Goal: Use online tool/utility: Utilize a website feature to perform a specific function

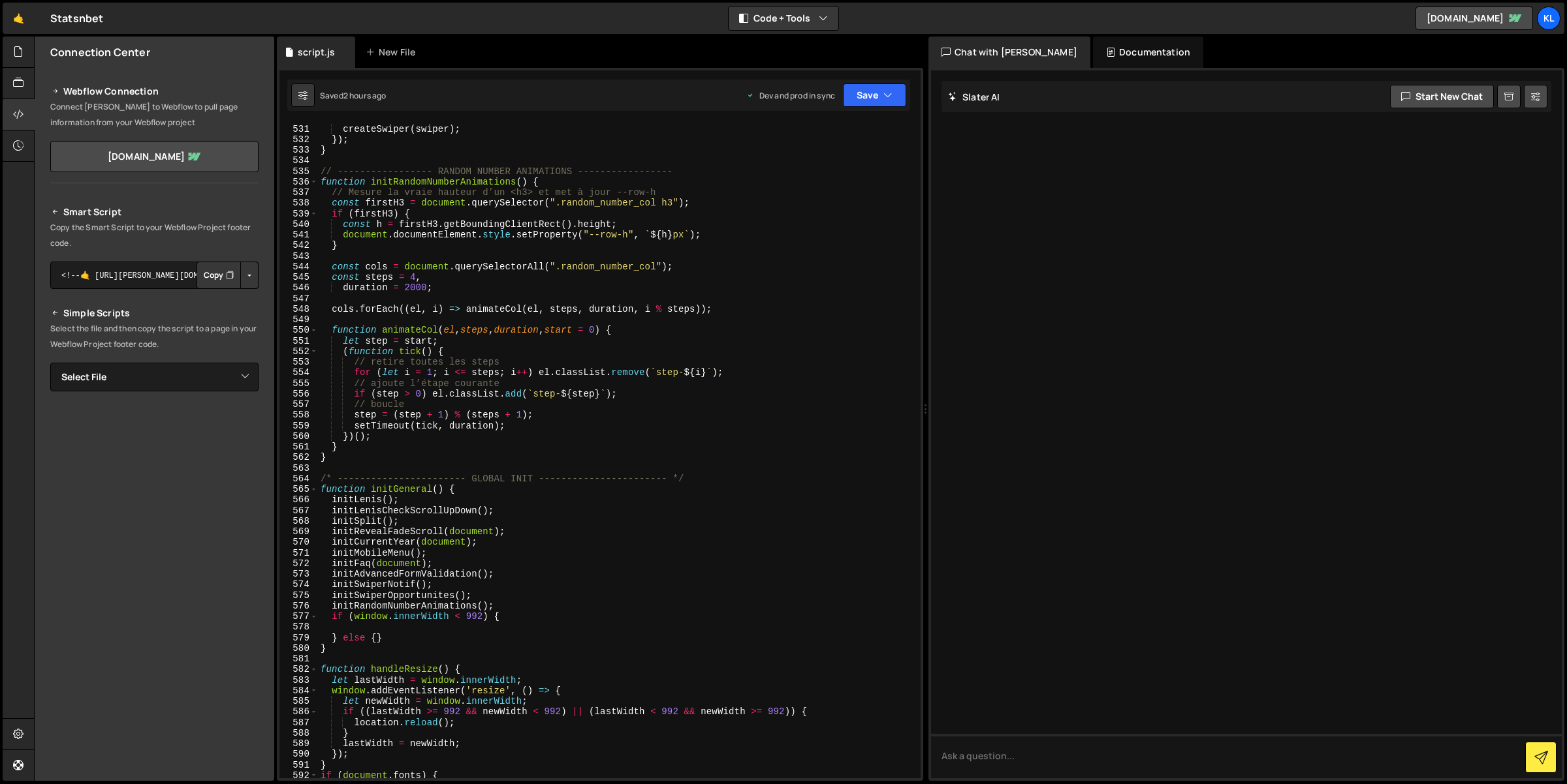
scroll to position [5619, 0]
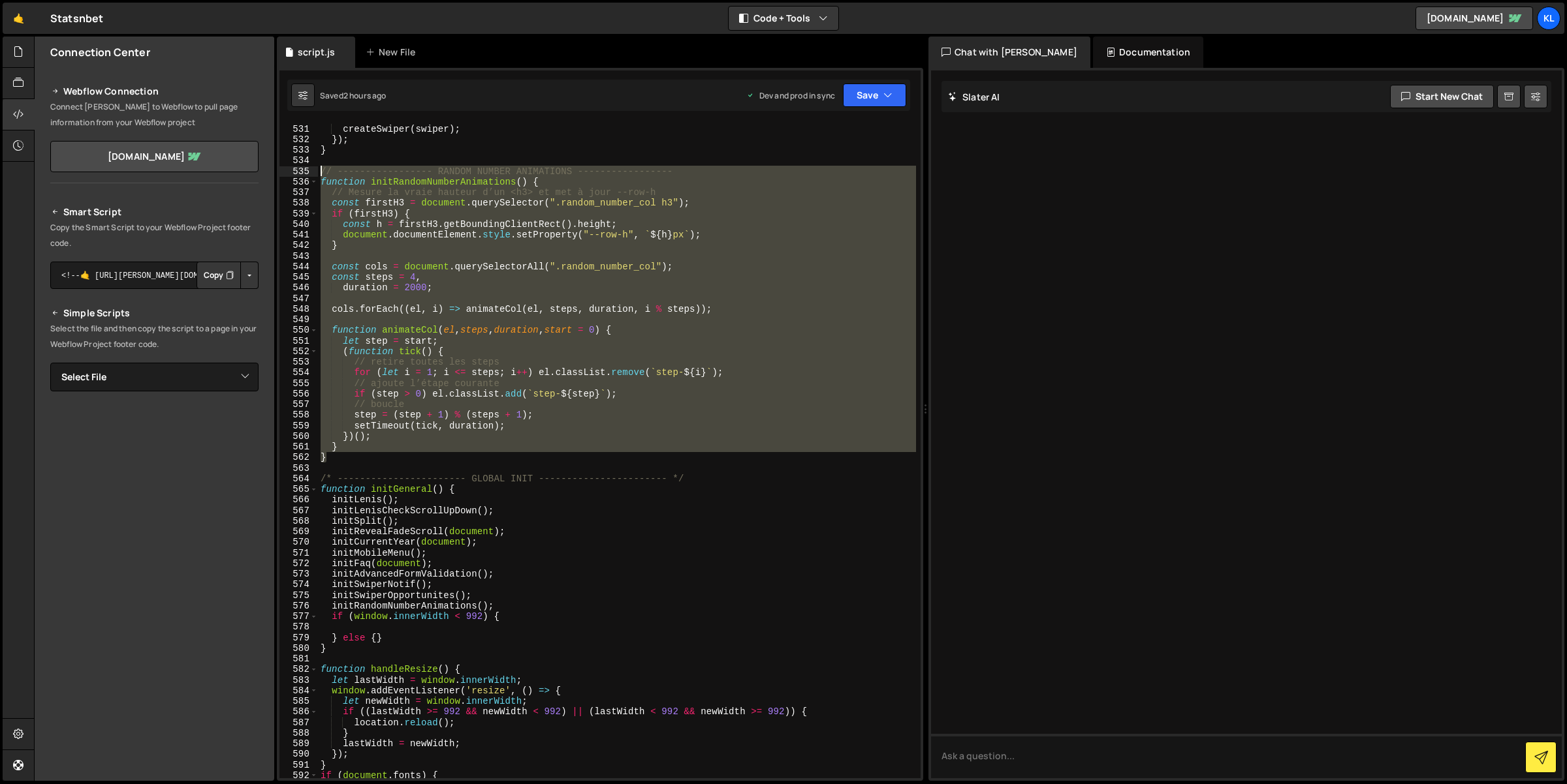
drag, startPoint x: 330, startPoint y: 455, endPoint x: 319, endPoint y: 173, distance: 282.2
click at [319, 173] on div "swipers . forEach (( swiper ) => { createSwiper ( swiper ) ; }) ; } // --------…" at bounding box center [617, 452] width 599 height 678
type textarea "// ----------------- RANDOM NUMBER ANIMATIONS ----------------- function initRa…"
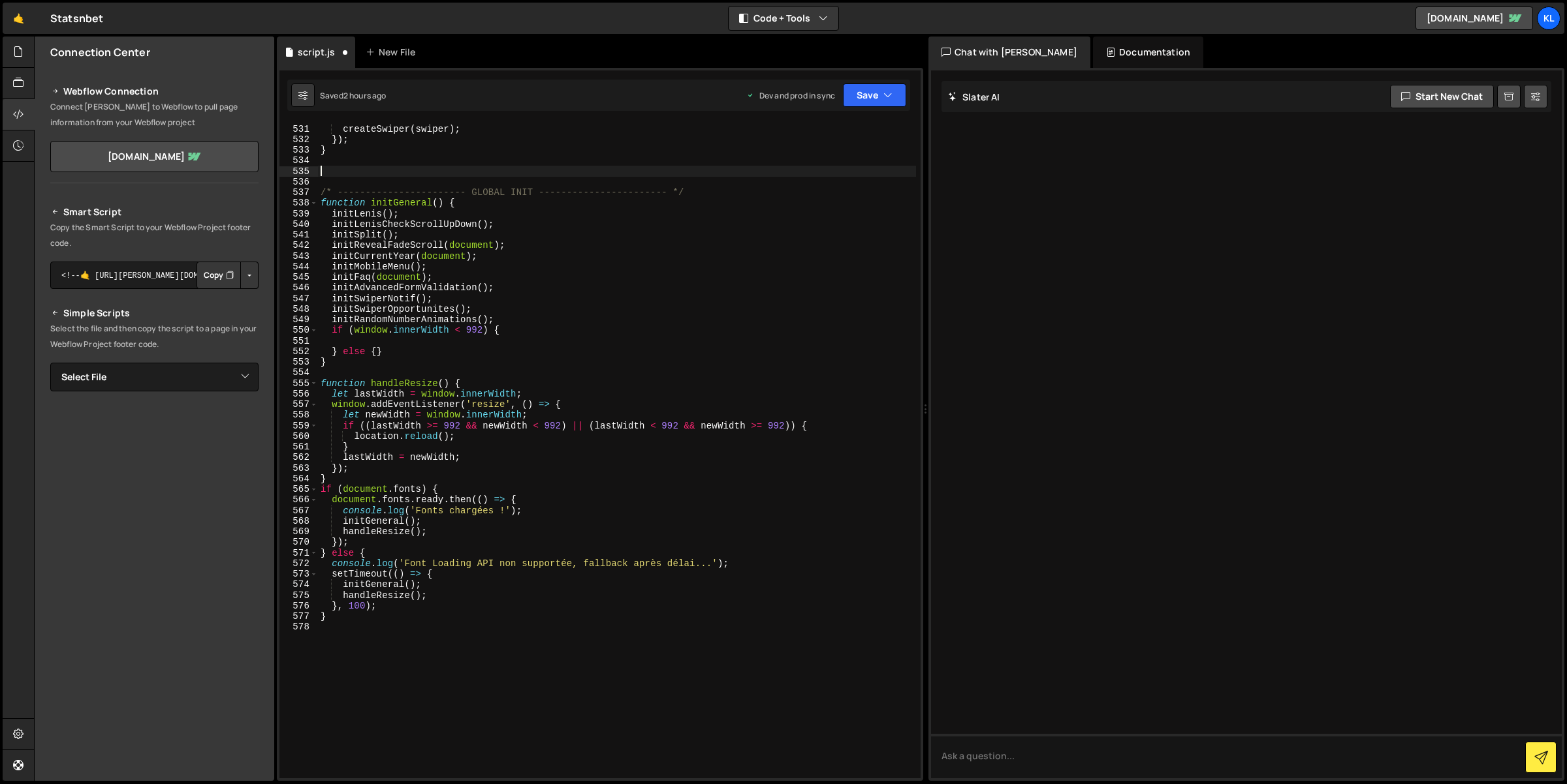
paste textarea "</script>"
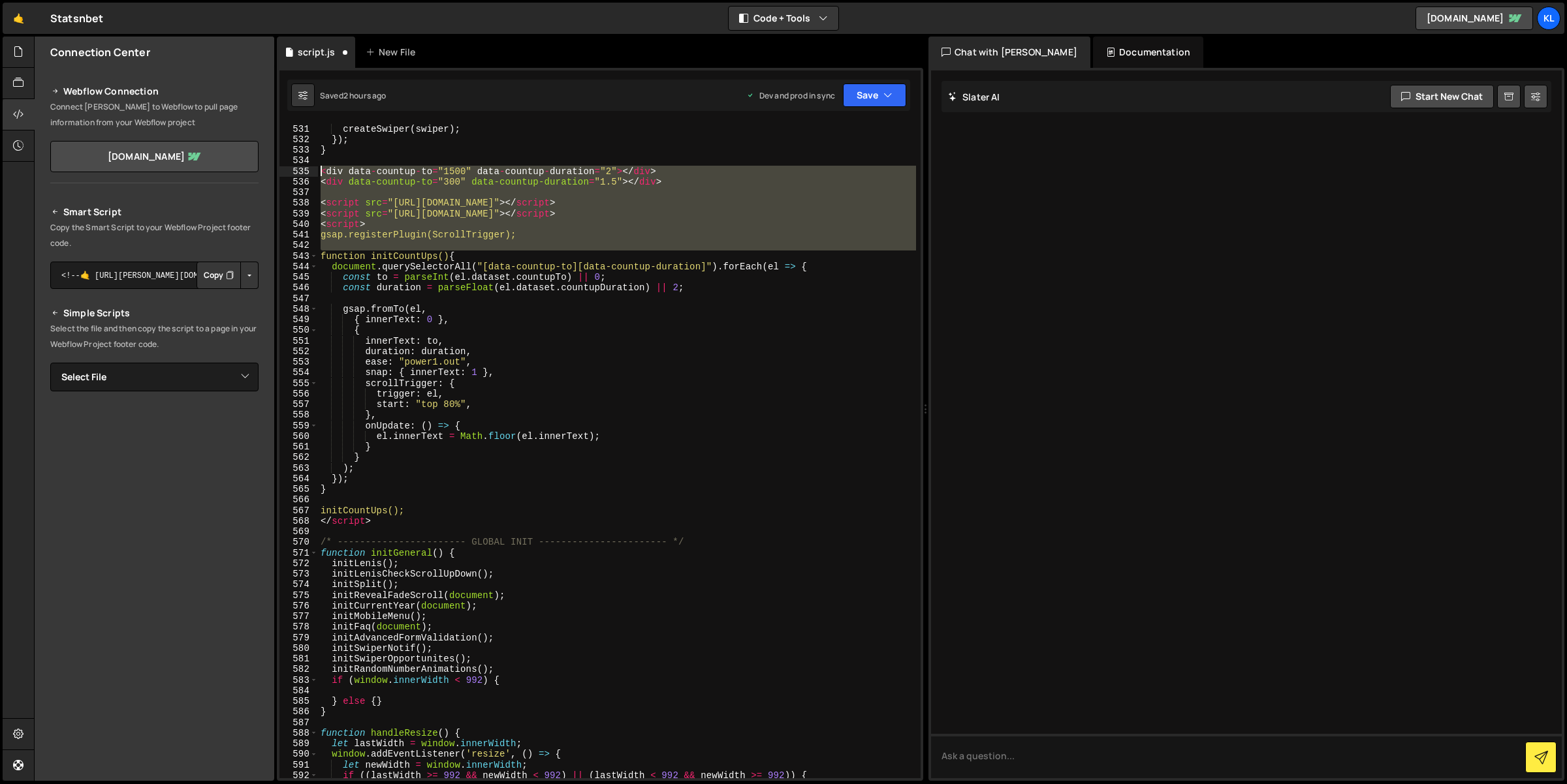
drag, startPoint x: 323, startPoint y: 254, endPoint x: 316, endPoint y: 167, distance: 87.3
click at [316, 167] on div "</script> 530 531 532 533 534 535 536 537 538 539 540 541 542 543 544 545 546 5…" at bounding box center [600, 450] width 641 height 655
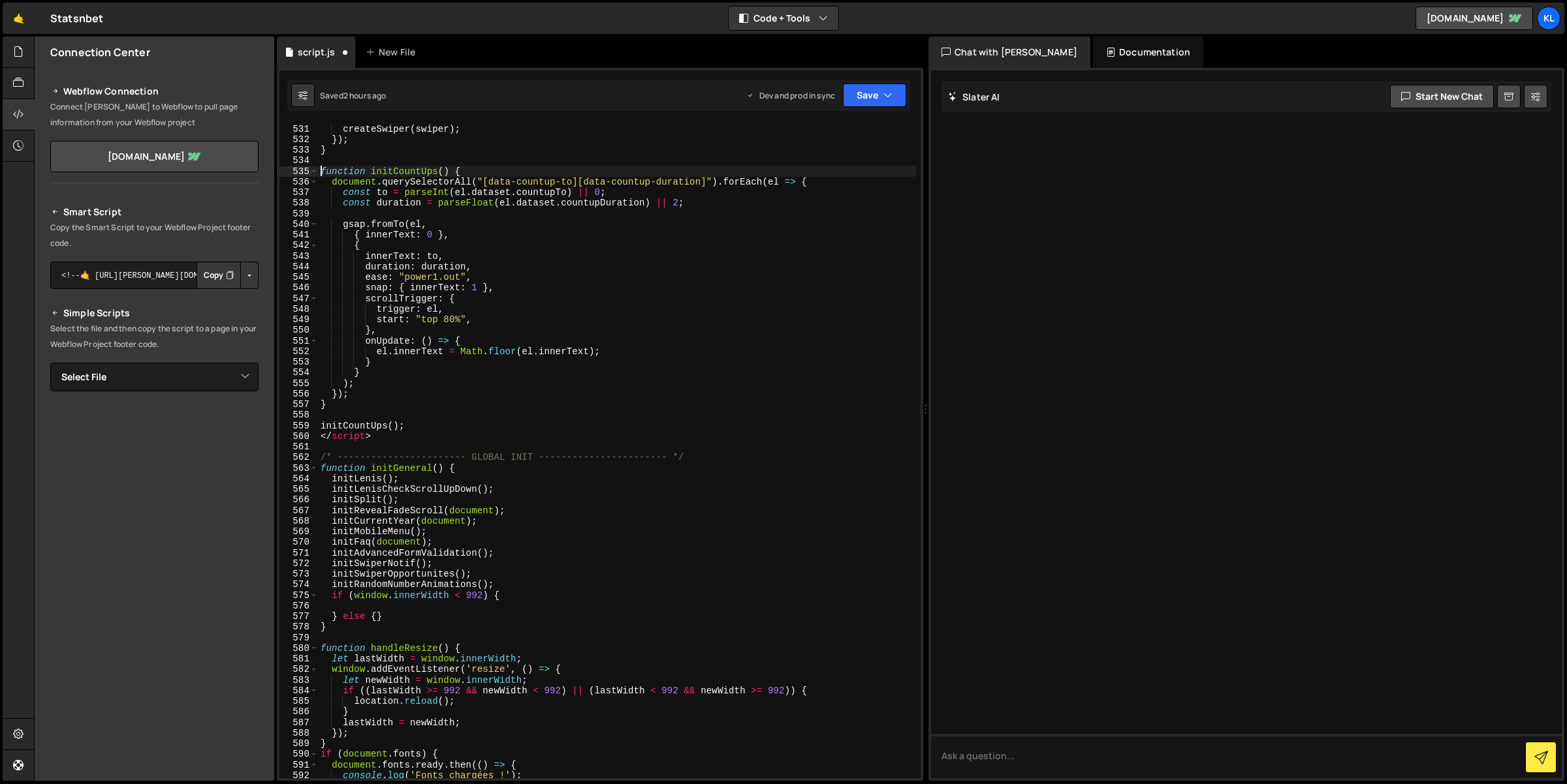
click at [402, 169] on div "swipers . forEach (( swiper ) => { createSwiper ( swiper ) ; }) ; } function in…" at bounding box center [617, 452] width 599 height 678
drag, startPoint x: 402, startPoint y: 169, endPoint x: 447, endPoint y: 168, distance: 45.0
click at [447, 168] on div "swipers . forEach (( swiper ) => { createSwiper ( swiper ) ; }) ; } function in…" at bounding box center [617, 452] width 599 height 678
click at [397, 194] on div "swipers . forEach (( swiper ) => { createSwiper ( swiper ) ; }) ; } function in…" at bounding box center [617, 452] width 599 height 678
drag, startPoint x: 447, startPoint y: 172, endPoint x: 371, endPoint y: 172, distance: 76.0
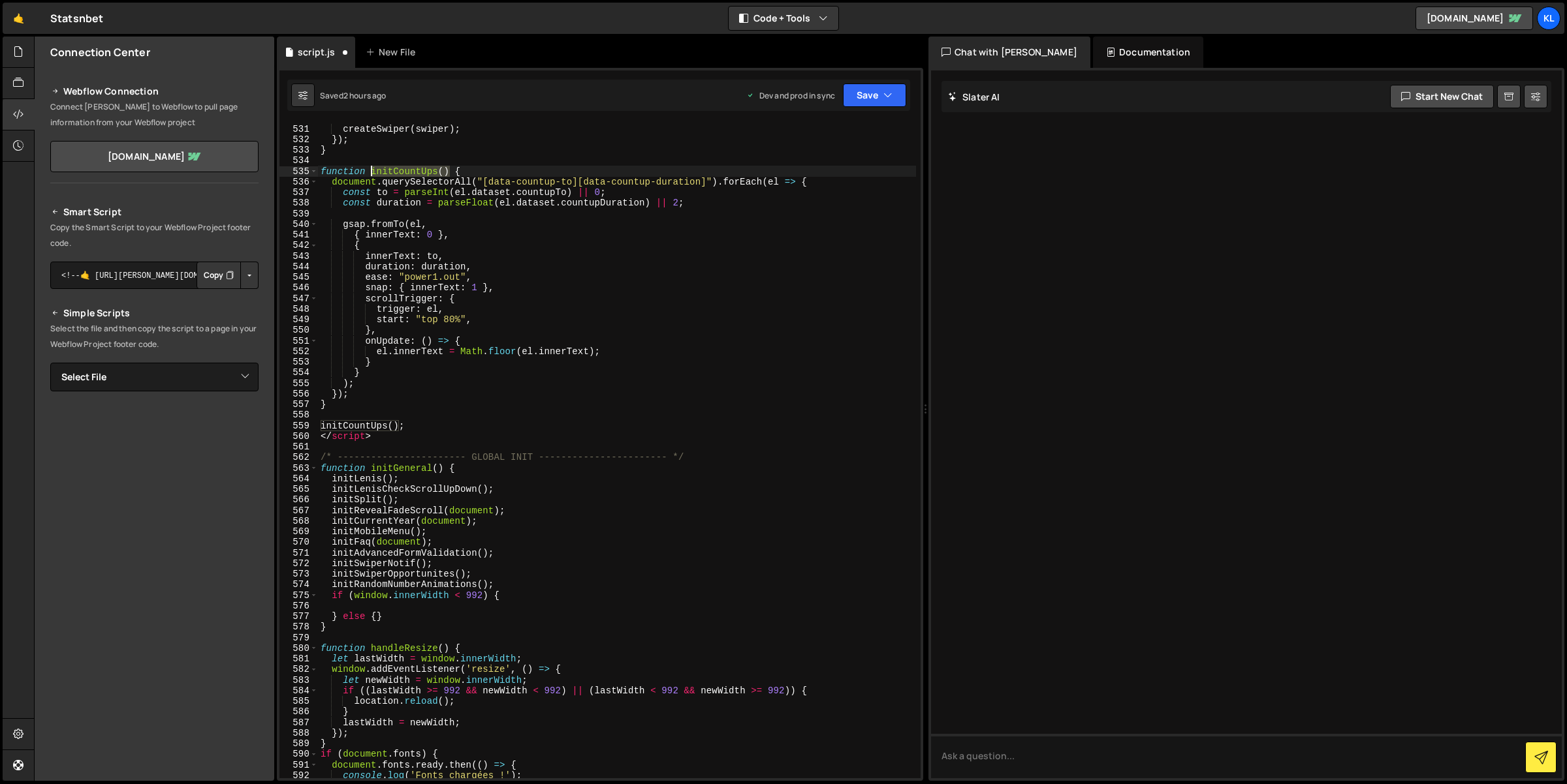
click at [371, 172] on div "swipers . forEach (( swiper ) => { createSwiper ( swiper ) ; }) ; } function in…" at bounding box center [617, 452] width 599 height 678
click at [418, 426] on div "swipers . forEach (( swiper ) => { createSwiper ( swiper ) ; }) ; } function in…" at bounding box center [617, 452] width 599 height 678
type textarea "initCountUps();"
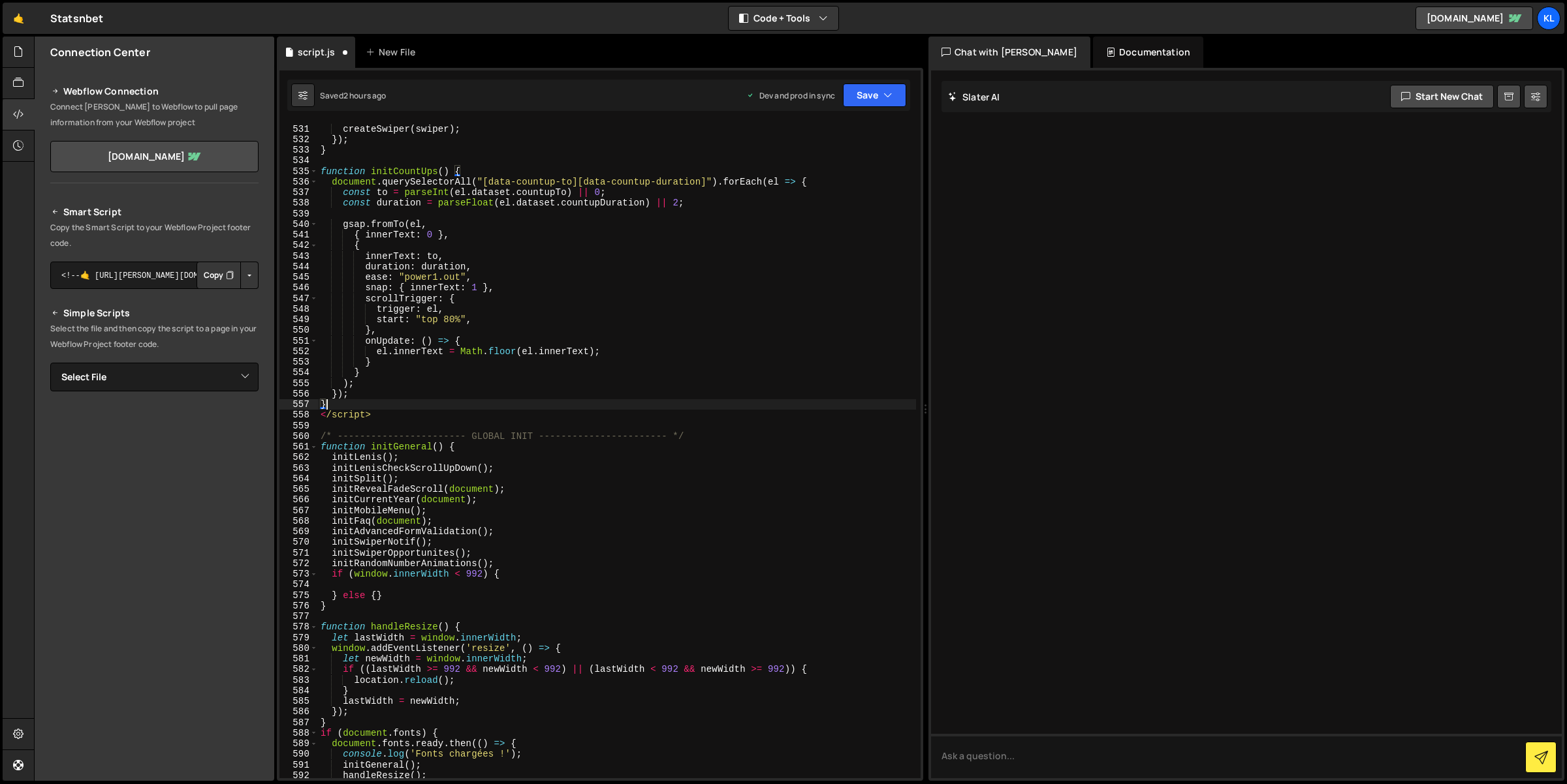
click at [374, 416] on div "swipers . forEach (( swiper ) => { createSwiper ( swiper ) ; }) ; } function in…" at bounding box center [617, 452] width 599 height 678
type textarea "</script>"
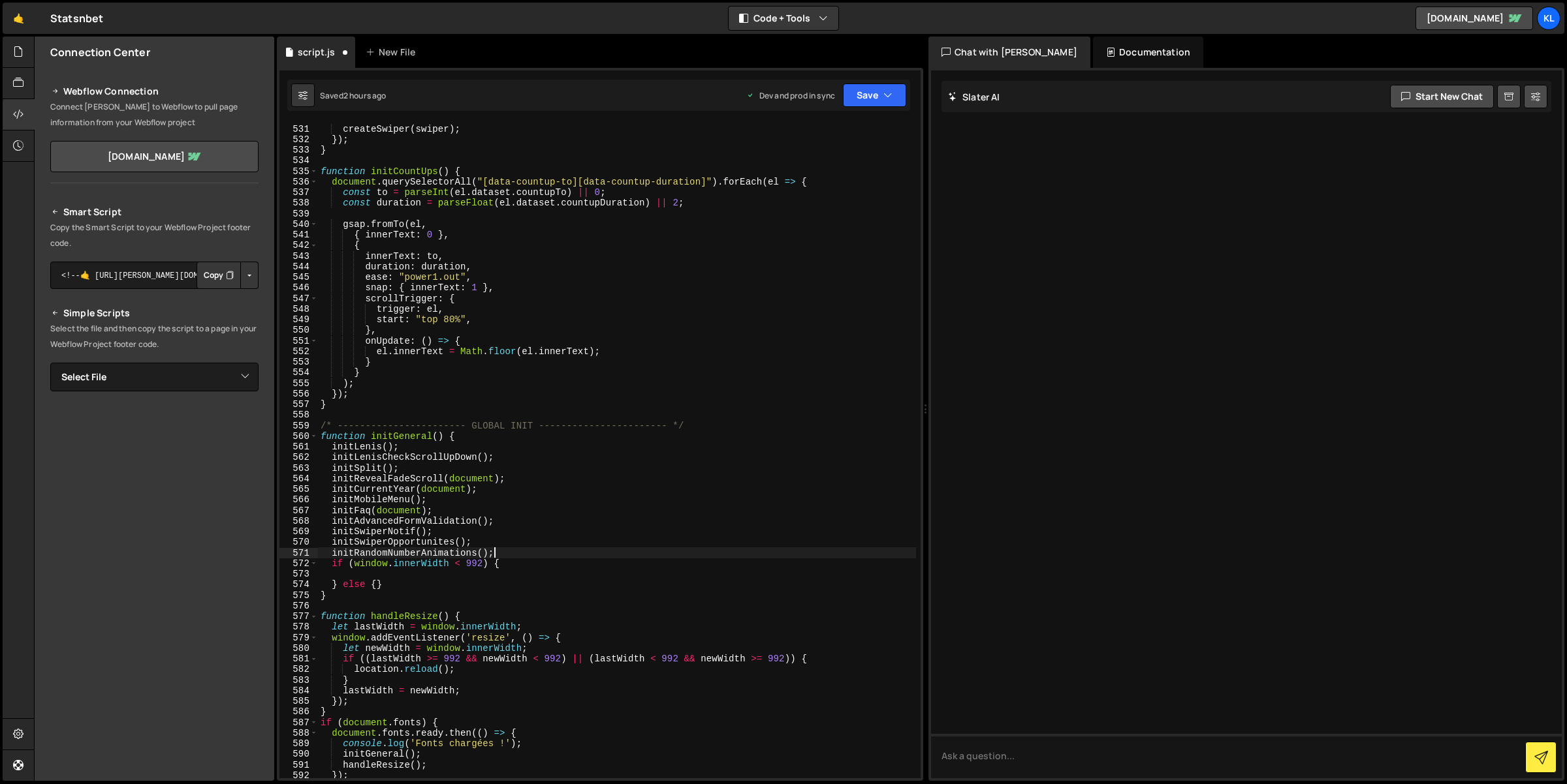
click at [497, 552] on div "swipers . forEach (( swiper ) => { createSwiper ( swiper ) ; }) ; } function in…" at bounding box center [617, 452] width 599 height 678
type textarea "initRandomNumberAnimations();"
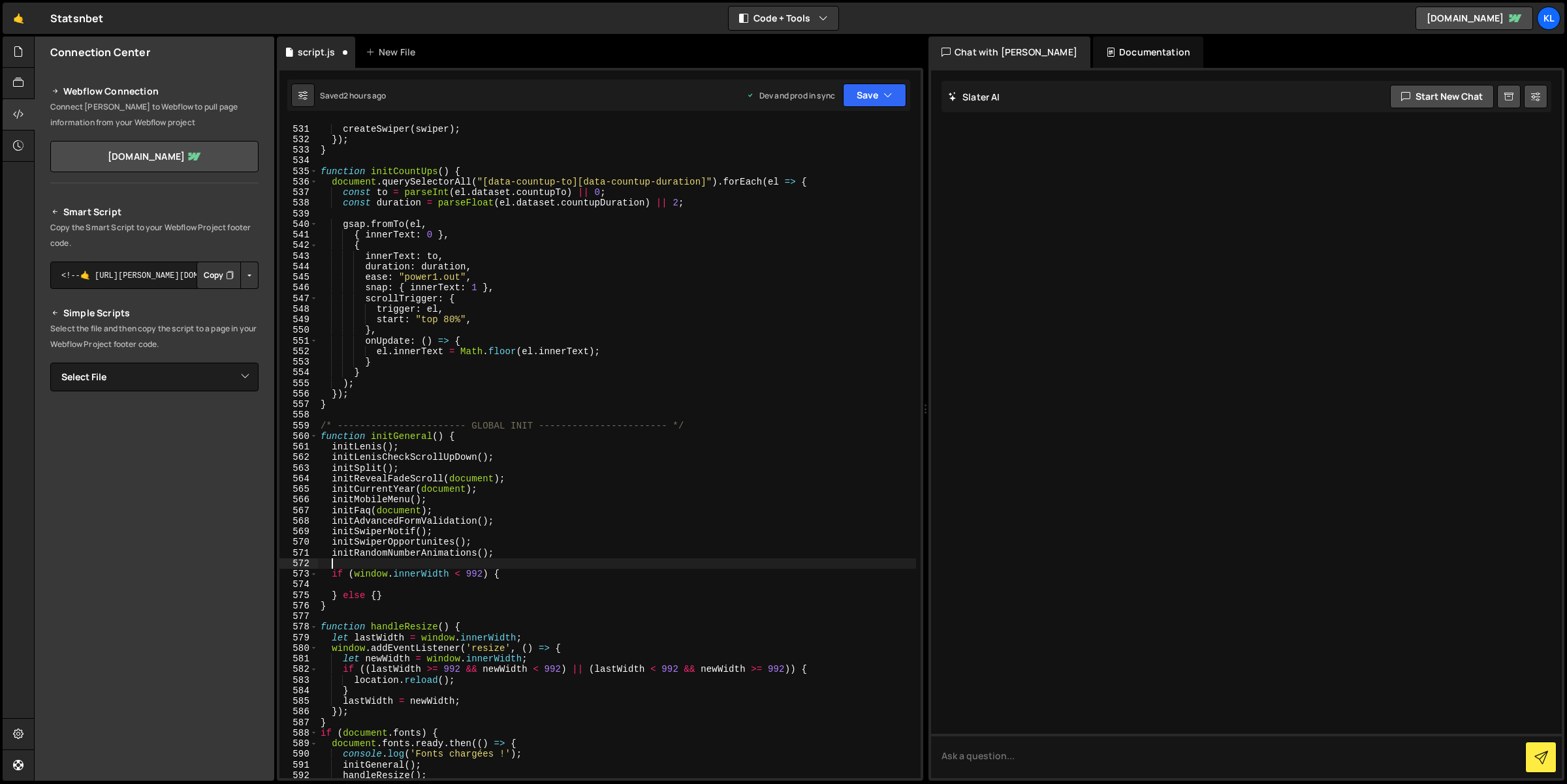
paste textarea "initCountUps()"
type textarea "initRandomNumberAnimations();"
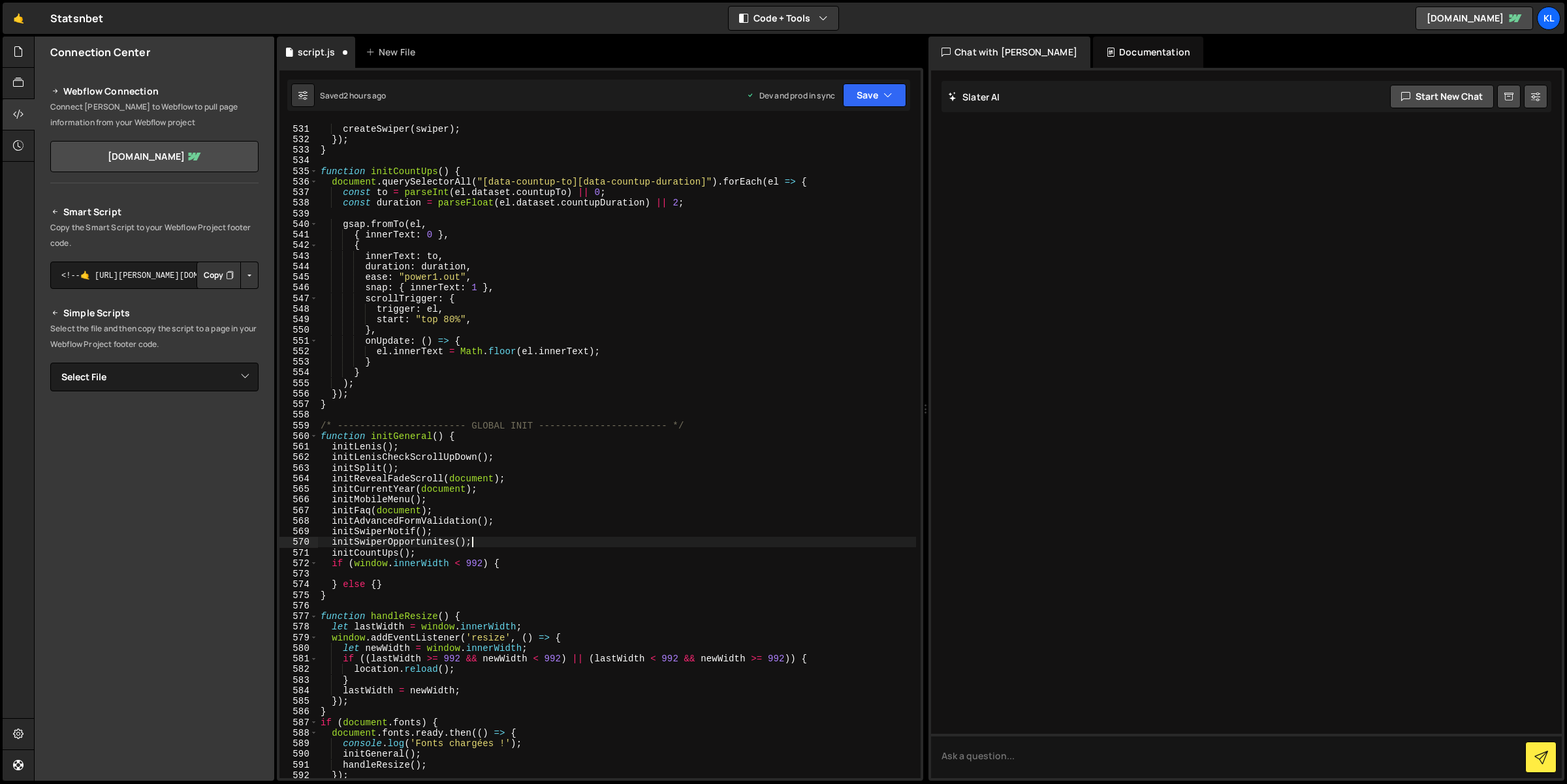
click at [509, 521] on div "swipers . forEach (( swiper ) => { createSwiper ( swiper ) ; }) ; } function in…" at bounding box center [617, 452] width 599 height 678
type textarea "initAdvancedFormValidation();"
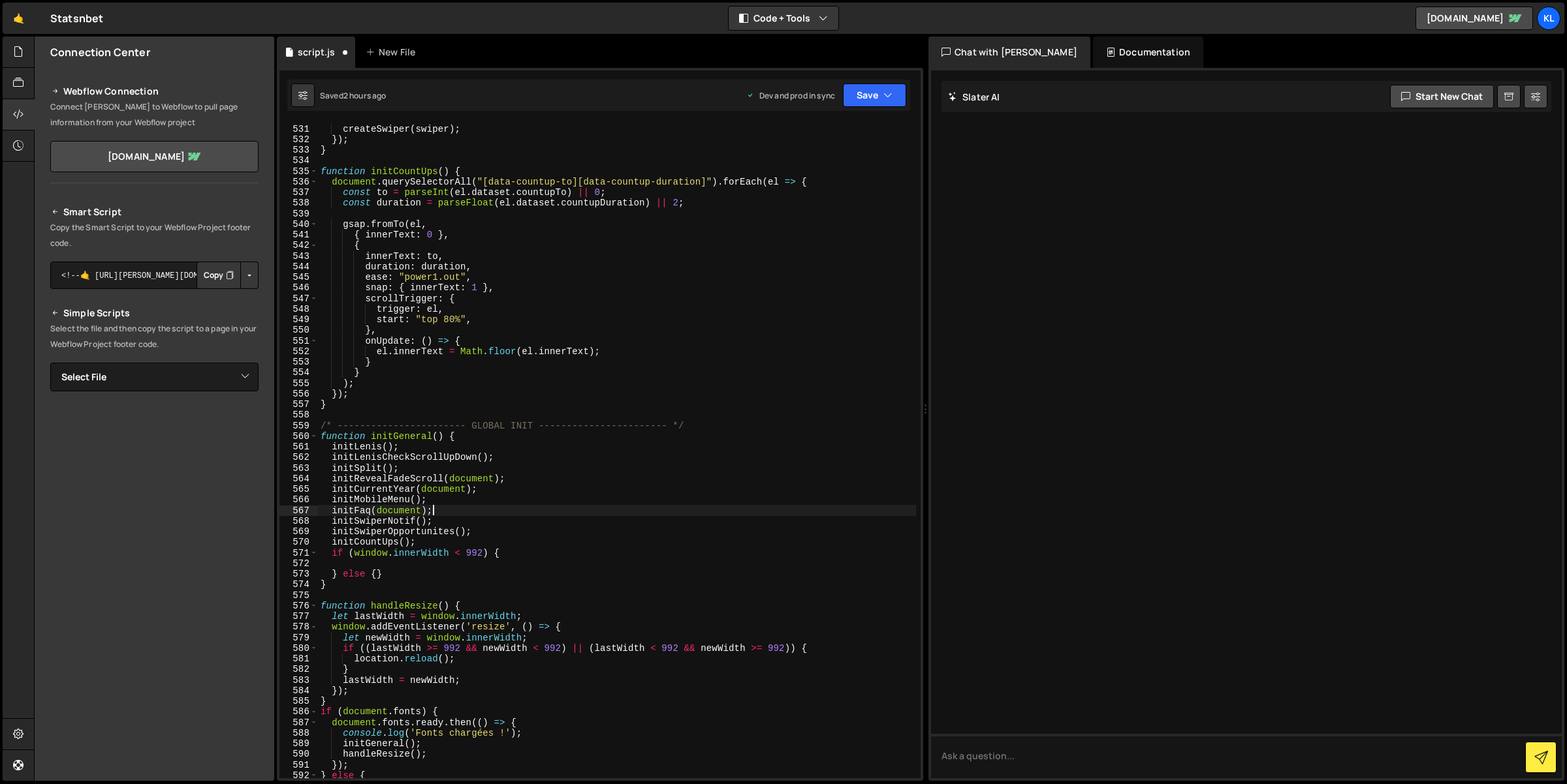
type textarea "initFaq(document);"
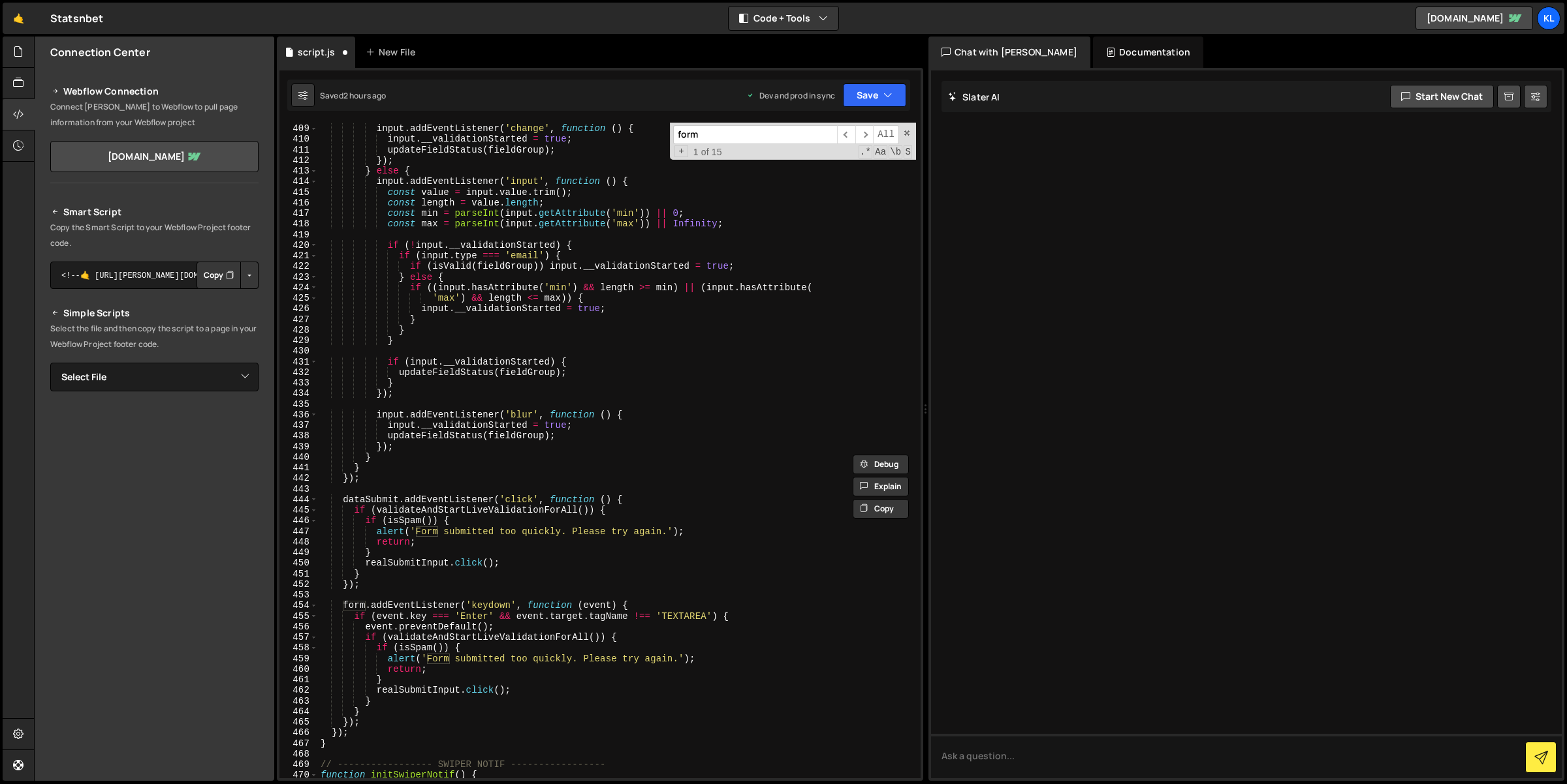
scroll to position [4394, 0]
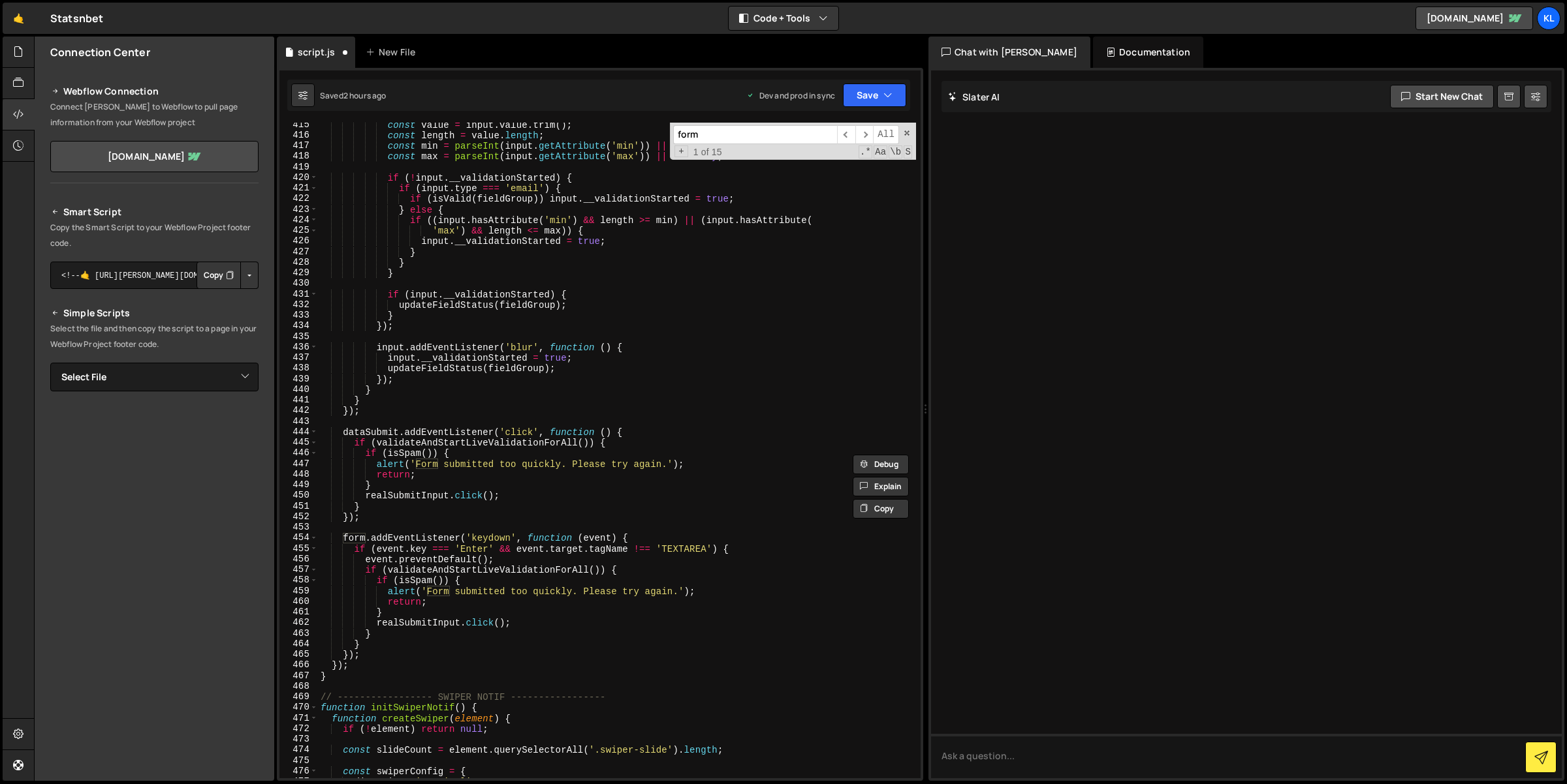
type input "form"
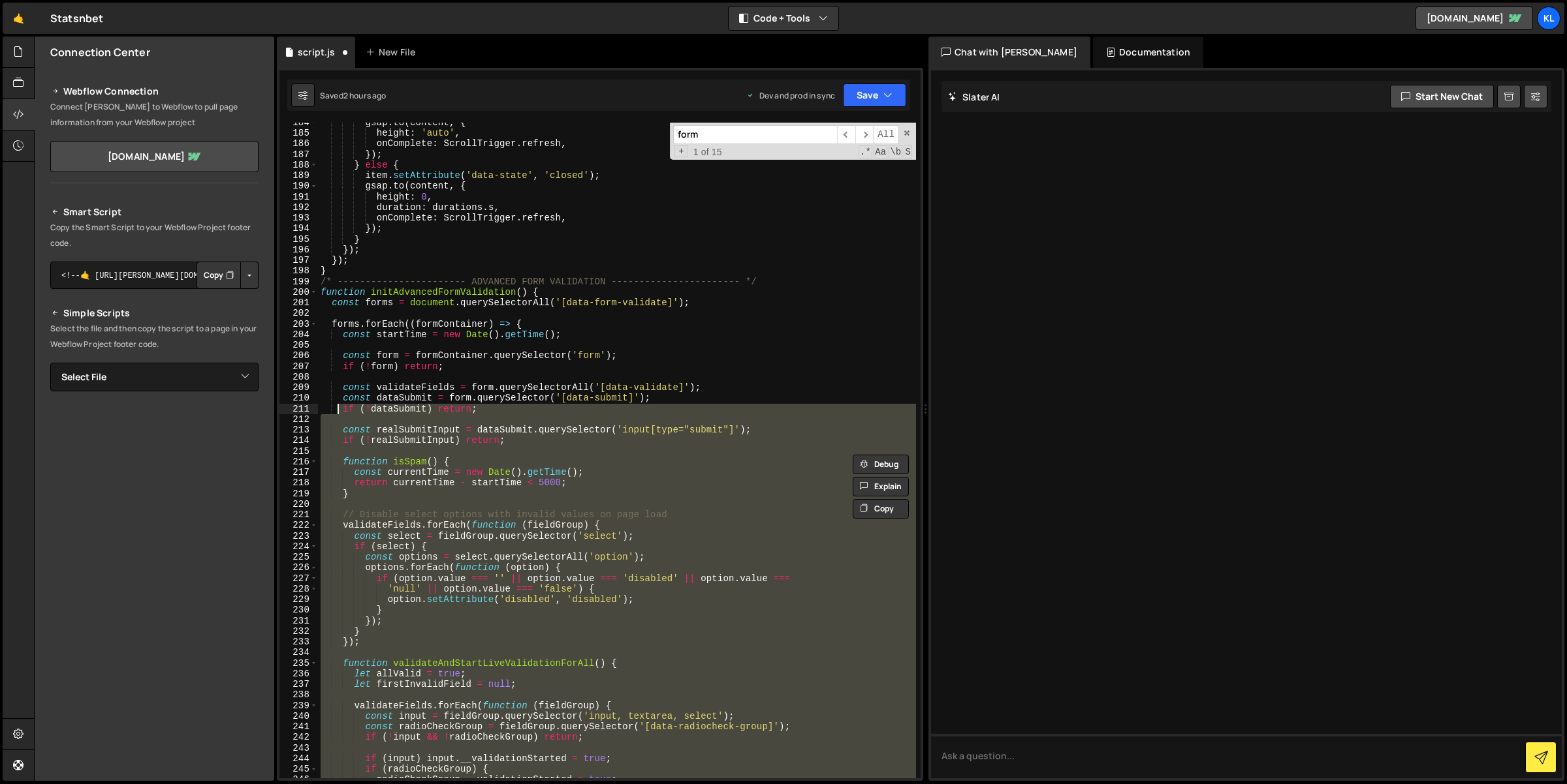
scroll to position [1850, 0]
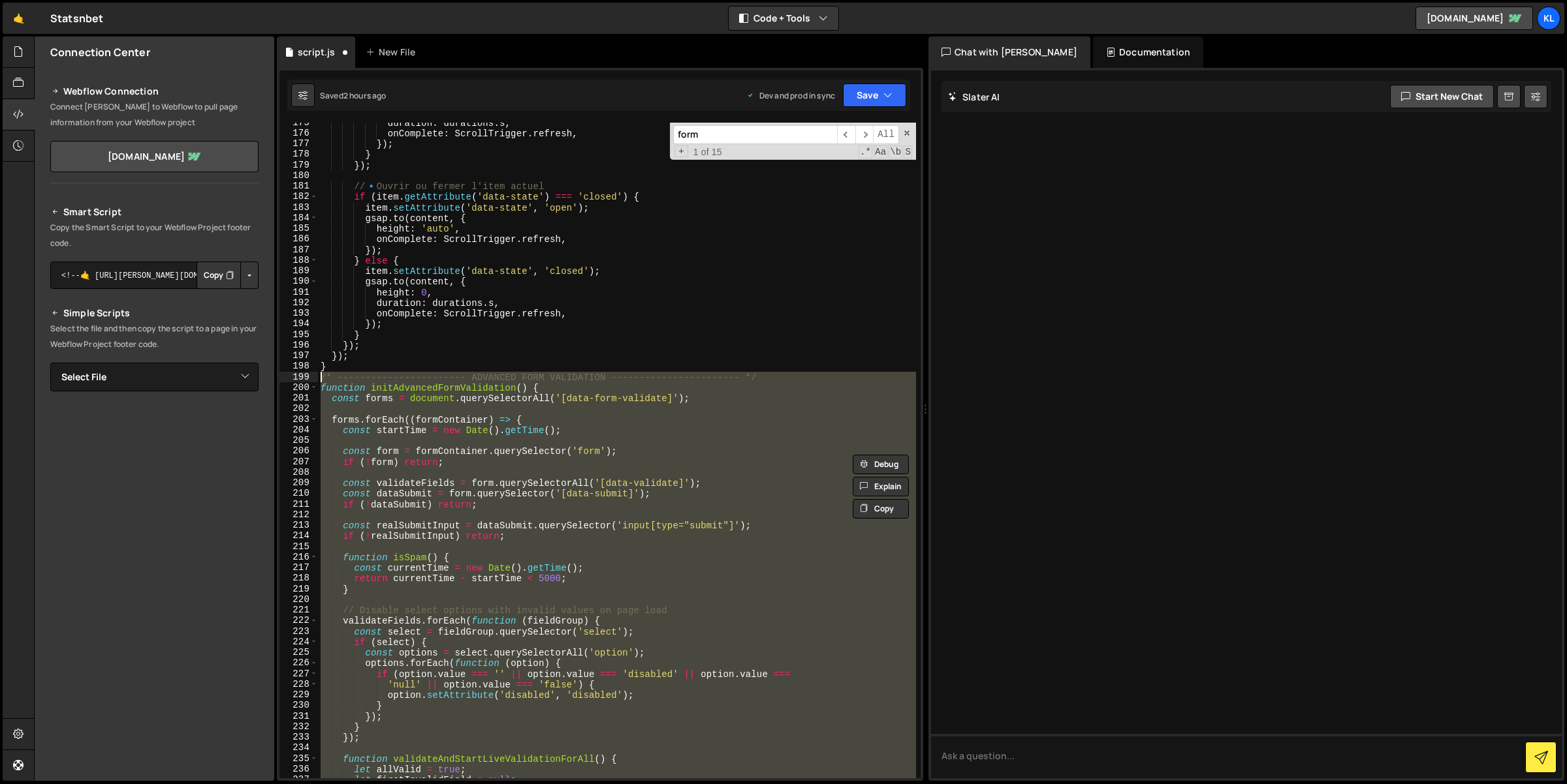
drag, startPoint x: 366, startPoint y: 671, endPoint x: 320, endPoint y: 374, distance: 300.5
click at [320, 374] on div "duration : durations . s , onComplete : ScrollTrigger . refresh , }) ; } }) ; /…" at bounding box center [617, 456] width 599 height 678
type textarea "/* ----------------------- ADVANCED FORM VALIDATION ----------------------- */ …"
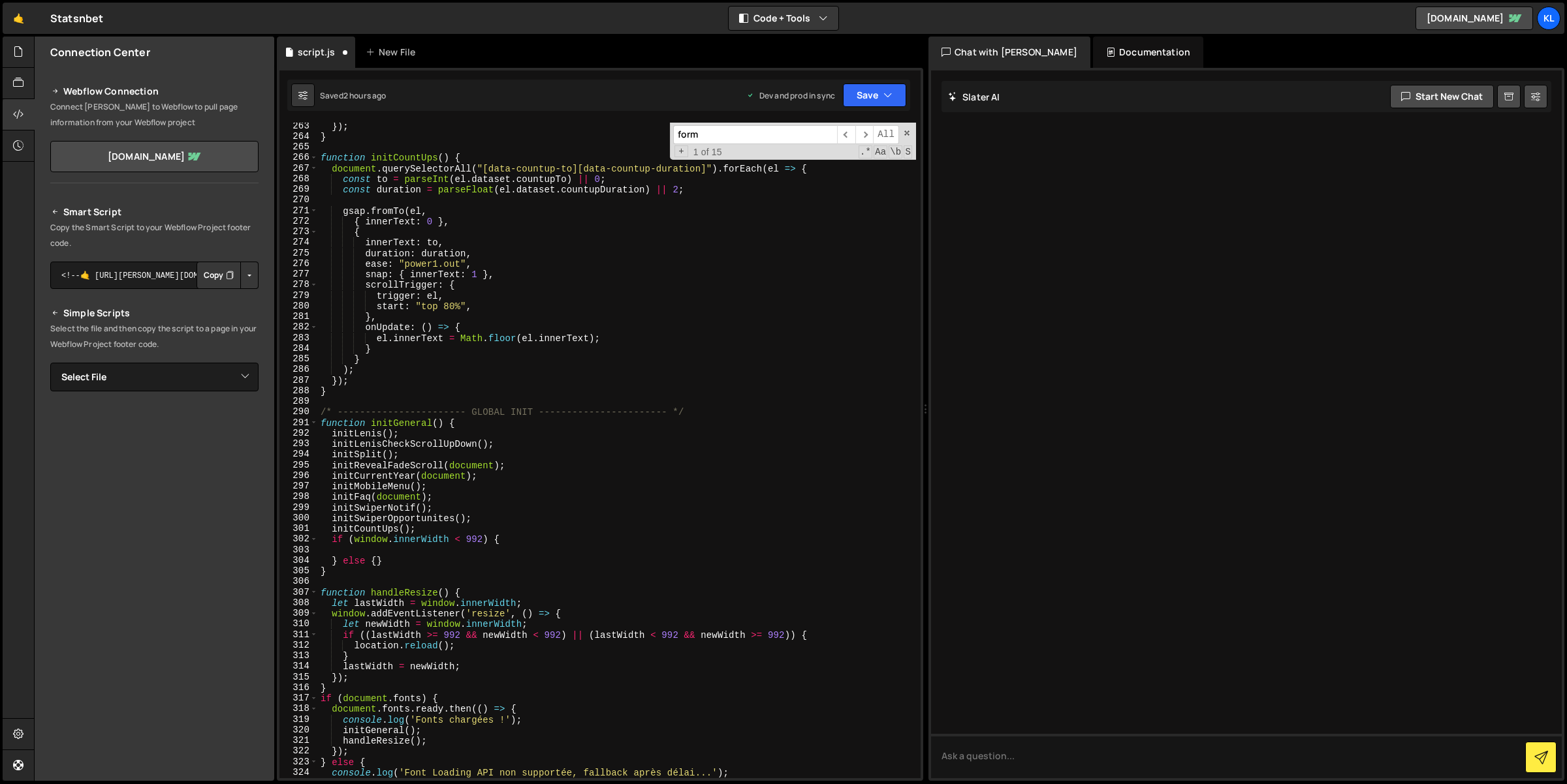
scroll to position [2486, 0]
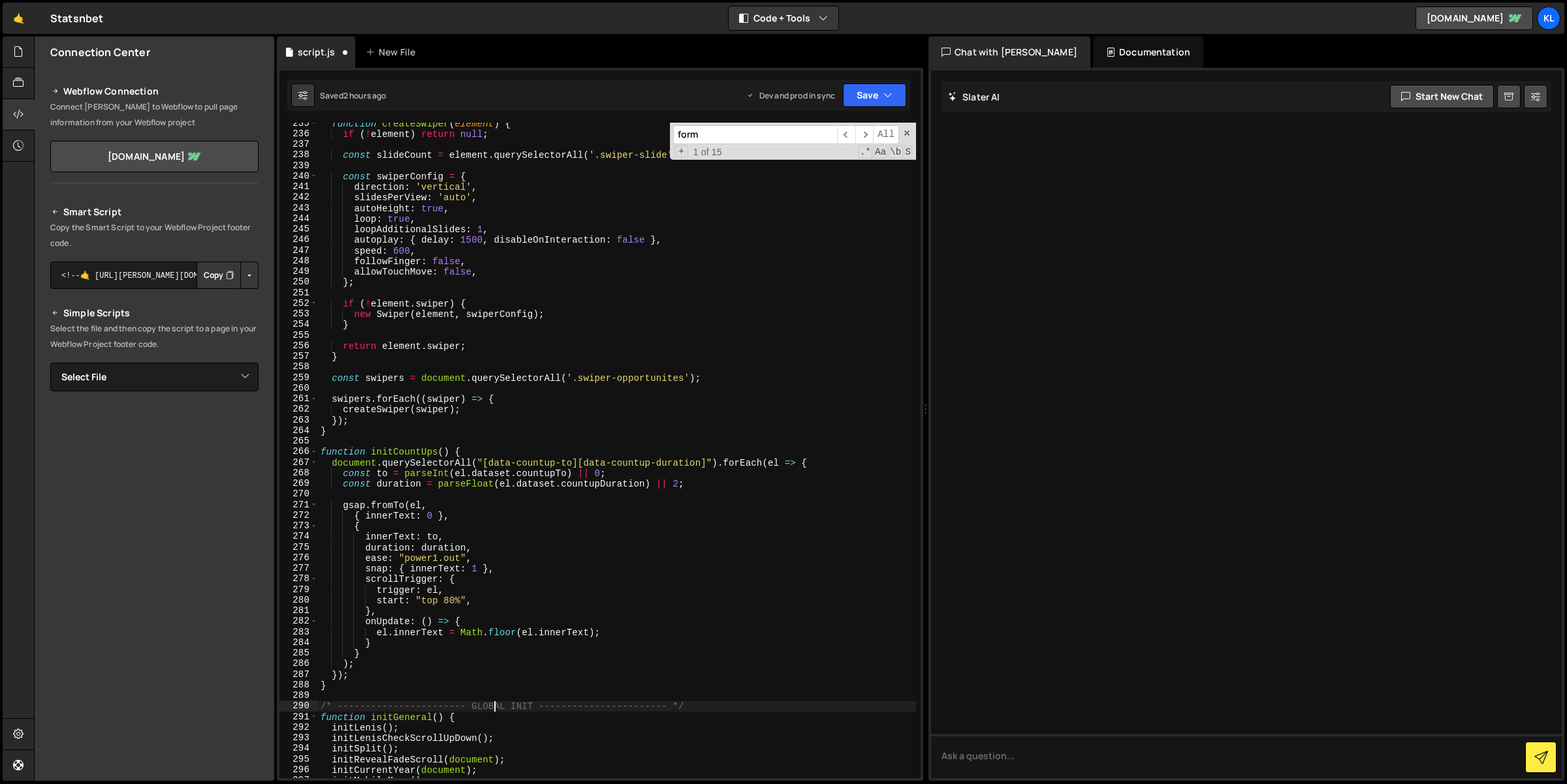
click at [496, 704] on div "function createSwiper ( element ) { if ( ! element ) return null ; const slideC…" at bounding box center [617, 457] width 599 height 678
type textarea "/* ----------------------- GLOBAL INIT ----------------------- */ function init…"
click at [402, 438] on div "function createSwiper ( element ) { if ( ! element ) return null ; const slideC…" at bounding box center [617, 457] width 599 height 678
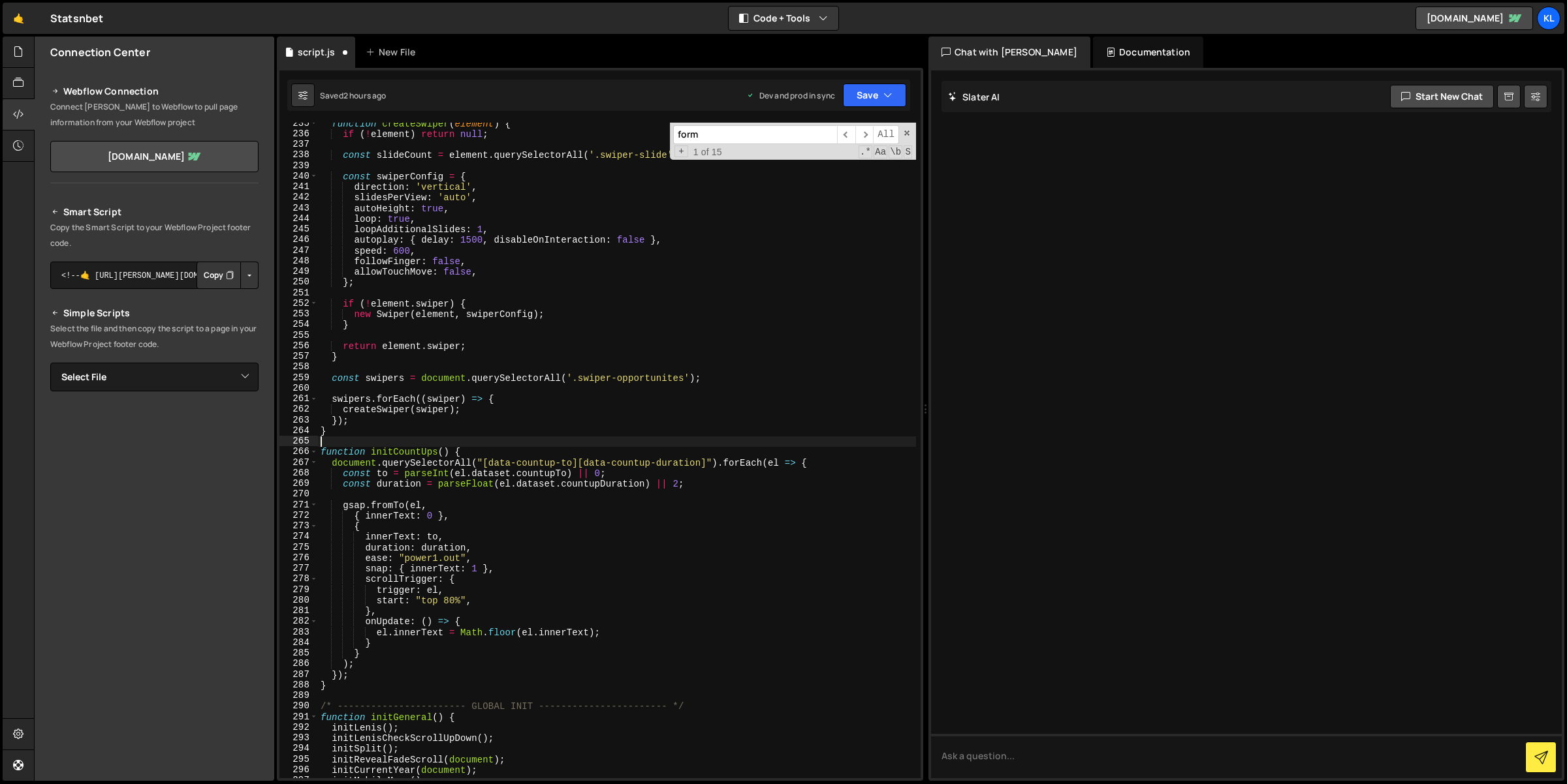
paste textarea "/* ----------------------- GLOBAL INIT ----------------------- */"
click at [390, 430] on div "function createSwiper ( element ) { if ( ! element ) return null ; const slideC…" at bounding box center [617, 457] width 599 height 678
type textarea "}"
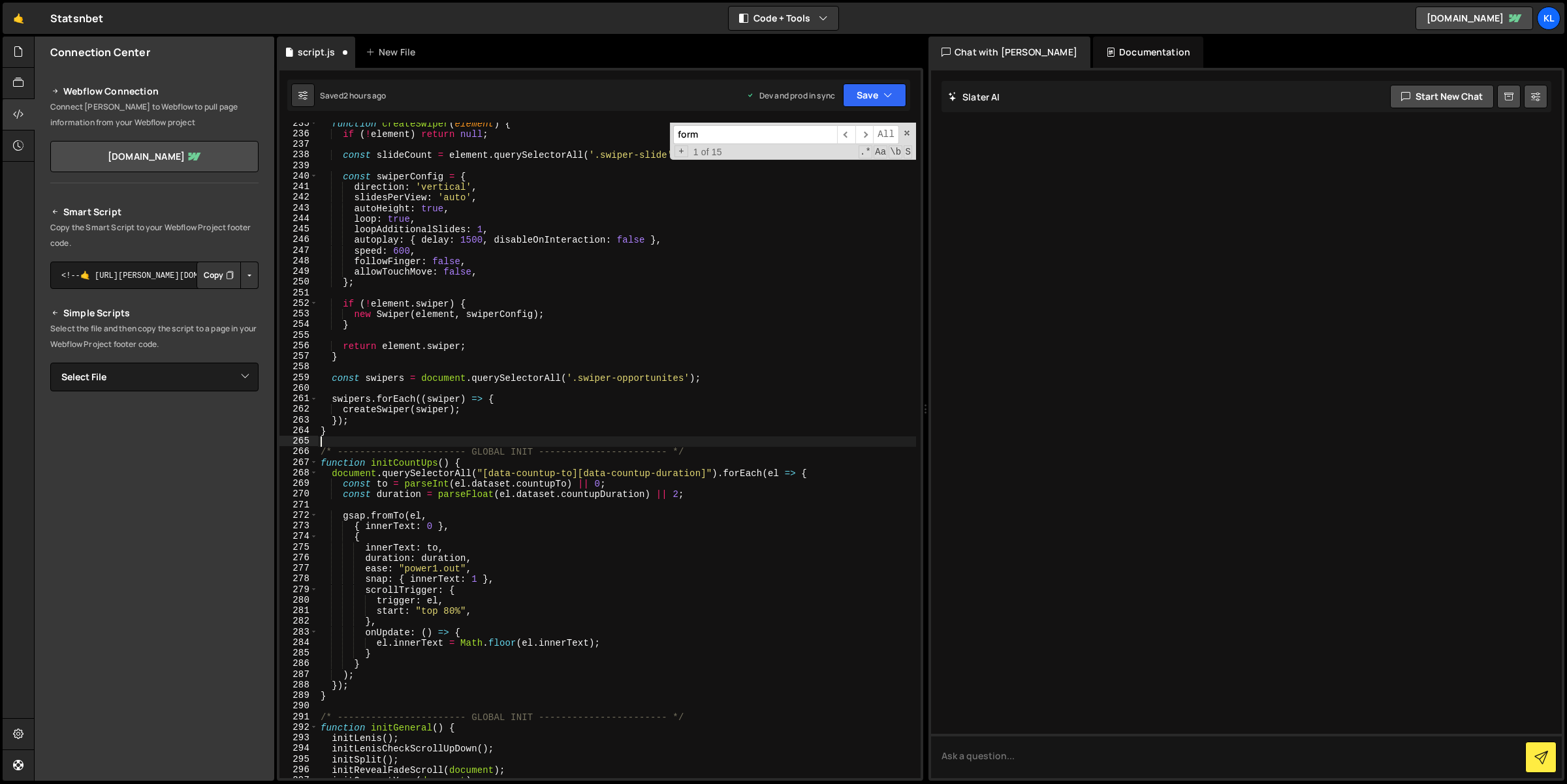
click at [494, 449] on div "function createSwiper ( element ) { if ( ! element ) return null ; const slideC…" at bounding box center [617, 457] width 599 height 678
drag, startPoint x: 494, startPoint y: 449, endPoint x: 516, endPoint y: 448, distance: 22.0
click at [516, 448] on div "function createSwiper ( element ) { if ( ! element ) return null ; const slideC…" at bounding box center [617, 457] width 599 height 678
click at [450, 452] on div "function createSwiper ( element ) { if ( ! element ) return null ; const slideC…" at bounding box center [617, 457] width 599 height 678
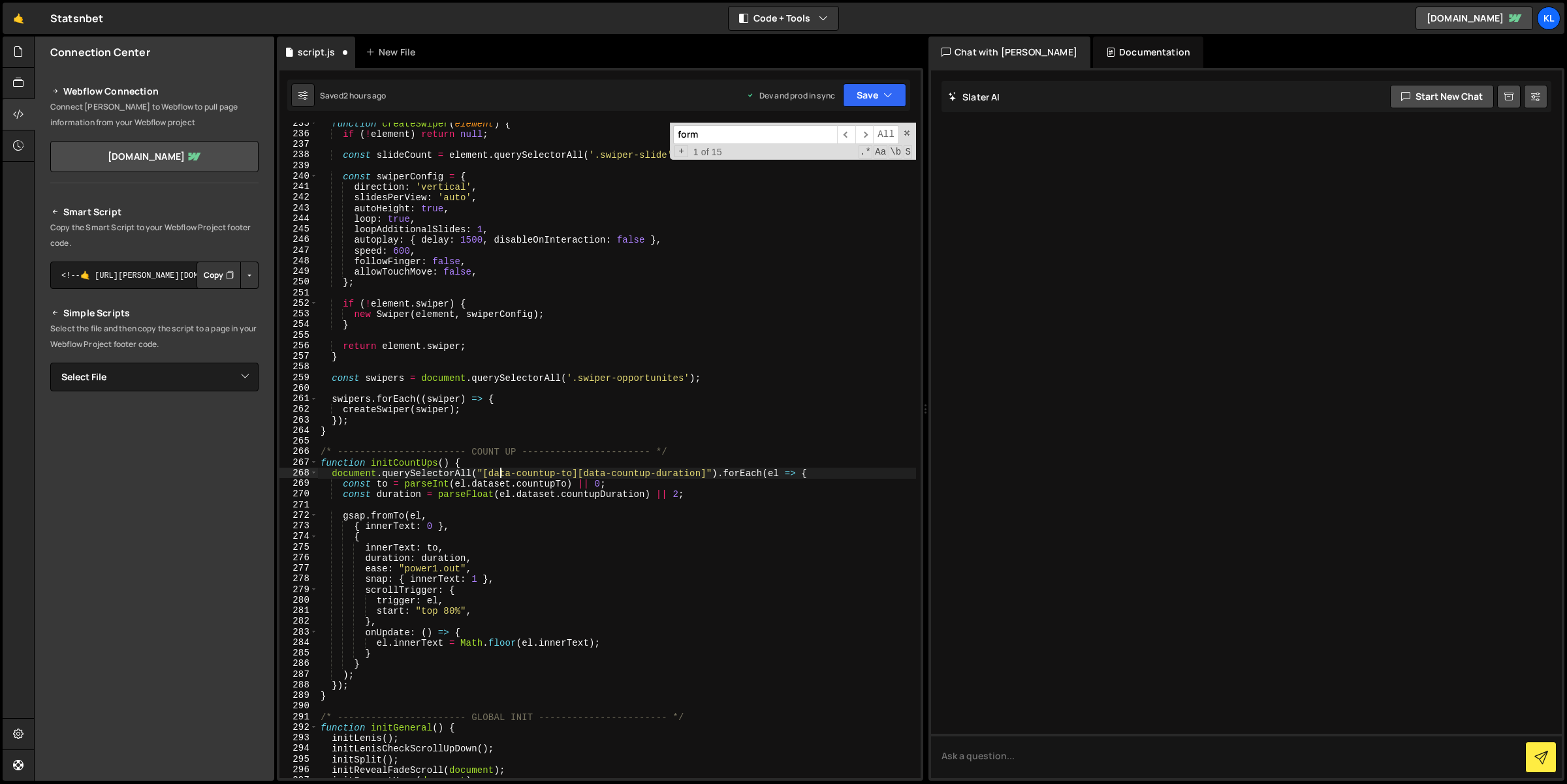
click at [498, 474] on div "function createSwiper ( element ) { if ( ! element ) return null ; const slideC…" at bounding box center [617, 457] width 599 height 678
drag, startPoint x: 498, startPoint y: 474, endPoint x: 567, endPoint y: 472, distance: 69.0
click at [567, 472] on div "function createSwiper ( element ) { if ( ! element ) return null ; const slideC…" at bounding box center [617, 457] width 599 height 678
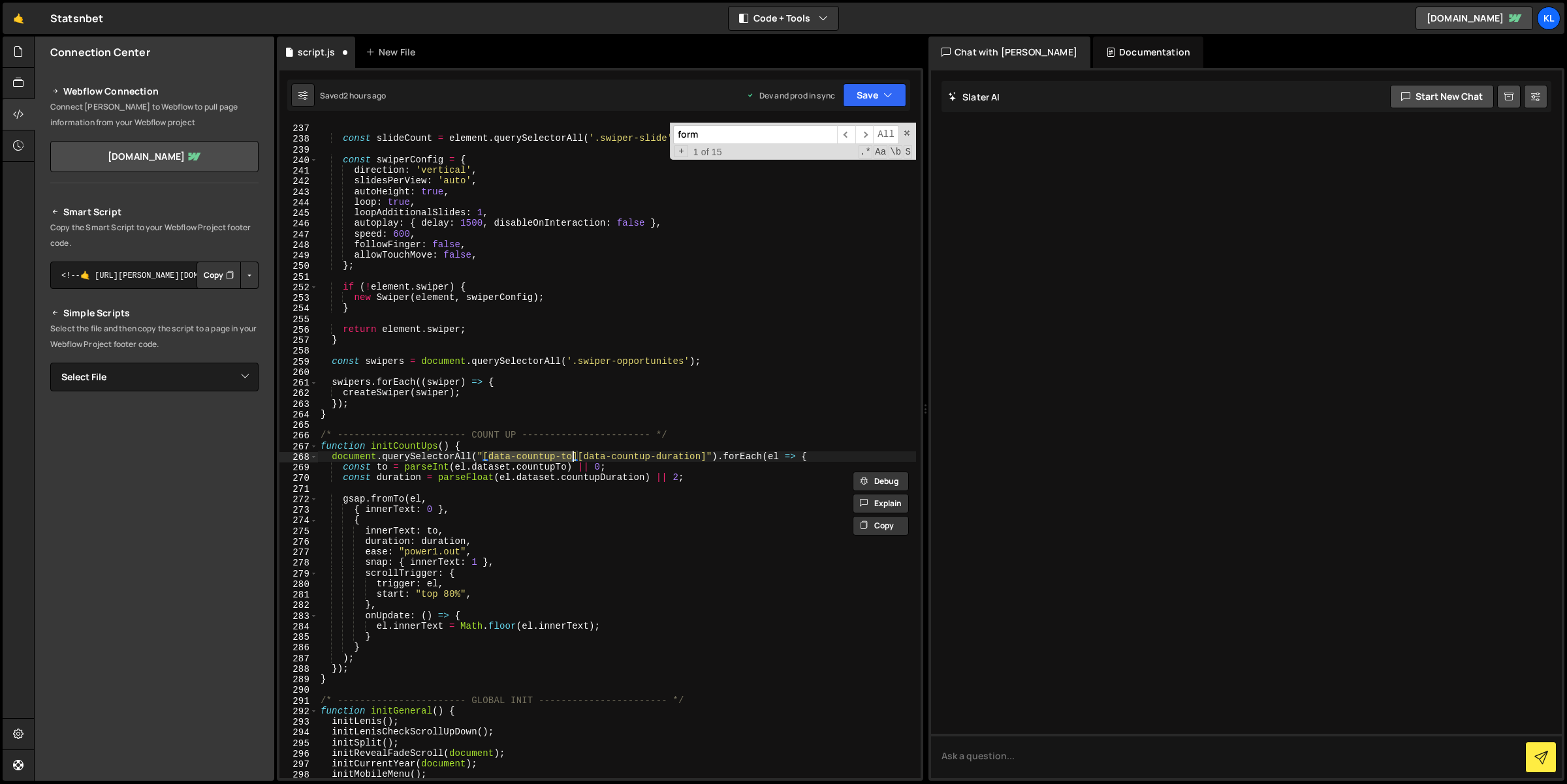
scroll to position [2549, 0]
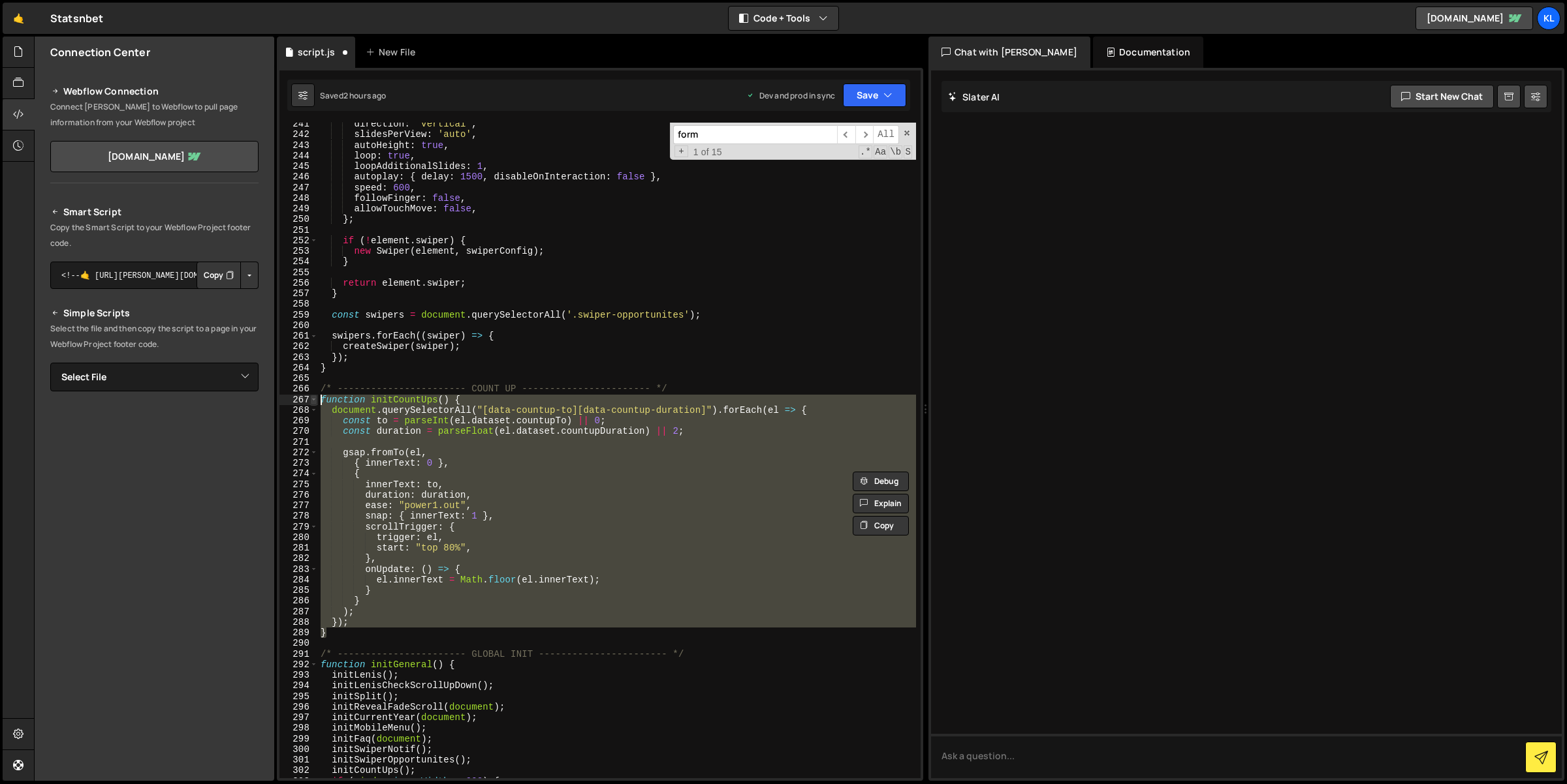
drag, startPoint x: 344, startPoint y: 635, endPoint x: 312, endPoint y: 396, distance: 241.1
click at [312, 396] on div "document.querySelectorAll("[data-countup-to][data-countup-duration]").forEach(e…" at bounding box center [600, 450] width 641 height 655
paste textarea "}"
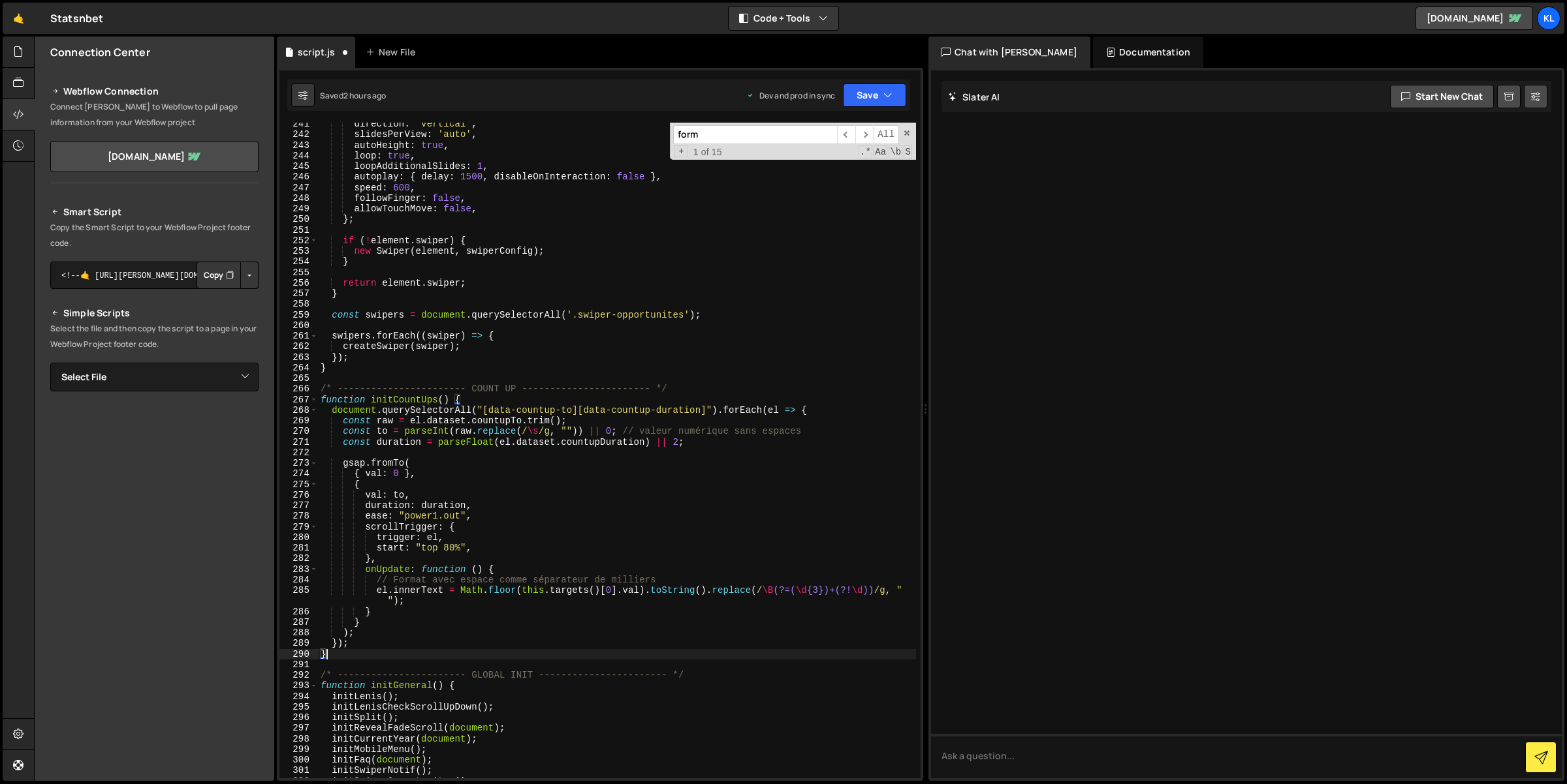
scroll to position [0, 0]
click at [674, 578] on div "direction : 'vertical' , slidesPerView : 'auto' , autoHeight : true , loop : tr…" at bounding box center [617, 458] width 599 height 678
click at [689, 528] on div "direction : 'vertical' , slidesPerView : 'auto' , autoHeight : true , loop : tr…" at bounding box center [617, 458] width 599 height 678
drag, startPoint x: 803, startPoint y: 428, endPoint x: 621, endPoint y: 429, distance: 182.0
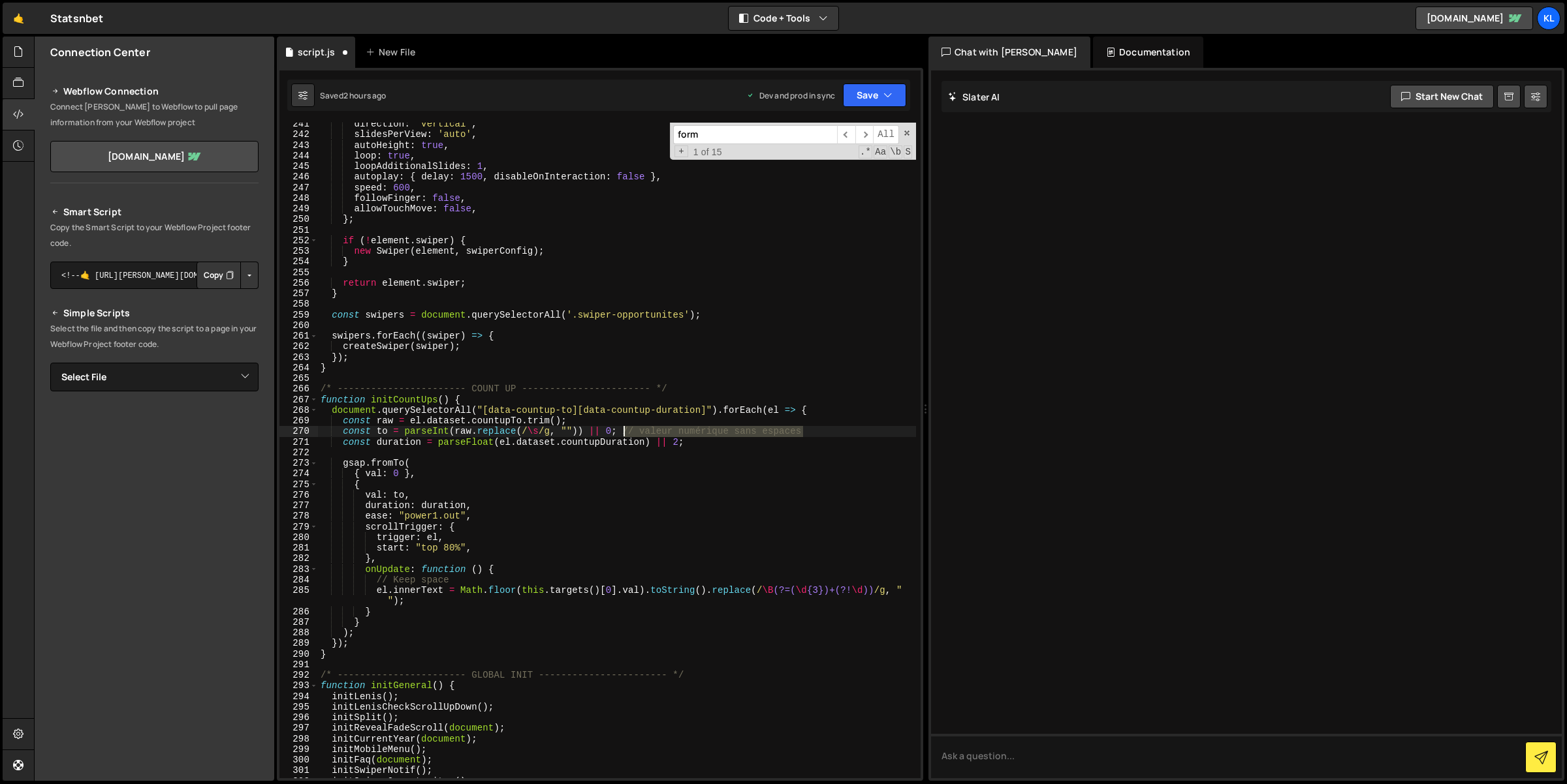
click at [621, 429] on div "direction : 'vertical' , slidesPerView : 'auto' , autoHeight : true , loop : tr…" at bounding box center [617, 458] width 599 height 678
click at [500, 584] on div "direction : 'vertical' , slidesPerView : 'auto' , autoHeight : true , loop : tr…" at bounding box center [617, 458] width 599 height 678
drag, startPoint x: 806, startPoint y: 430, endPoint x: 726, endPoint y: 431, distance: 80.0
click at [771, 430] on div "direction : 'vertical' , slidesPerView : 'auto' , autoHeight : true , loop : tr…" at bounding box center [617, 458] width 599 height 678
click at [474, 562] on div "direction : 'vertical' , slidesPerView : 'auto' , autoHeight : true , loop : tr…" at bounding box center [617, 458] width 599 height 678
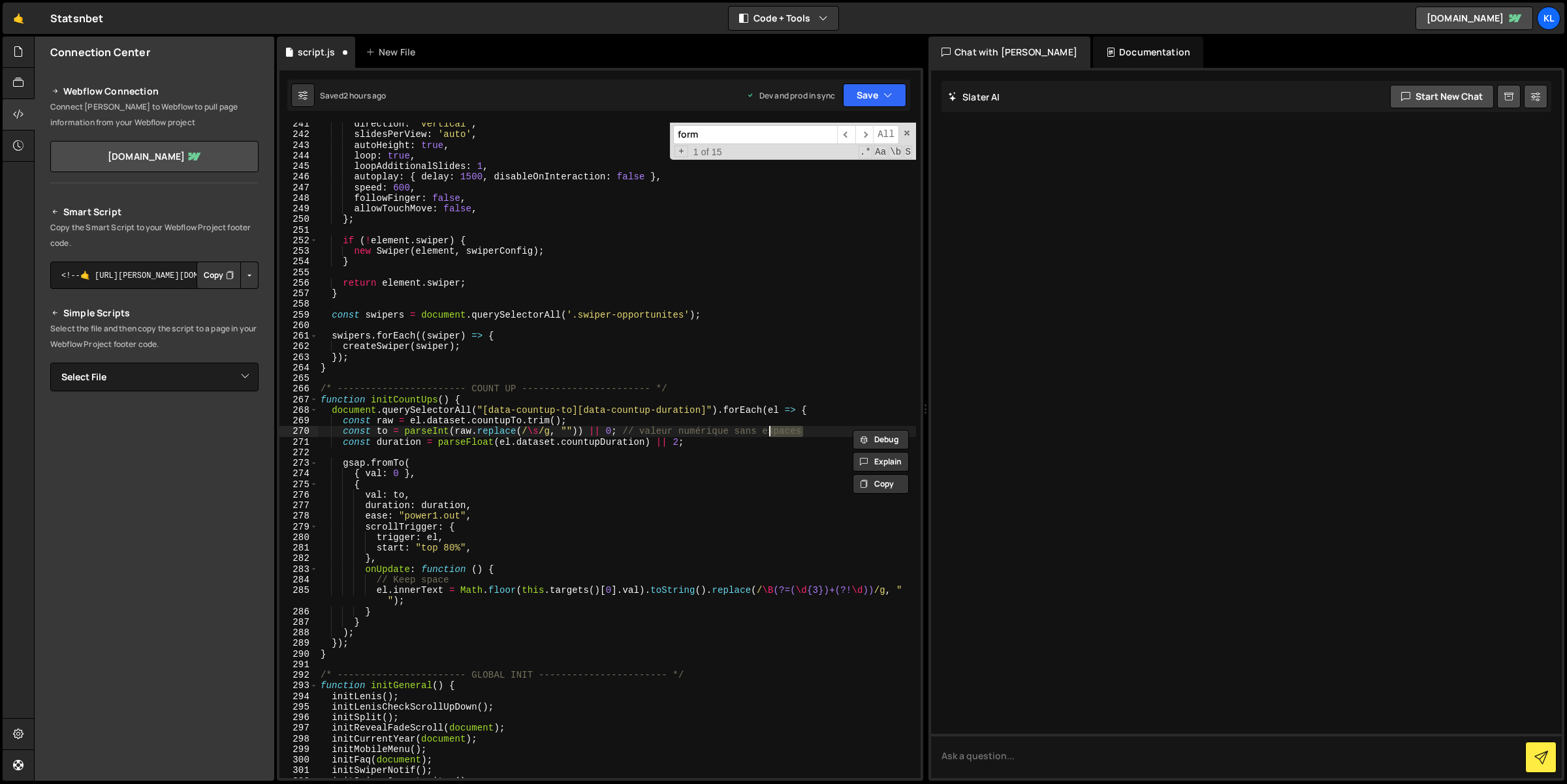
scroll to position [0, 3]
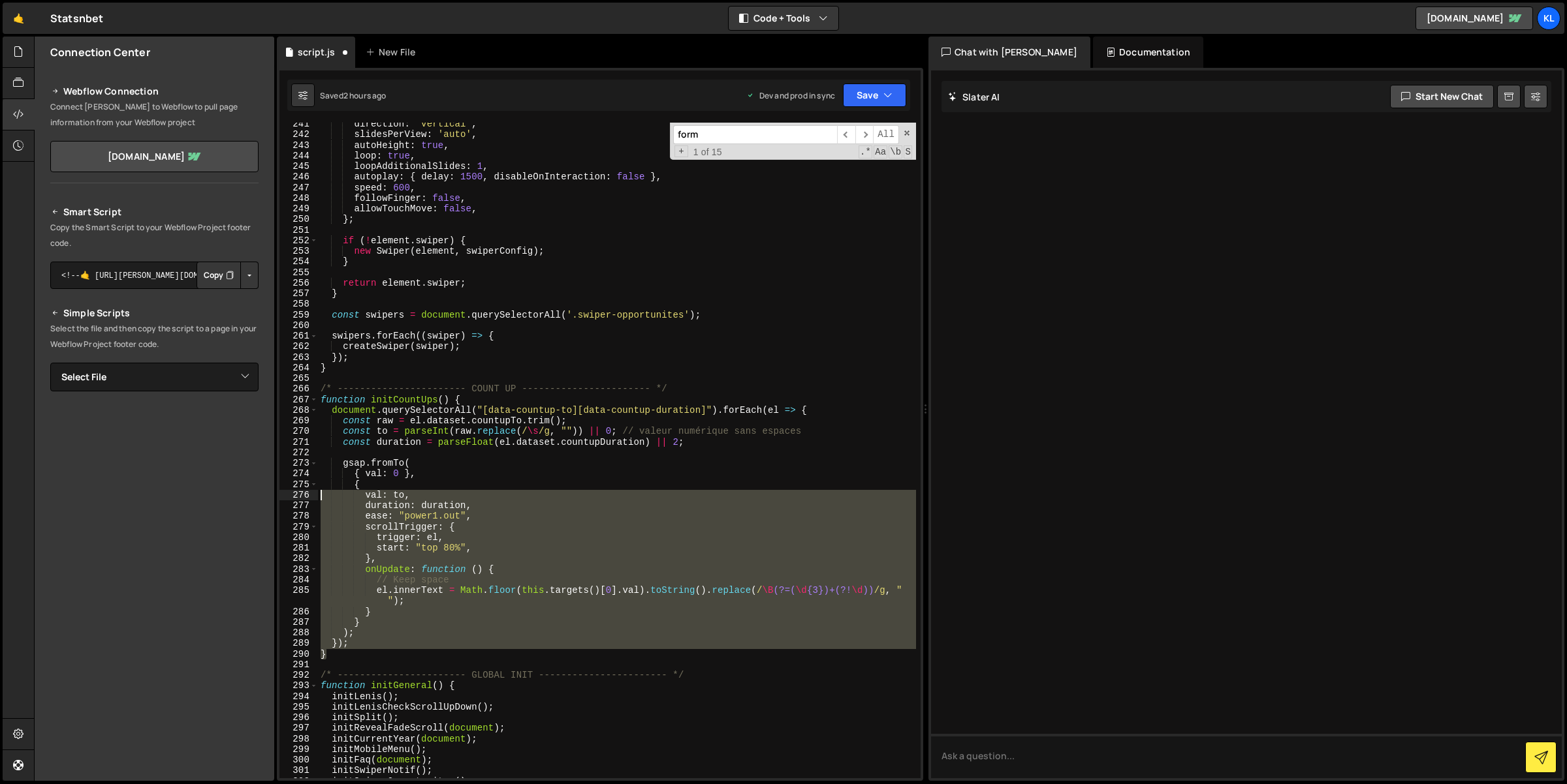
drag, startPoint x: 338, startPoint y: 655, endPoint x: 332, endPoint y: 477, distance: 178.1
click at [322, 484] on div "direction : 'vertical' , slidesPerView : 'auto' , autoHeight : true , loop : tr…" at bounding box center [617, 458] width 599 height 678
click at [450, 528] on div "direction : 'vertical' , slidesPerView : 'auto' , autoHeight : true , loop : tr…" at bounding box center [616, 450] width 598 height 655
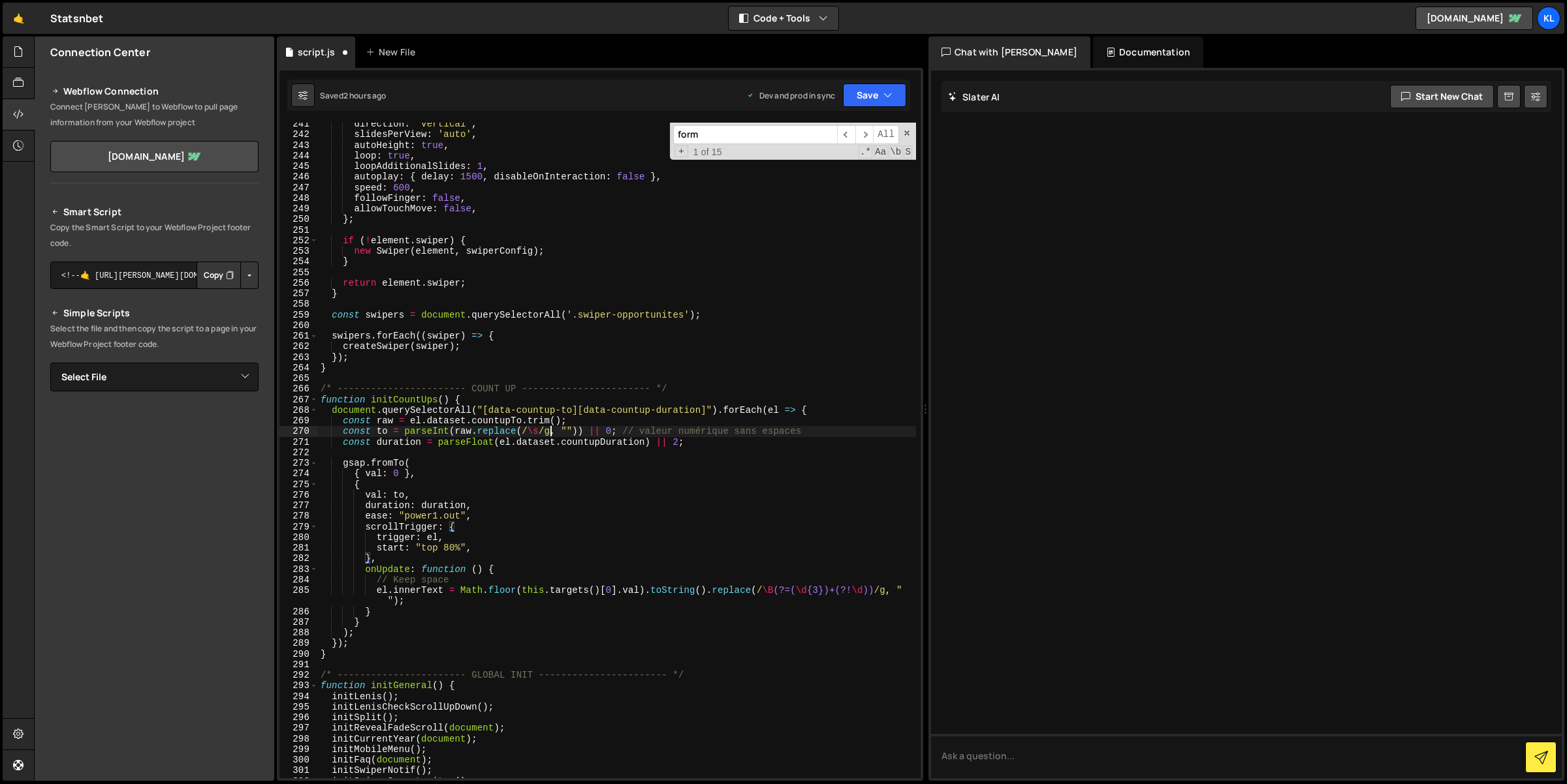
click at [549, 433] on div "direction : 'vertical' , slidesPerView : 'auto' , autoHeight : true , loop : tr…" at bounding box center [617, 458] width 599 height 678
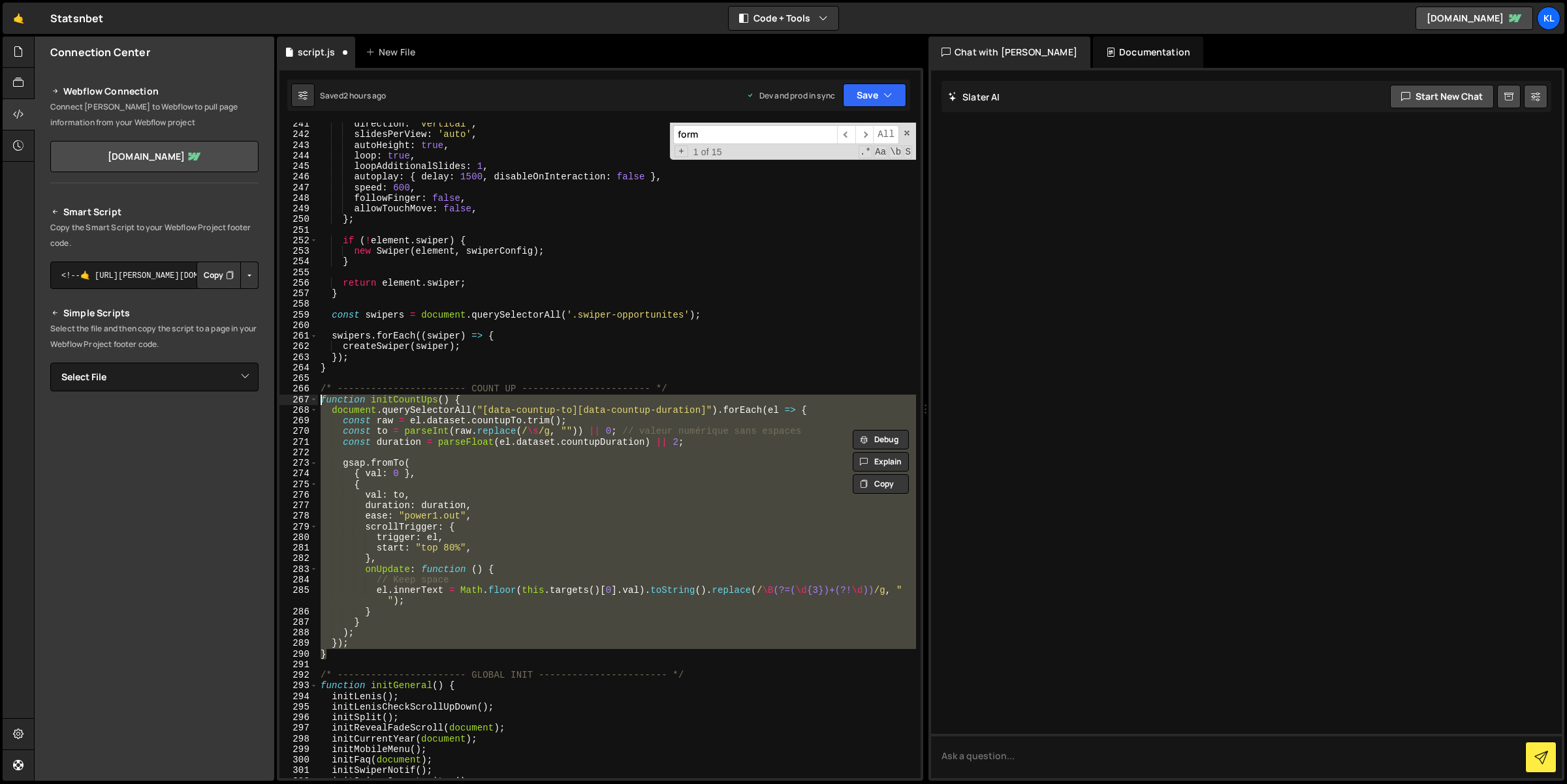
drag, startPoint x: 331, startPoint y: 652, endPoint x: 297, endPoint y: 396, distance: 258.2
click at [297, 396] on div "const to = parseInt(raw.replace(/\s/g, "")) || 0; // valeur numérique sans espa…" at bounding box center [600, 450] width 641 height 655
type textarea "function initCountUps() { document.querySelectorAll("[data-countup-to][data-cou…"
paste textarea
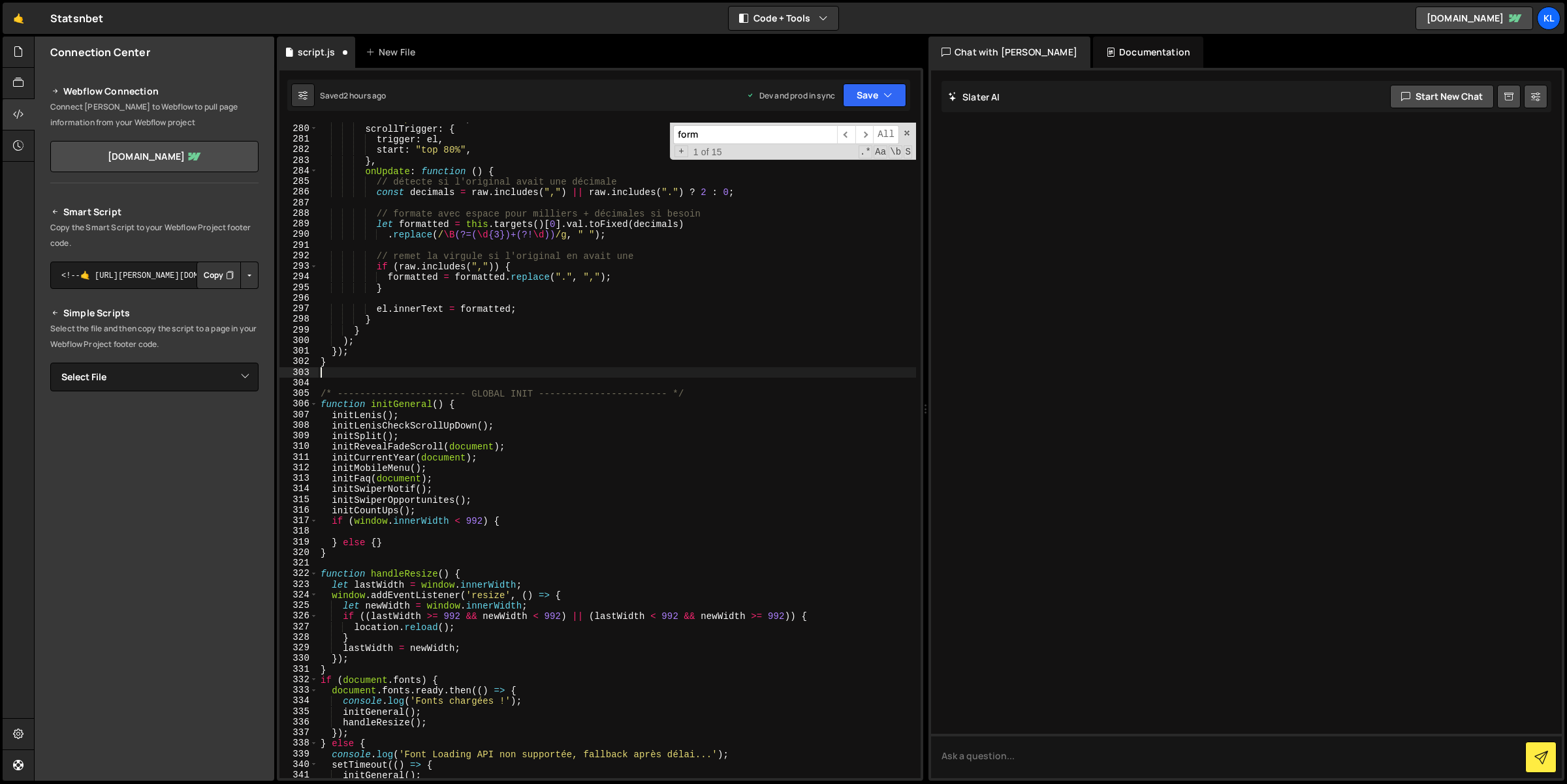
scroll to position [2746, 0]
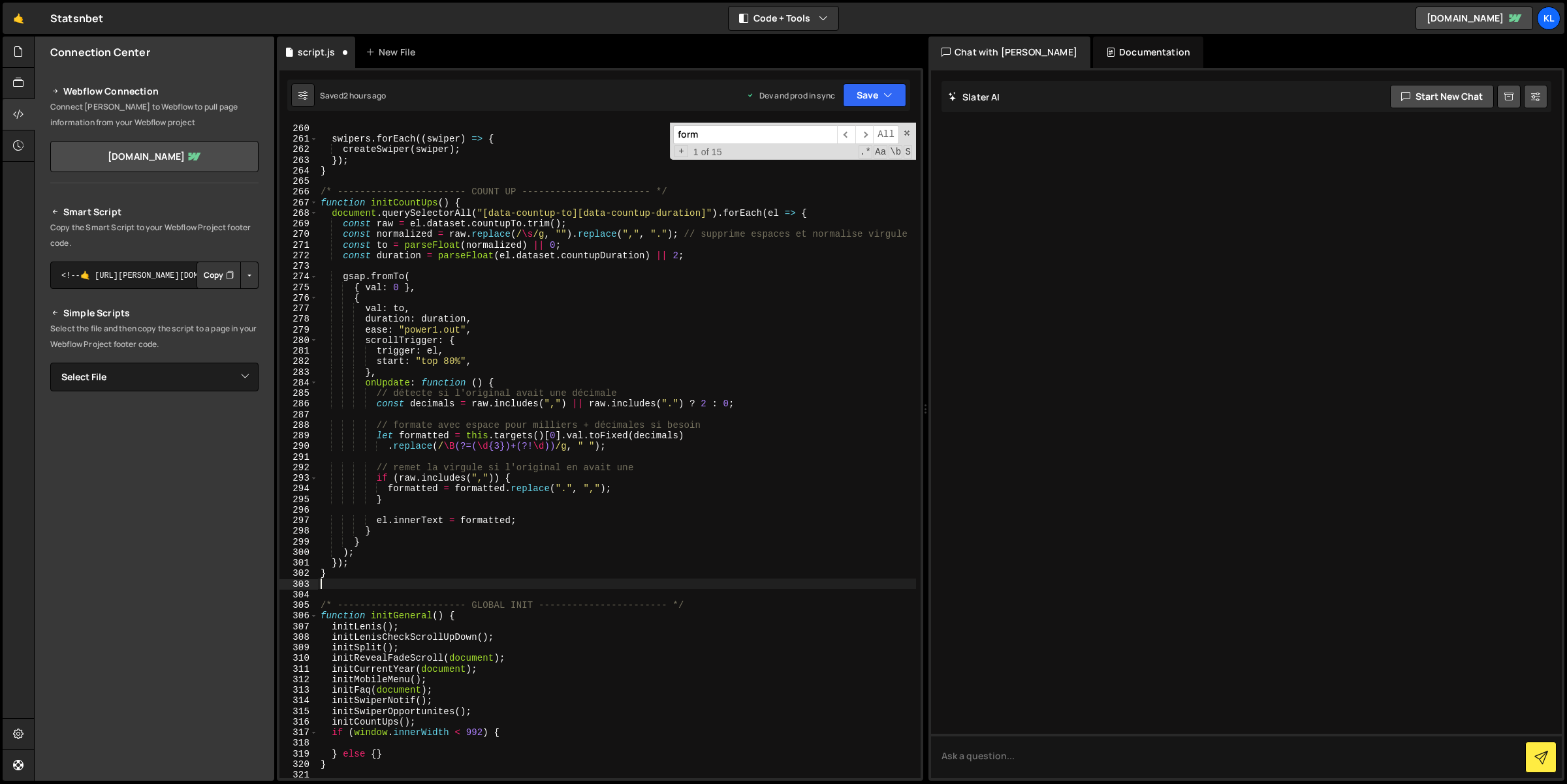
click at [657, 392] on div "const swipers = document . querySelectorAll ( '.swiper-opportunites' ) ; swiper…" at bounding box center [617, 451] width 599 height 678
click at [731, 430] on div "const swipers = document . querySelectorAll ( '.swiper-opportunites' ) ; swiper…" at bounding box center [617, 451] width 599 height 678
click at [731, 429] on div "const swipers = document . querySelectorAll ( '.swiper-opportunites' ) ; swiper…" at bounding box center [617, 451] width 599 height 678
click at [683, 462] on div "const swipers = document . querySelectorAll ( '.swiper-opportunites' ) ; swiper…" at bounding box center [617, 451] width 599 height 678
drag, startPoint x: 673, startPoint y: 466, endPoint x: 487, endPoint y: 467, distance: 186.0
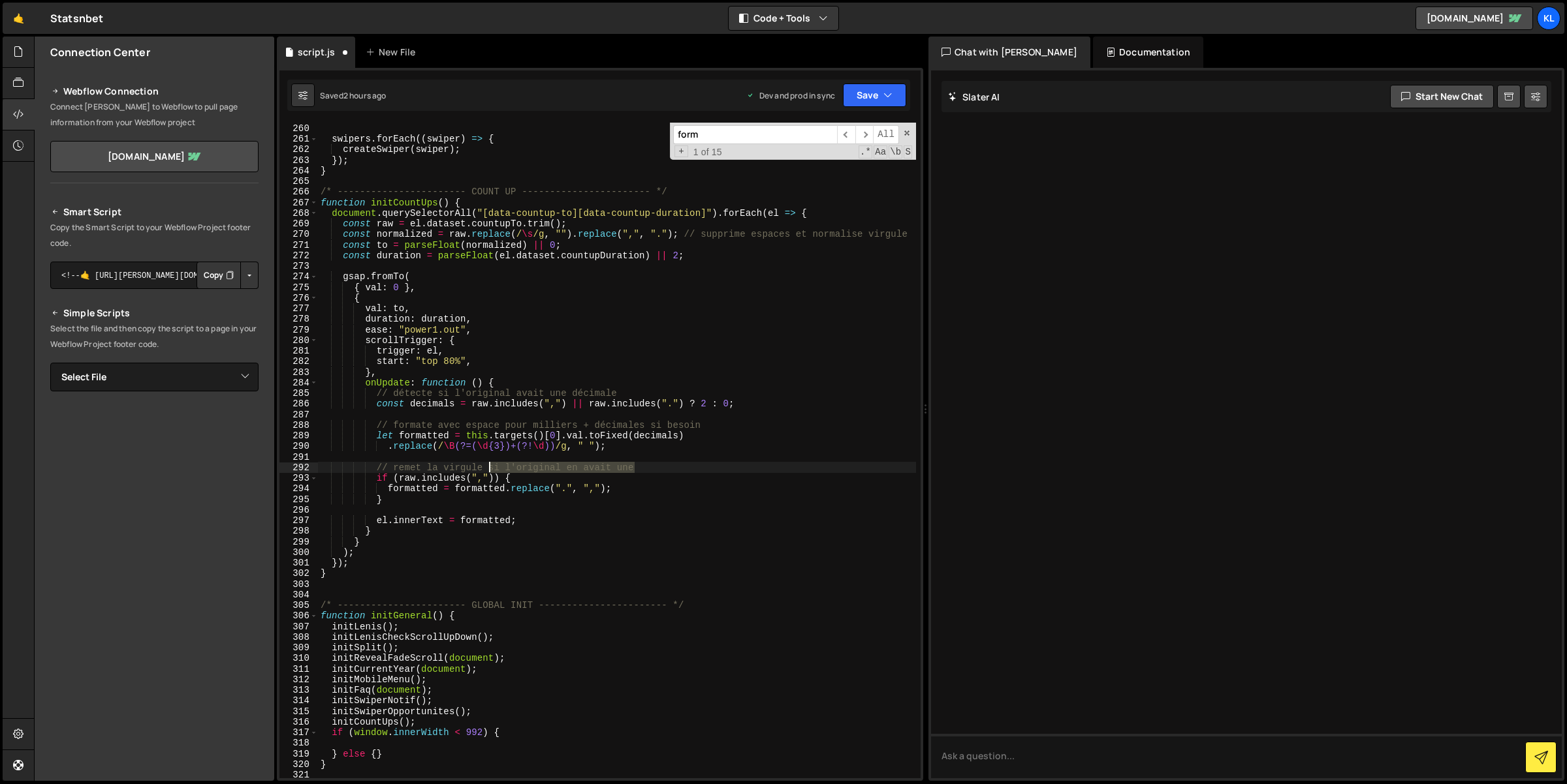
click at [487, 467] on div "const swipers = document . querySelectorAll ( '.swiper-opportunites' ) ; swiper…" at bounding box center [617, 451] width 599 height 678
click at [567, 210] on div "const swipers = document . querySelectorAll ( '.swiper-opportunites' ) ; swiper…" at bounding box center [617, 451] width 599 height 678
drag, startPoint x: 567, startPoint y: 210, endPoint x: 495, endPoint y: 209, distance: 72.0
click at [495, 209] on div "const swipers = document . querySelectorAll ( '.swiper-opportunites' ) ; swiper…" at bounding box center [617, 451] width 599 height 678
click at [595, 216] on div "const swipers = document . querySelectorAll ( '.swiper-opportunites' ) ; swiper…" at bounding box center [617, 451] width 599 height 678
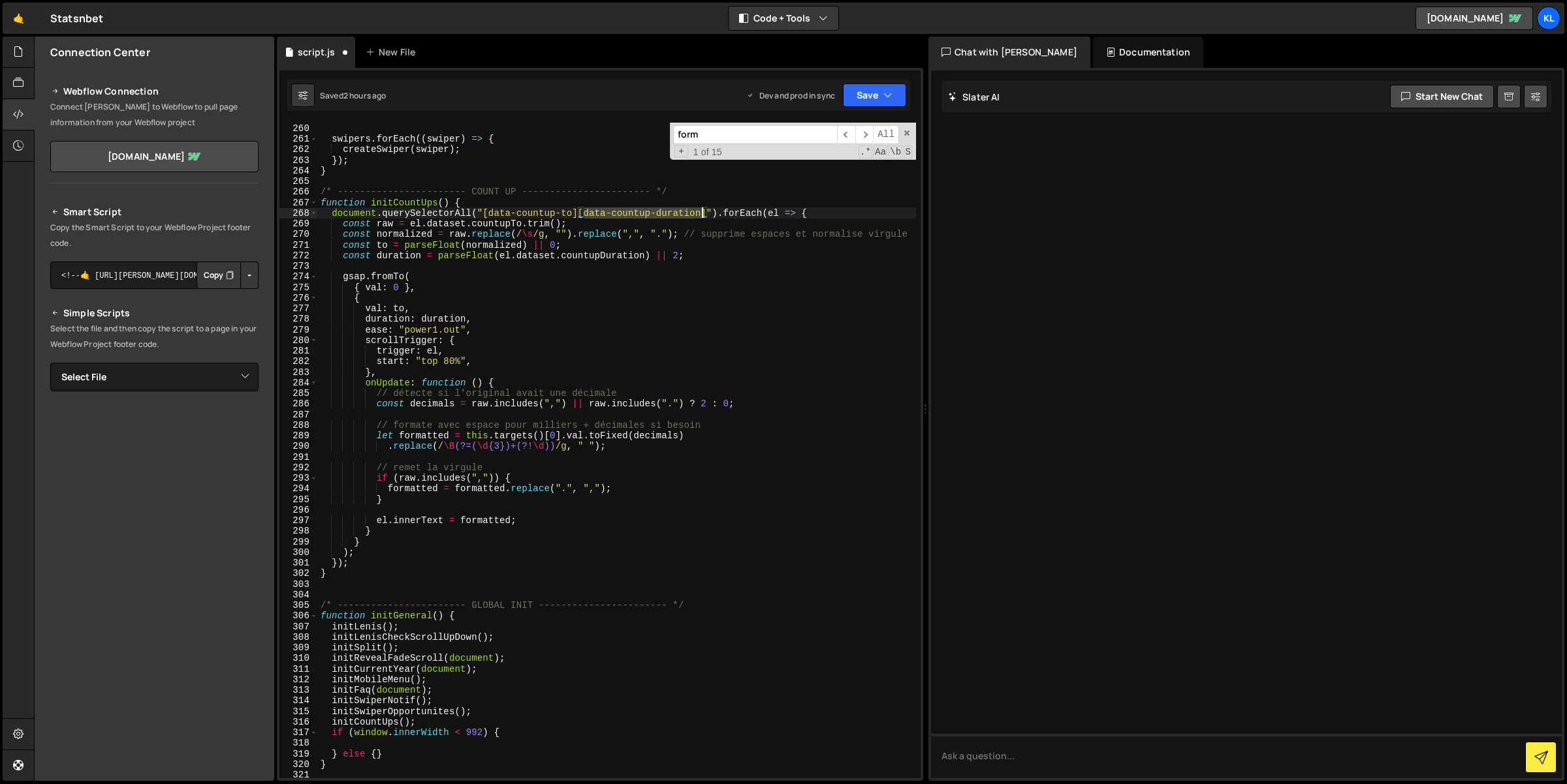
drag, startPoint x: 595, startPoint y: 216, endPoint x: 685, endPoint y: 214, distance: 90.0
click at [685, 214] on div "const swipers = document . querySelectorAll ( '.swiper-opportunites' ) ; swiper…" at bounding box center [617, 451] width 599 height 678
click at [412, 206] on div "const swipers = document . querySelectorAll ( '.swiper-opportunites' ) ; swiper…" at bounding box center [617, 451] width 599 height 678
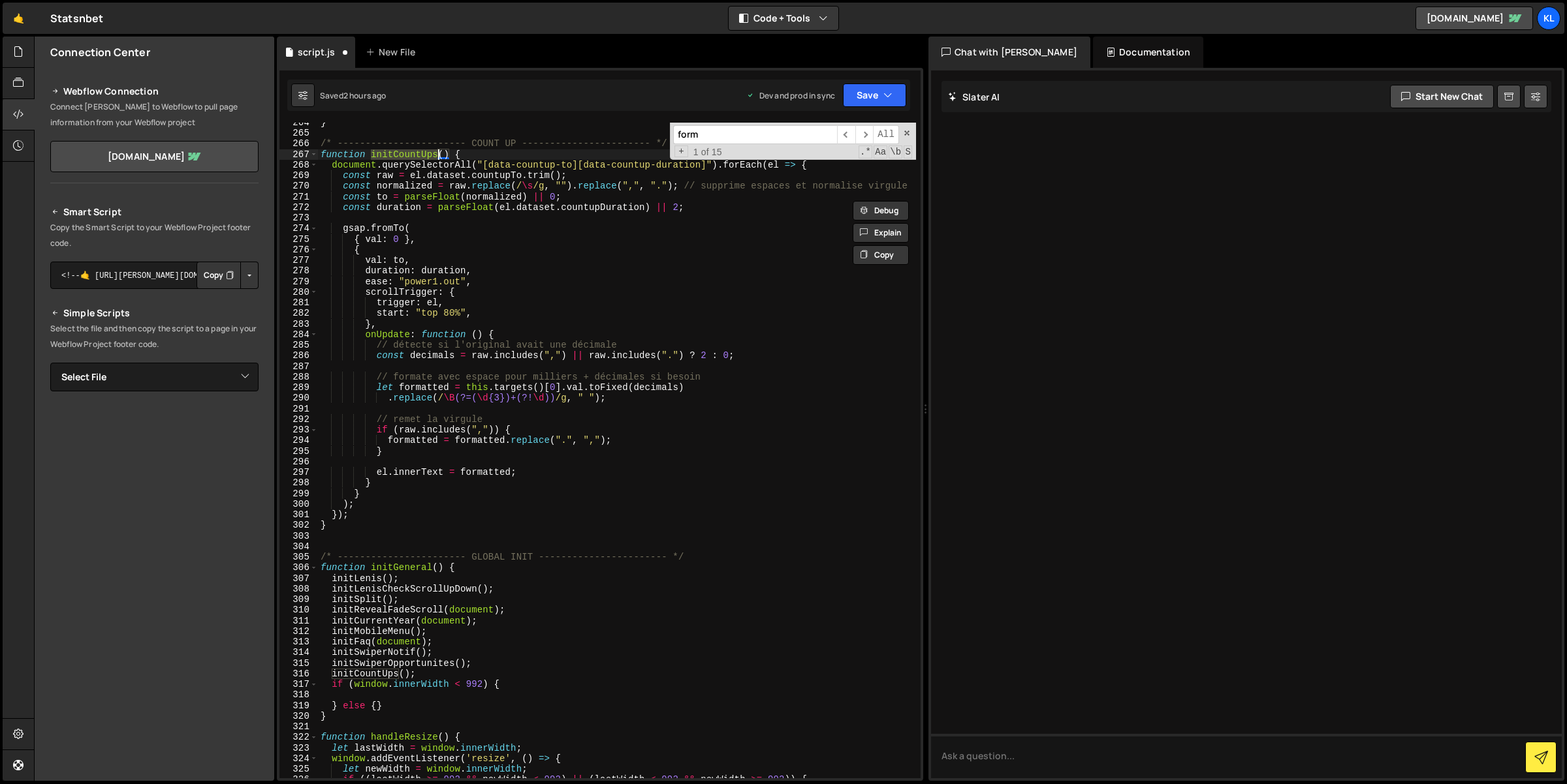
scroll to position [2794, 0]
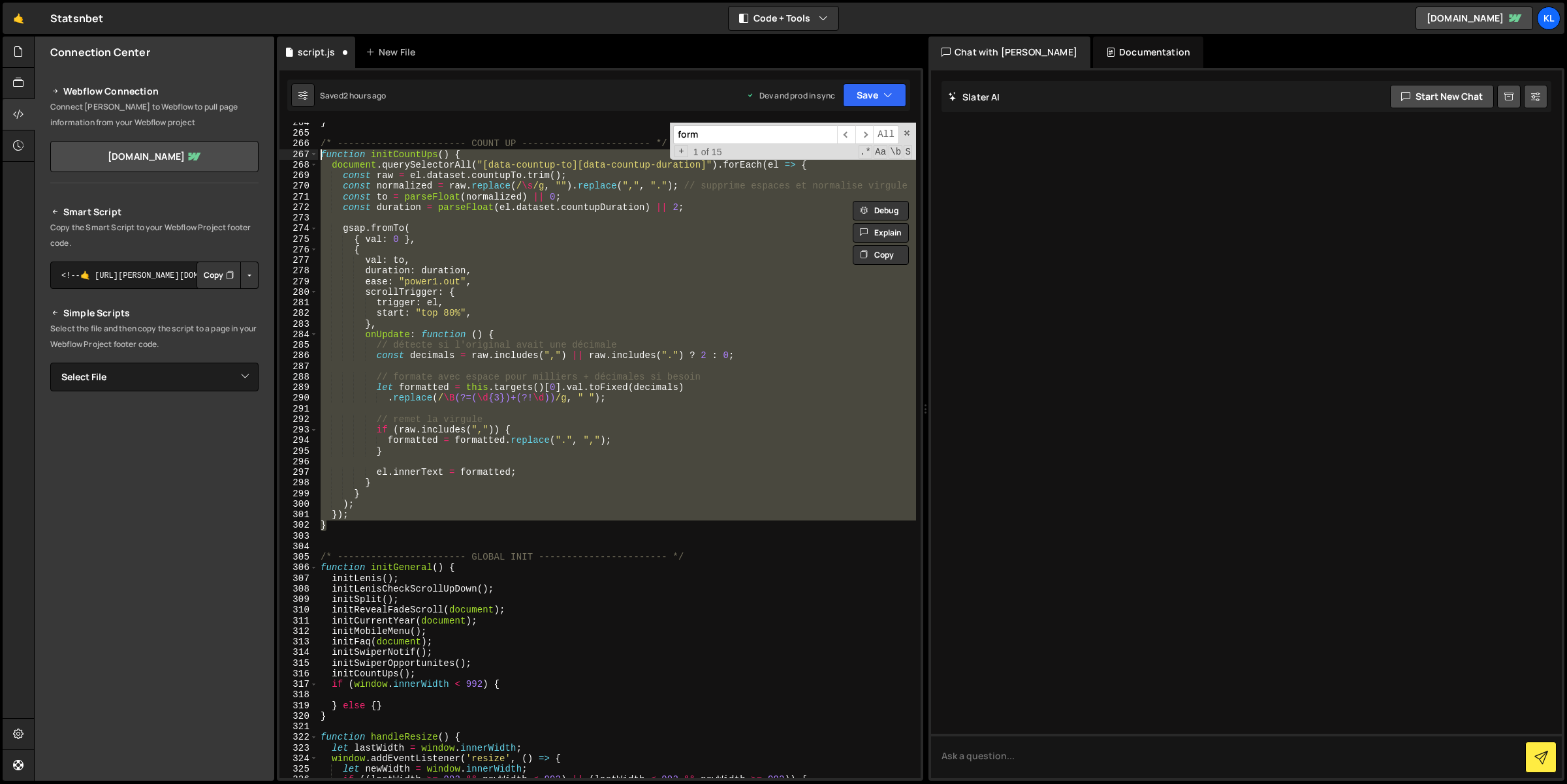
drag, startPoint x: 339, startPoint y: 530, endPoint x: 318, endPoint y: 155, distance: 375.6
click at [318, 155] on div "} /* ----------------------- COUNT UP ----------------------- */ function initC…" at bounding box center [617, 456] width 599 height 678
paste textarea "}"
type textarea "}"
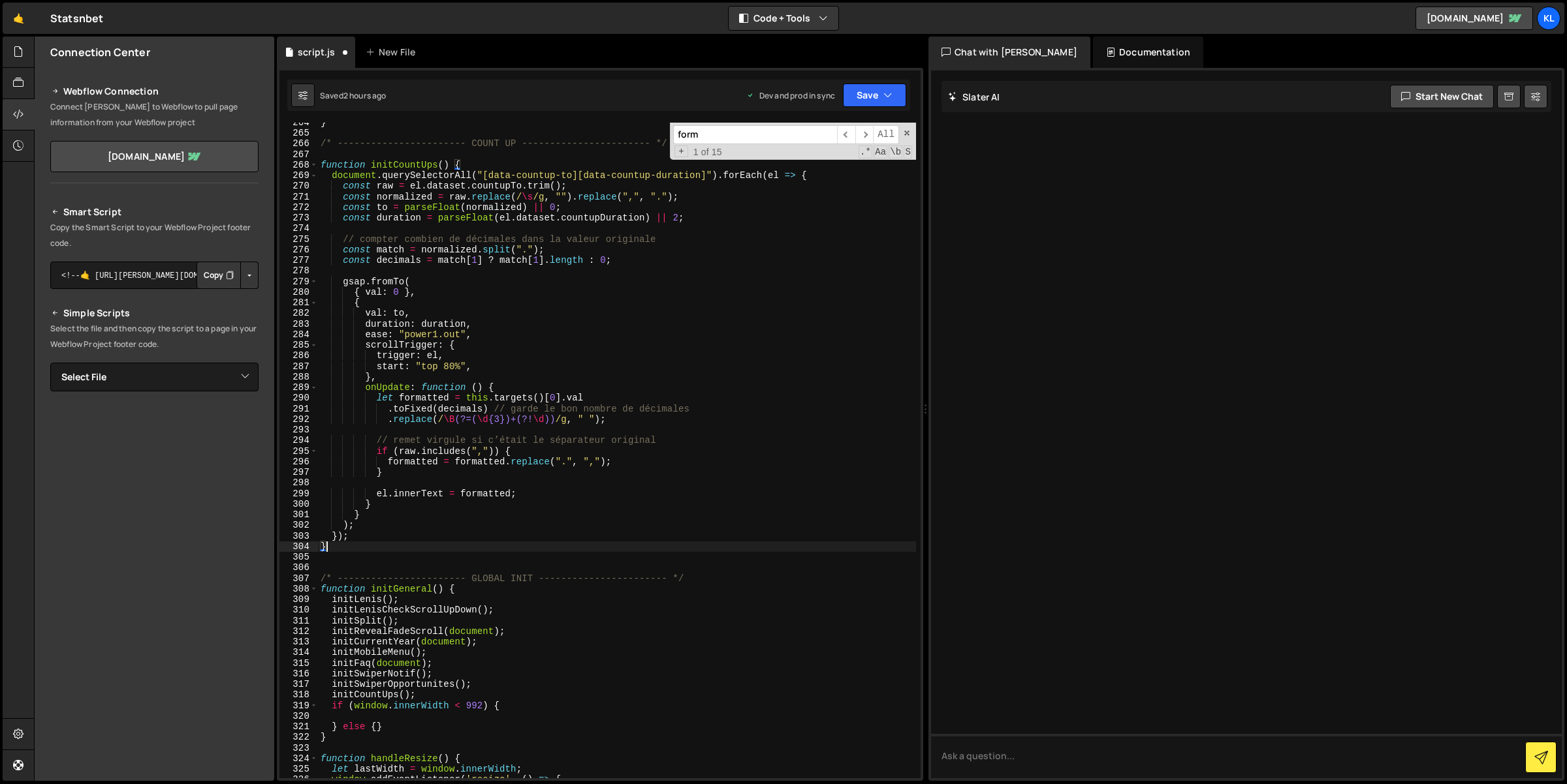
click at [401, 154] on div "} /* ----------------------- COUNT UP ----------------------- */ function initC…" at bounding box center [617, 456] width 599 height 678
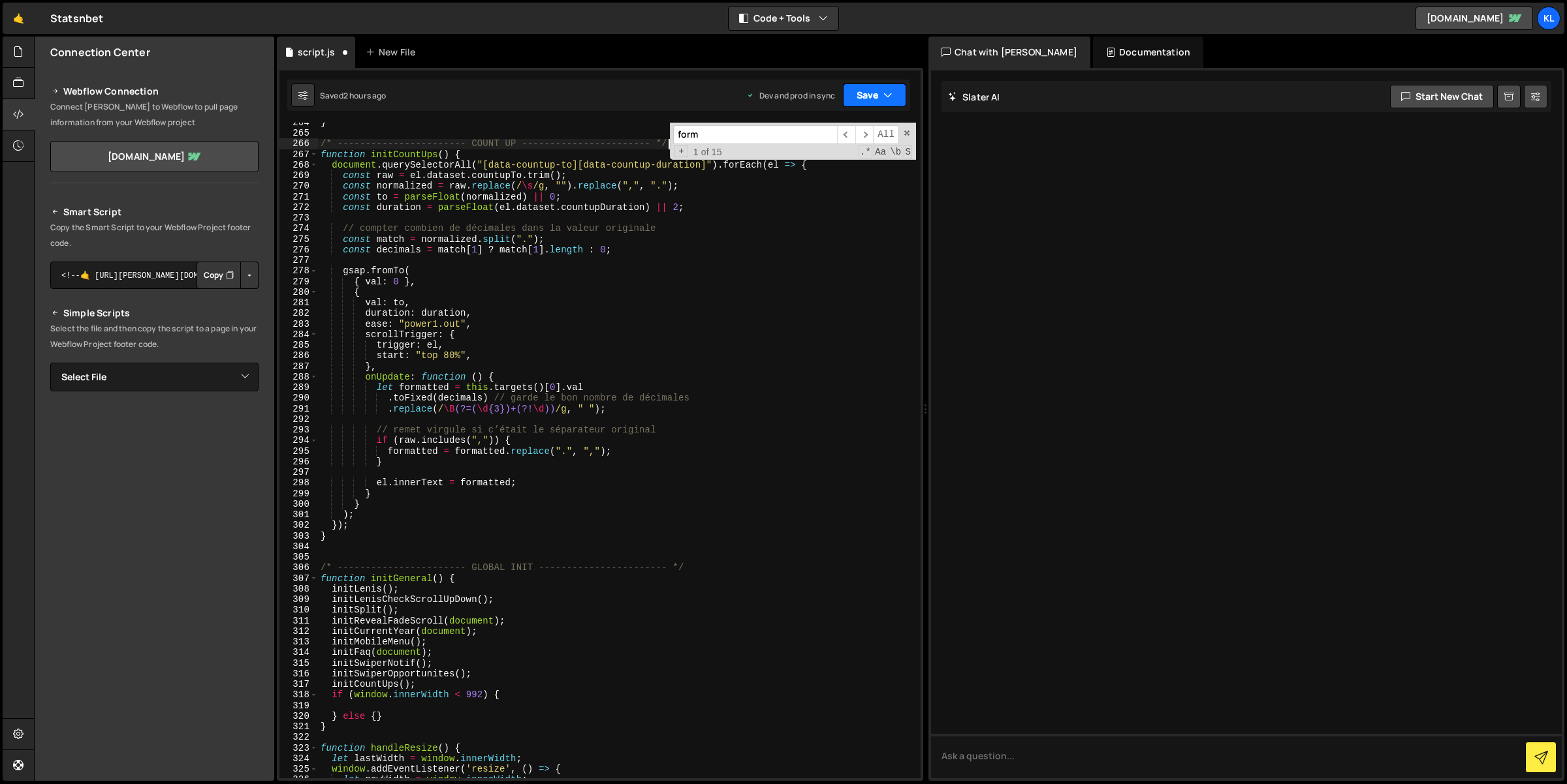
click at [873, 92] on button "Save" at bounding box center [874, 95] width 63 height 23
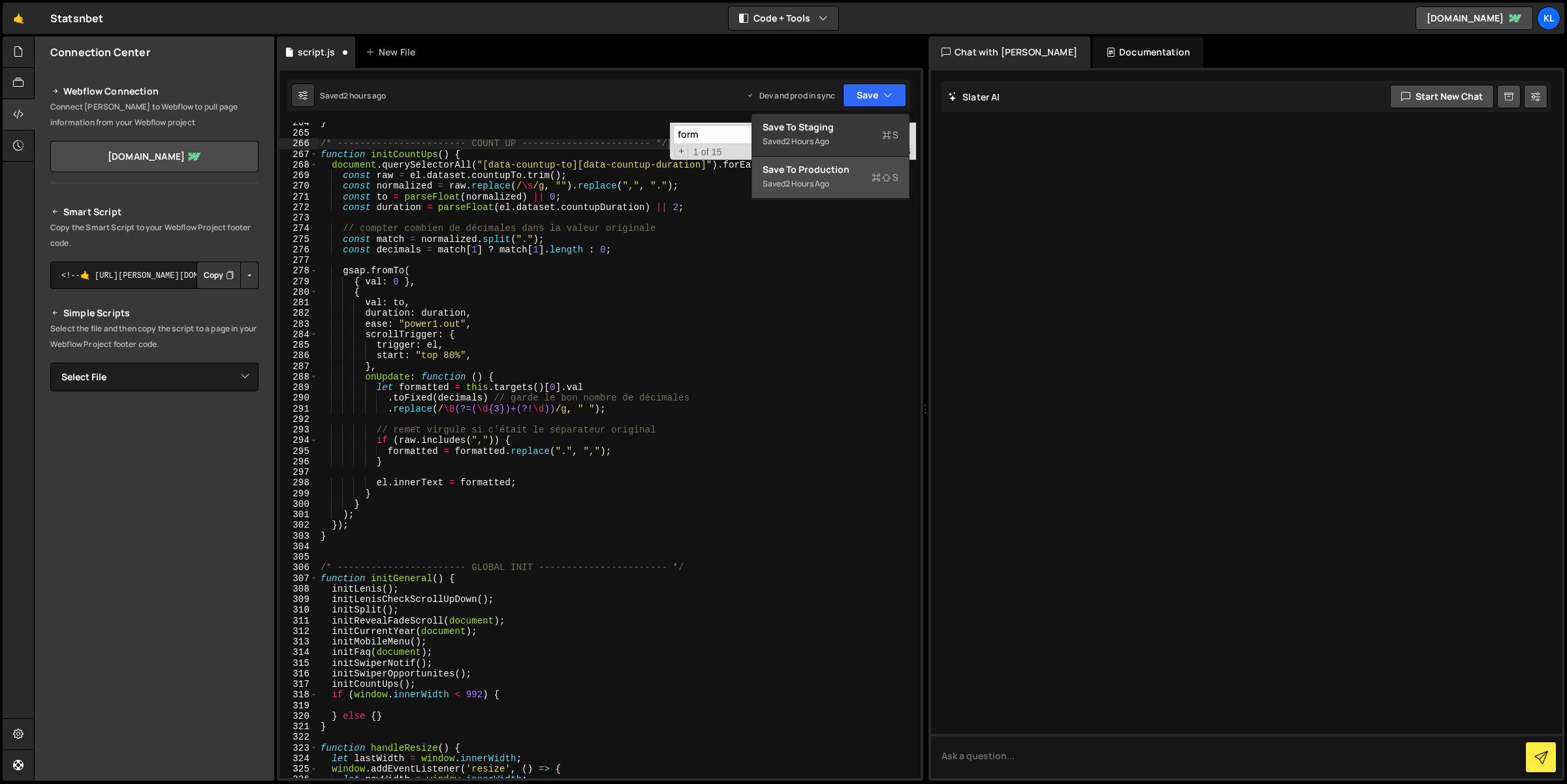
drag, startPoint x: 856, startPoint y: 160, endPoint x: 838, endPoint y: 171, distance: 21.1
click at [838, 171] on button "Save to Production S Saved 2 hours ago" at bounding box center [831, 178] width 157 height 42
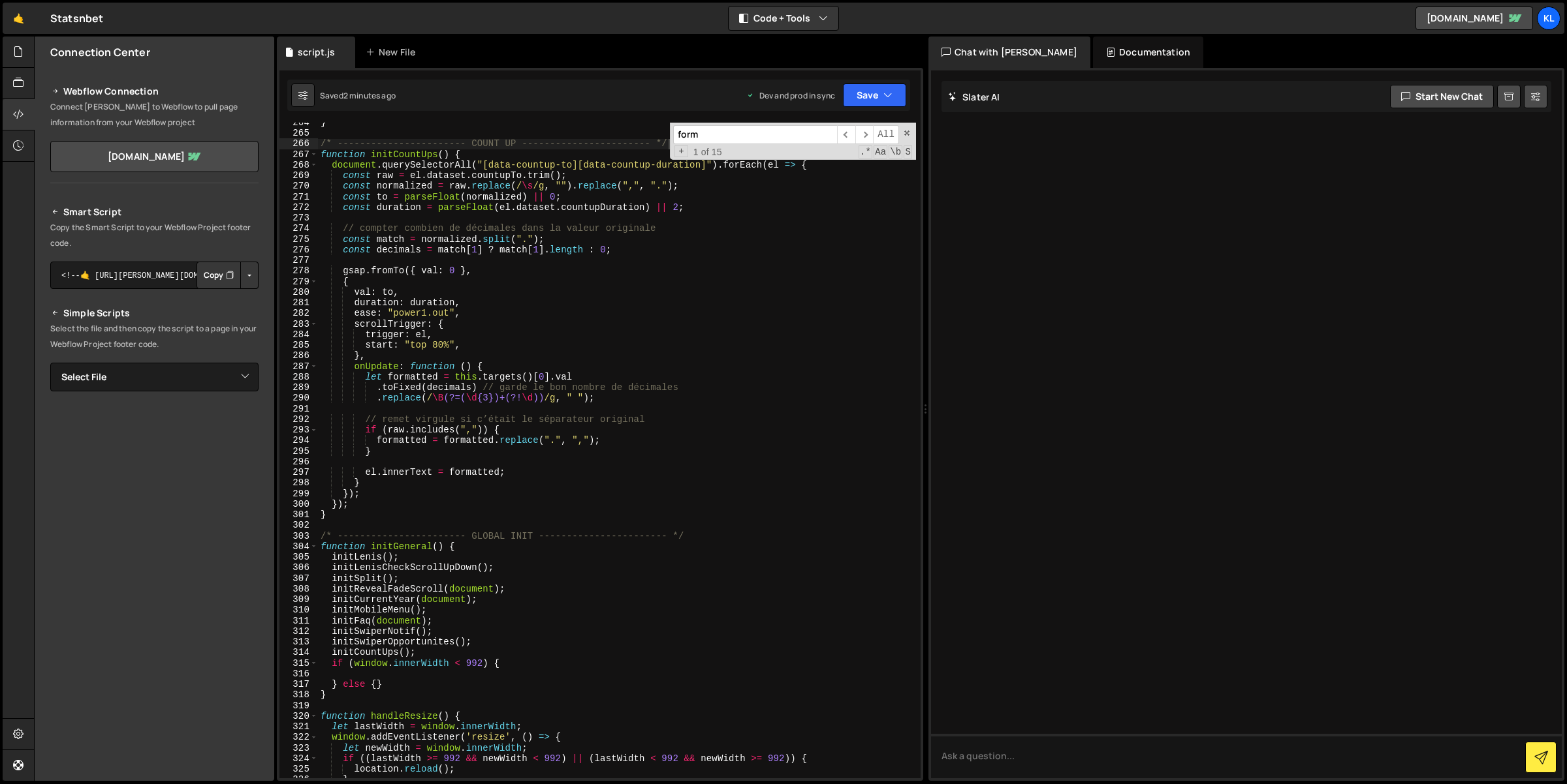
click at [469, 311] on div "} /* ----------------------- COUNT UP ----------------------- */ function initC…" at bounding box center [617, 456] width 599 height 678
drag, startPoint x: 316, startPoint y: 147, endPoint x: 339, endPoint y: 173, distance: 34.7
click at [339, 173] on div "ease: "power1.out", 264 265 266 267 268 269 270 271 272 273 274 275 276 277 278…" at bounding box center [600, 450] width 641 height 655
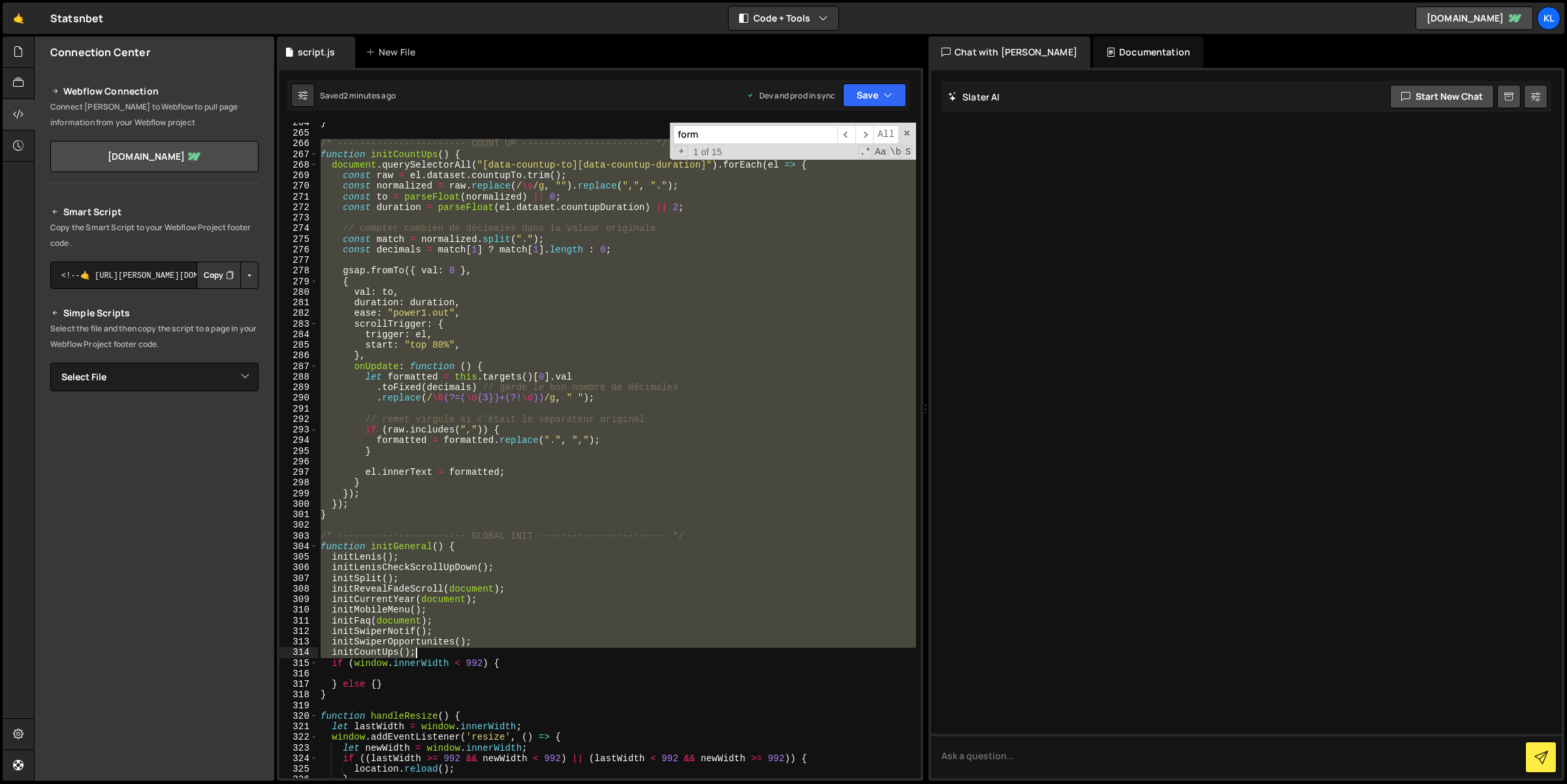
drag, startPoint x: 321, startPoint y: 141, endPoint x: 460, endPoint y: 653, distance: 530.5
click at [460, 653] on div "} /* ----------------------- COUNT UP ----------------------- */ function initC…" at bounding box center [617, 456] width 599 height 678
click at [460, 516] on div "} /* ----------------------- COUNT UP ----------------------- */ function initC…" at bounding box center [616, 450] width 598 height 655
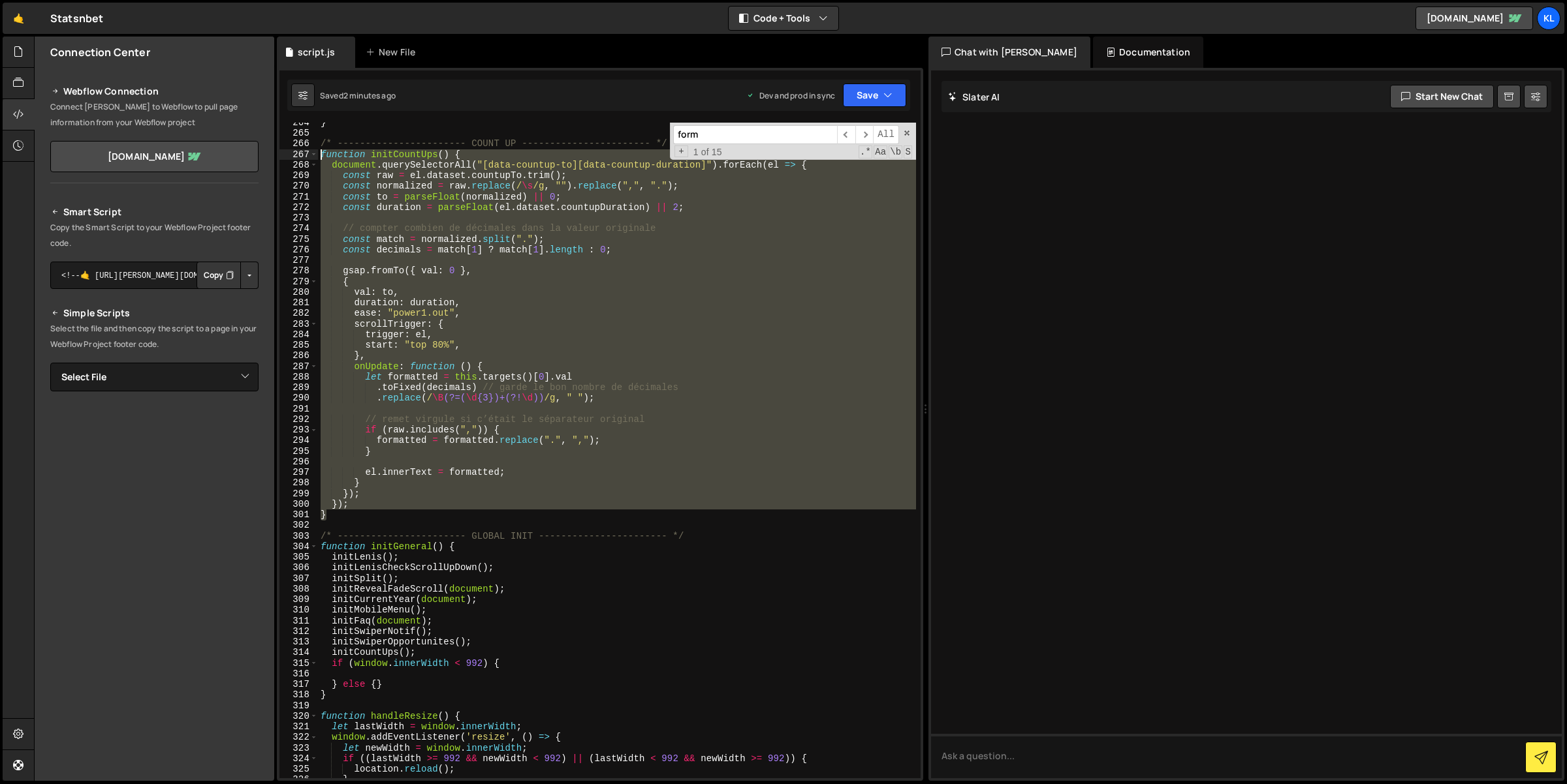
drag, startPoint x: 327, startPoint y: 517, endPoint x: 318, endPoint y: 152, distance: 365.1
click at [318, 152] on div "} /* ----------------------- COUNT UP ----------------------- */ function initC…" at bounding box center [617, 456] width 599 height 678
paste textarea "}"
type textarea "}"
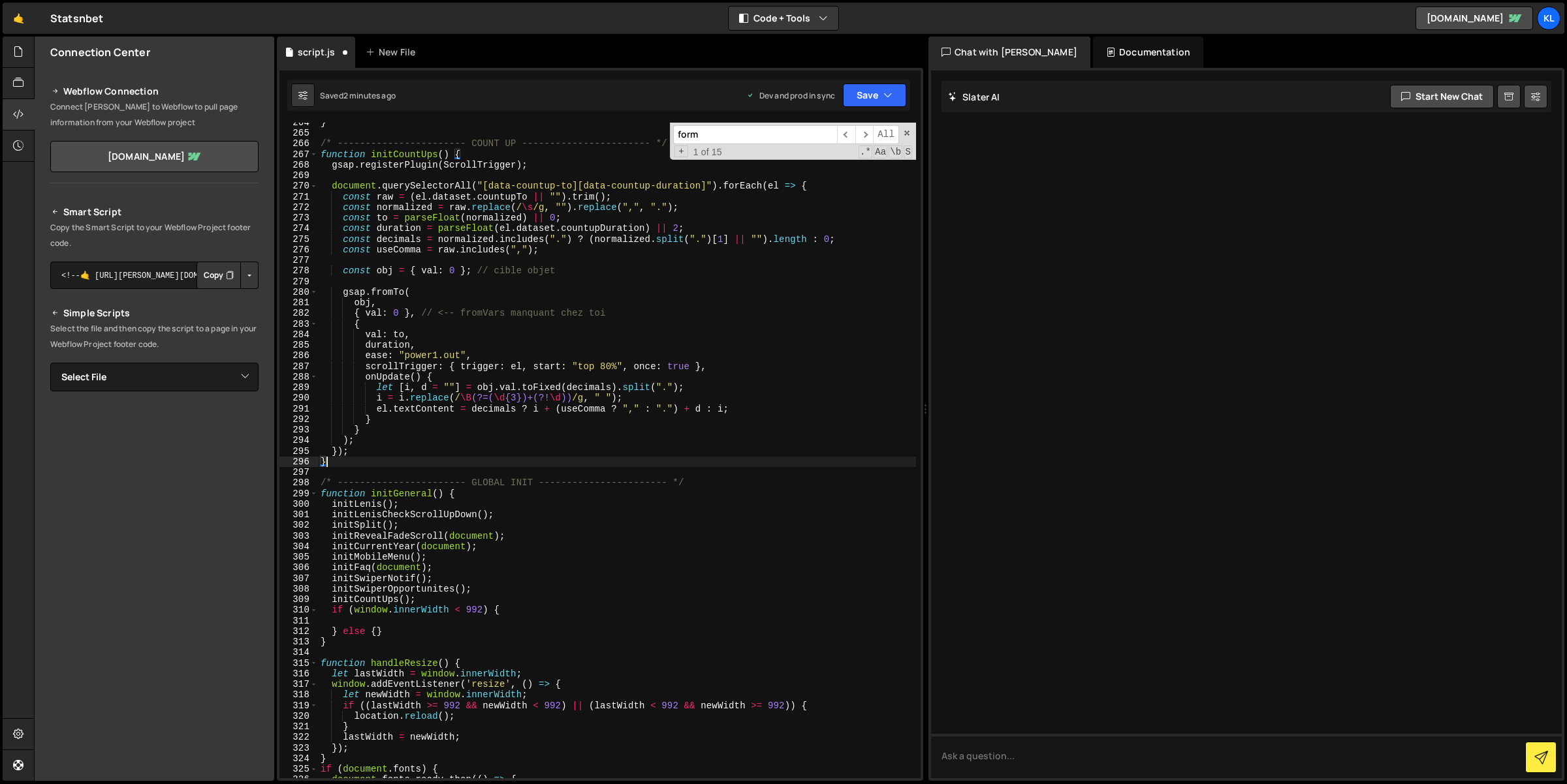
click at [876, 75] on div "} 264 265 266 267 268 269 270 271 272 273 274 275 276 277 278 279 280 281 282 2…" at bounding box center [600, 424] width 646 height 713
click at [875, 91] on button "Save" at bounding box center [874, 95] width 63 height 23
click at [844, 168] on div "Save to Production S" at bounding box center [830, 169] width 135 height 13
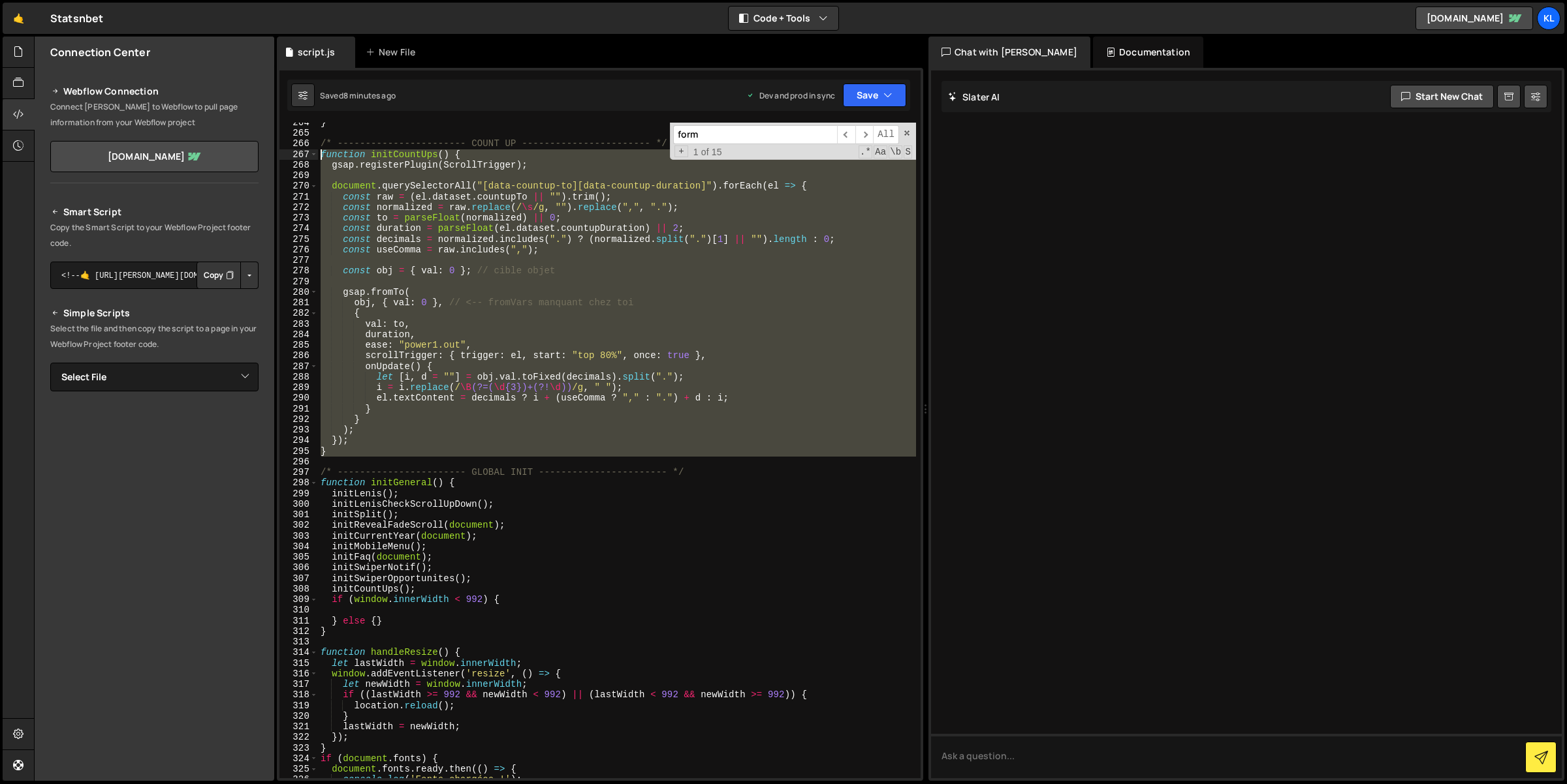
drag, startPoint x: 327, startPoint y: 461, endPoint x: 318, endPoint y: 155, distance: 306.1
click at [318, 155] on div "} /* ----------------------- COUNT UP ----------------------- */ function initC…" at bounding box center [617, 456] width 599 height 678
paste textarea "}"
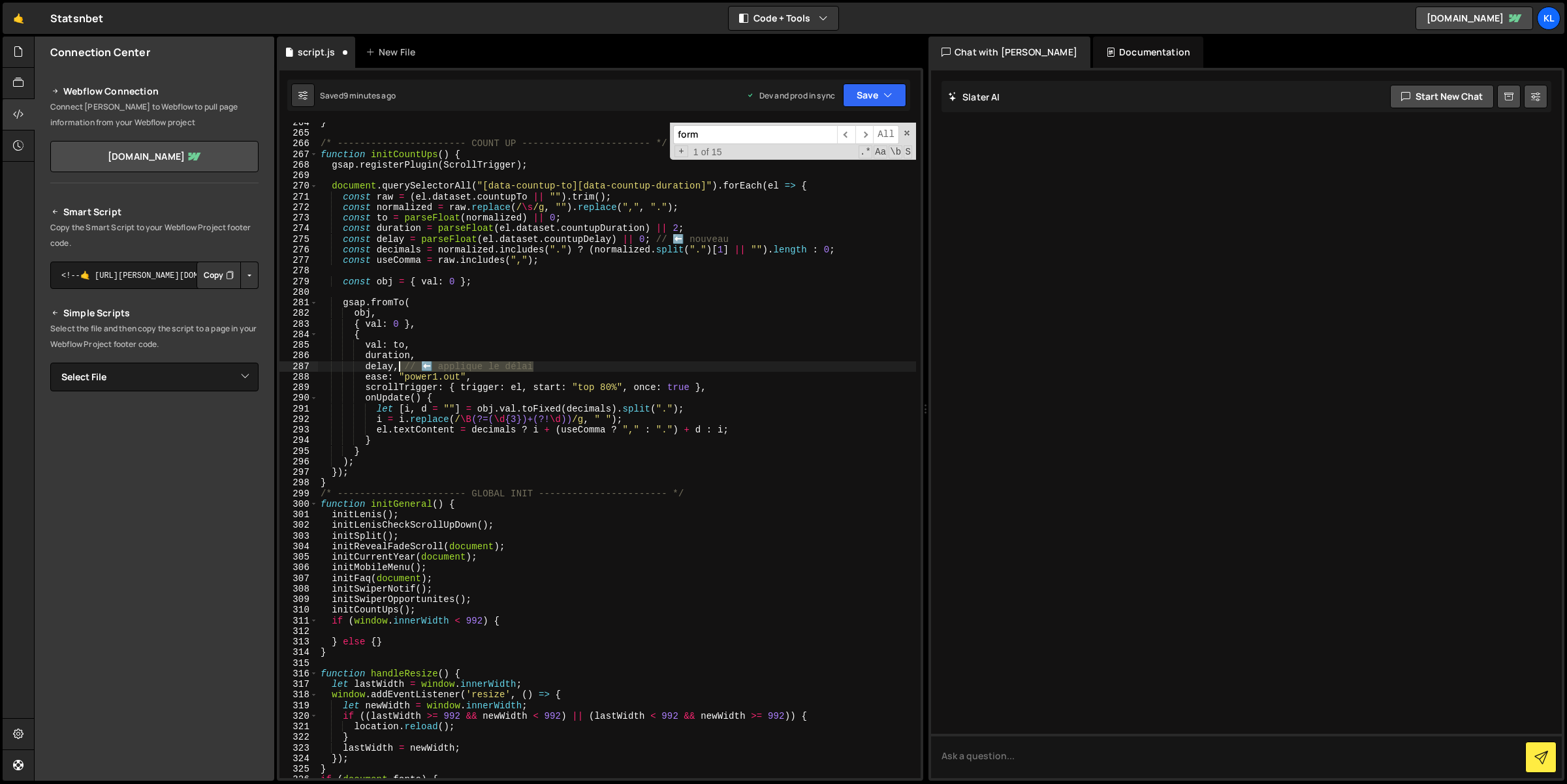
drag, startPoint x: 465, startPoint y: 360, endPoint x: 399, endPoint y: 367, distance: 66.4
click at [399, 367] on div "} /* ----------------------- COUNT UP ----------------------- */ function initC…" at bounding box center [617, 456] width 599 height 678
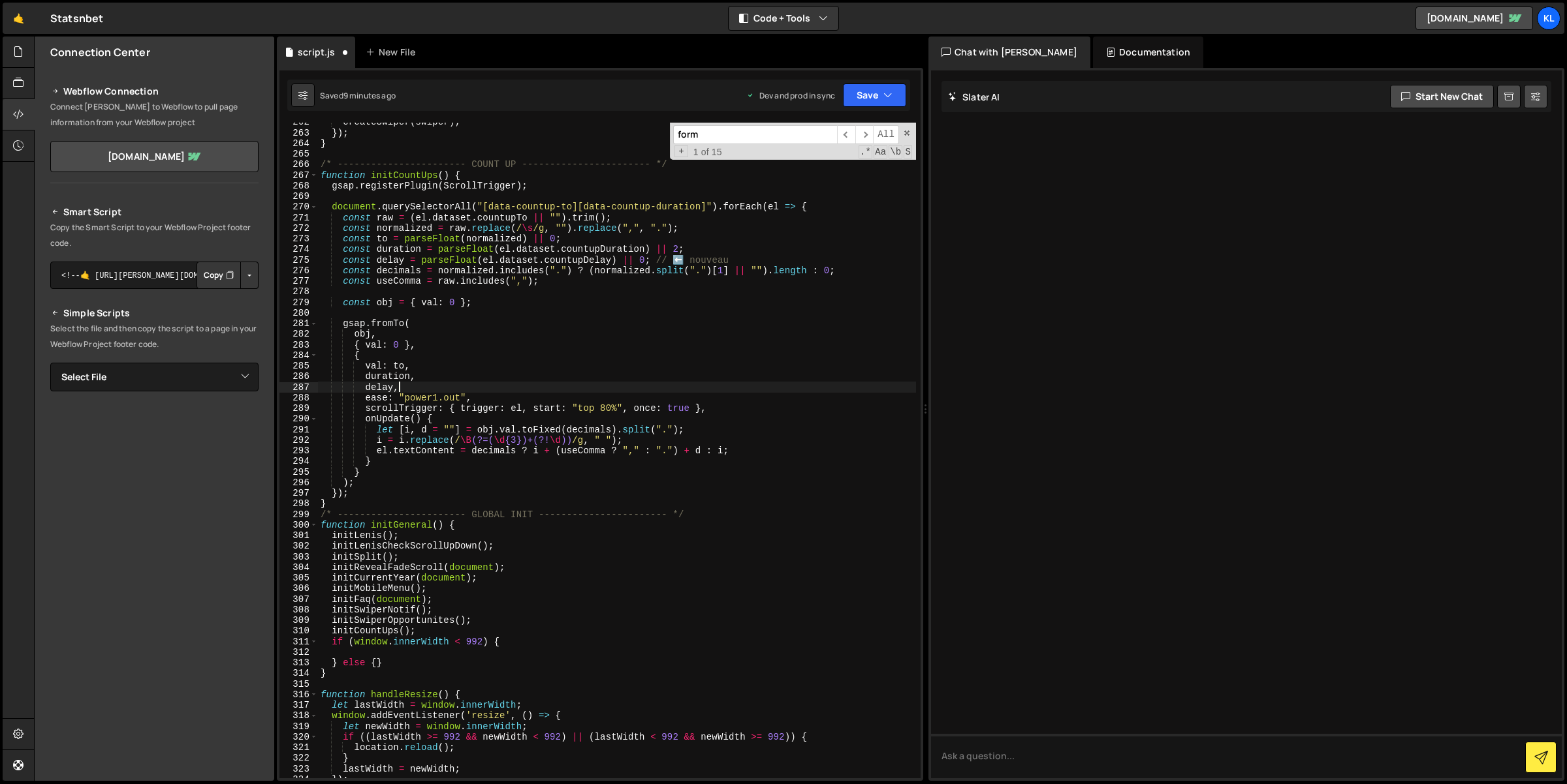
scroll to position [2774, 0]
drag, startPoint x: 720, startPoint y: 260, endPoint x: 651, endPoint y: 256, distance: 69.1
click at [651, 256] on div "createSwiper ( swiper ) ; }) ; } /* ----------------------- COUNT UP ----------…" at bounding box center [617, 455] width 599 height 678
click at [900, 86] on button "Save" at bounding box center [874, 95] width 63 height 23
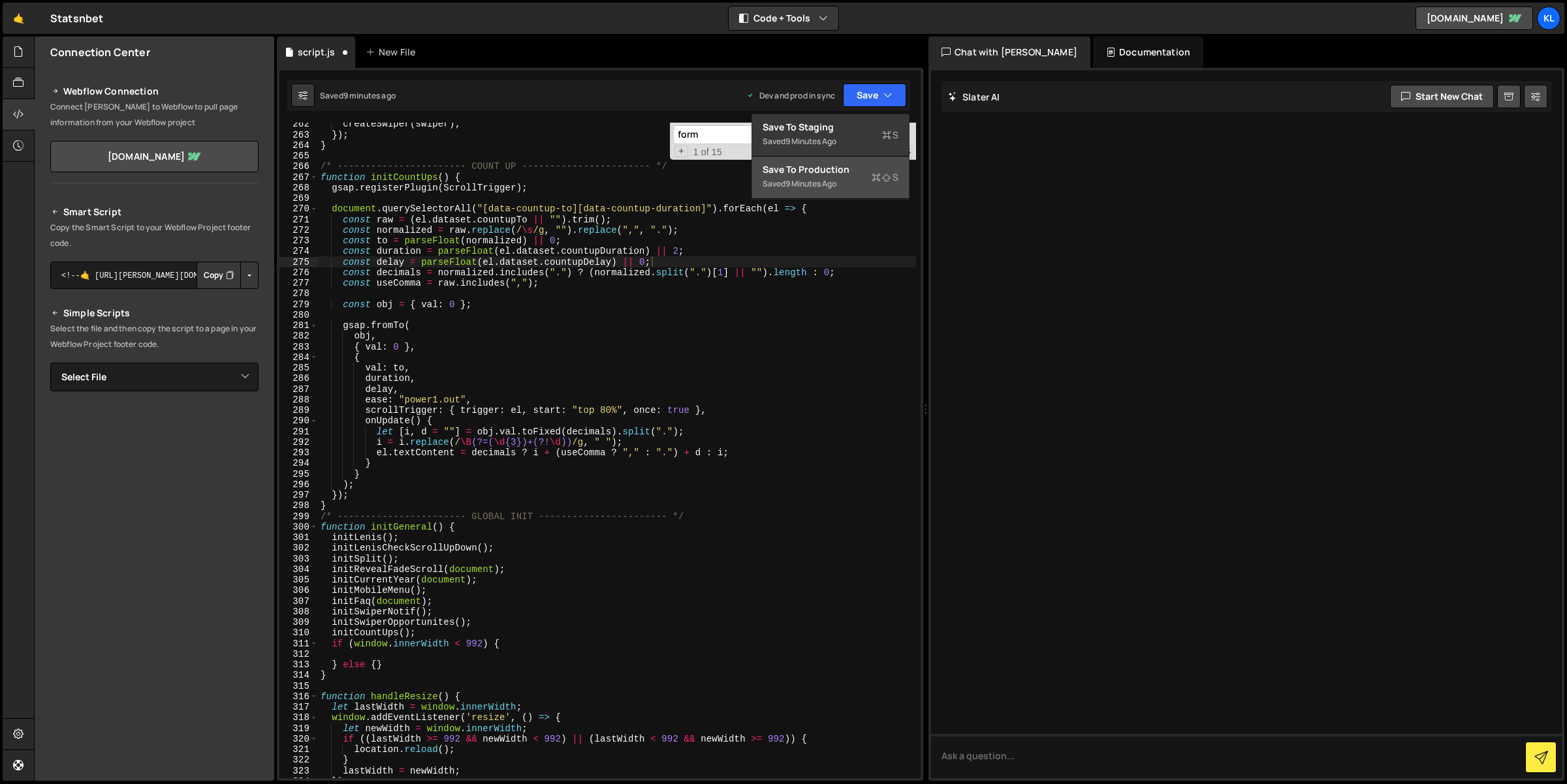
click at [846, 163] on div "Save to Production S" at bounding box center [830, 169] width 135 height 13
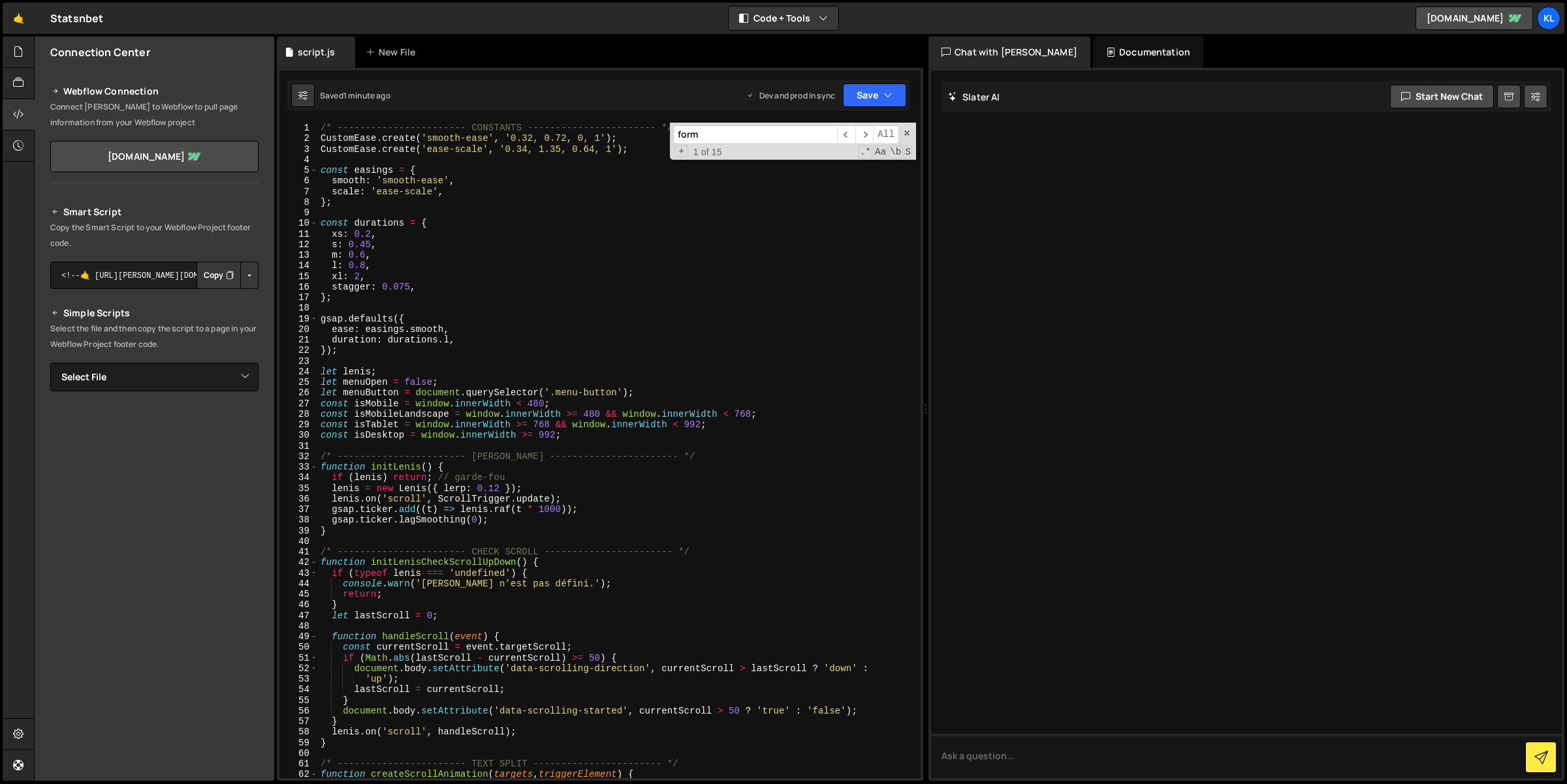
scroll to position [0, 0]
click at [557, 388] on div "/* ----------------------- CONSTANTS ----------------------- */ CustomEase . cr…" at bounding box center [617, 461] width 599 height 678
click at [905, 130] on span at bounding box center [907, 133] width 9 height 9
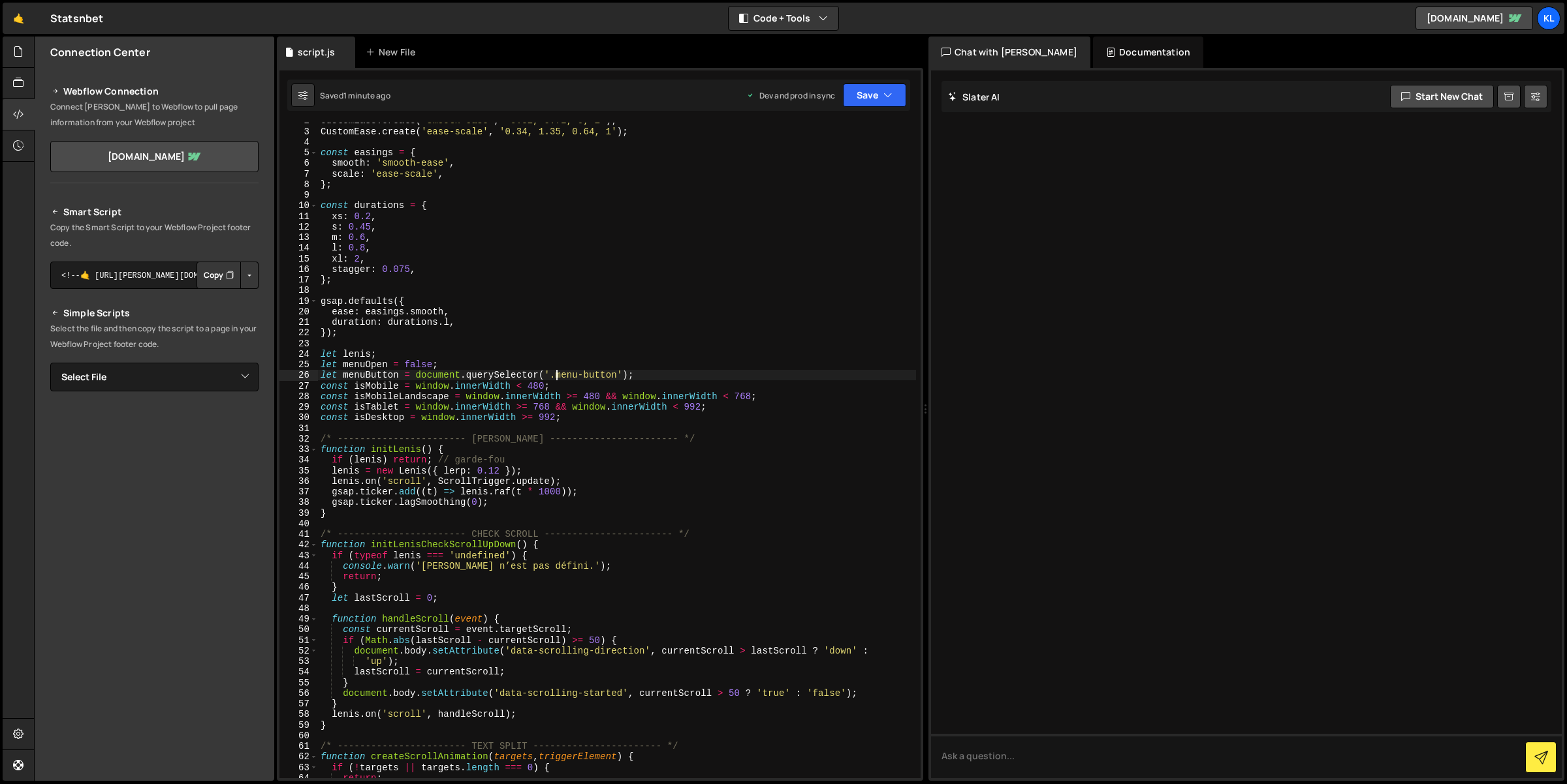
click at [428, 165] on div "CustomEase . create ( 'smooth-ease' , '0.32, 0.72, 0, 1' ) ; CustomEase . creat…" at bounding box center [617, 455] width 599 height 678
type textarea "smooth: 'smooth-ease',"
drag, startPoint x: 428, startPoint y: 165, endPoint x: 403, endPoint y: 165, distance: 25.0
click at [403, 165] on div "CustomEase . create ( 'smooth-ease' , '0.32, 0.72, 0, 1' ) ; CustomEase . creat…" at bounding box center [617, 455] width 599 height 678
type input "smooth-ease"
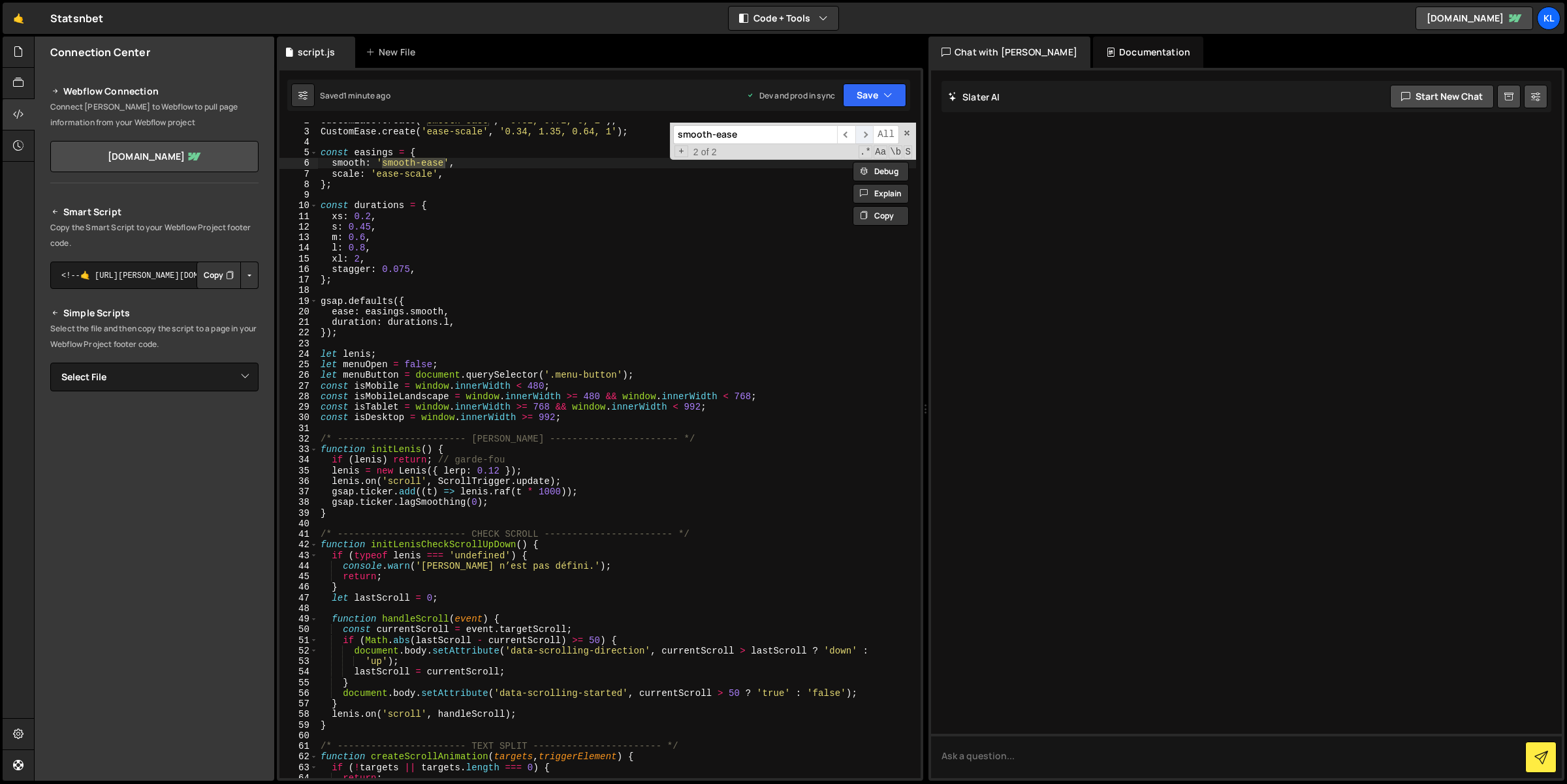
click at [865, 131] on span "​" at bounding box center [864, 135] width 18 height 19
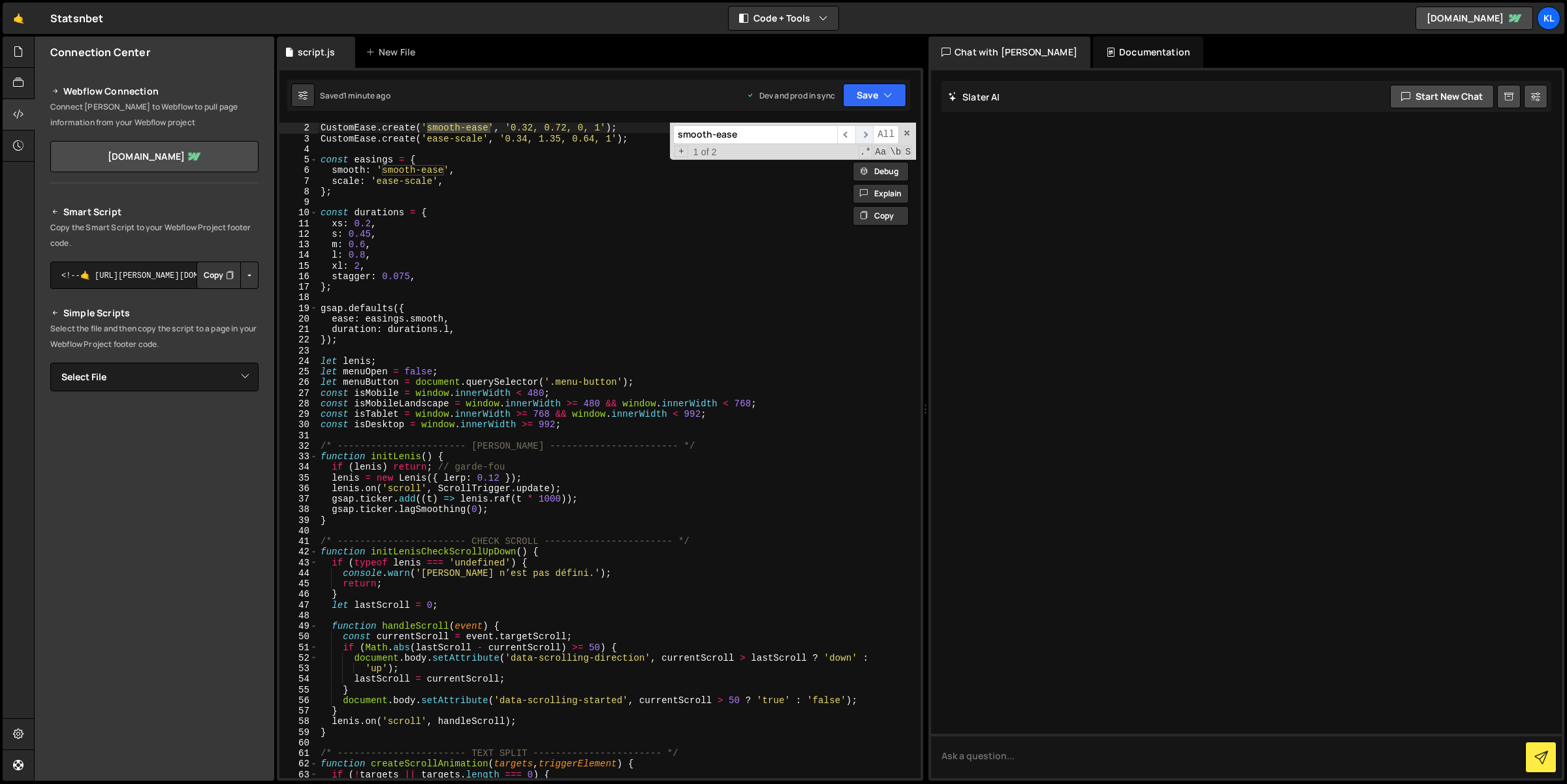
click at [865, 131] on span "​" at bounding box center [864, 135] width 18 height 19
click at [637, 332] on div "CustomEase . create ( 'smooth-ease' , '0.32, 0.72, 0, 1' ) ; CustomEase . creat…" at bounding box center [617, 461] width 599 height 678
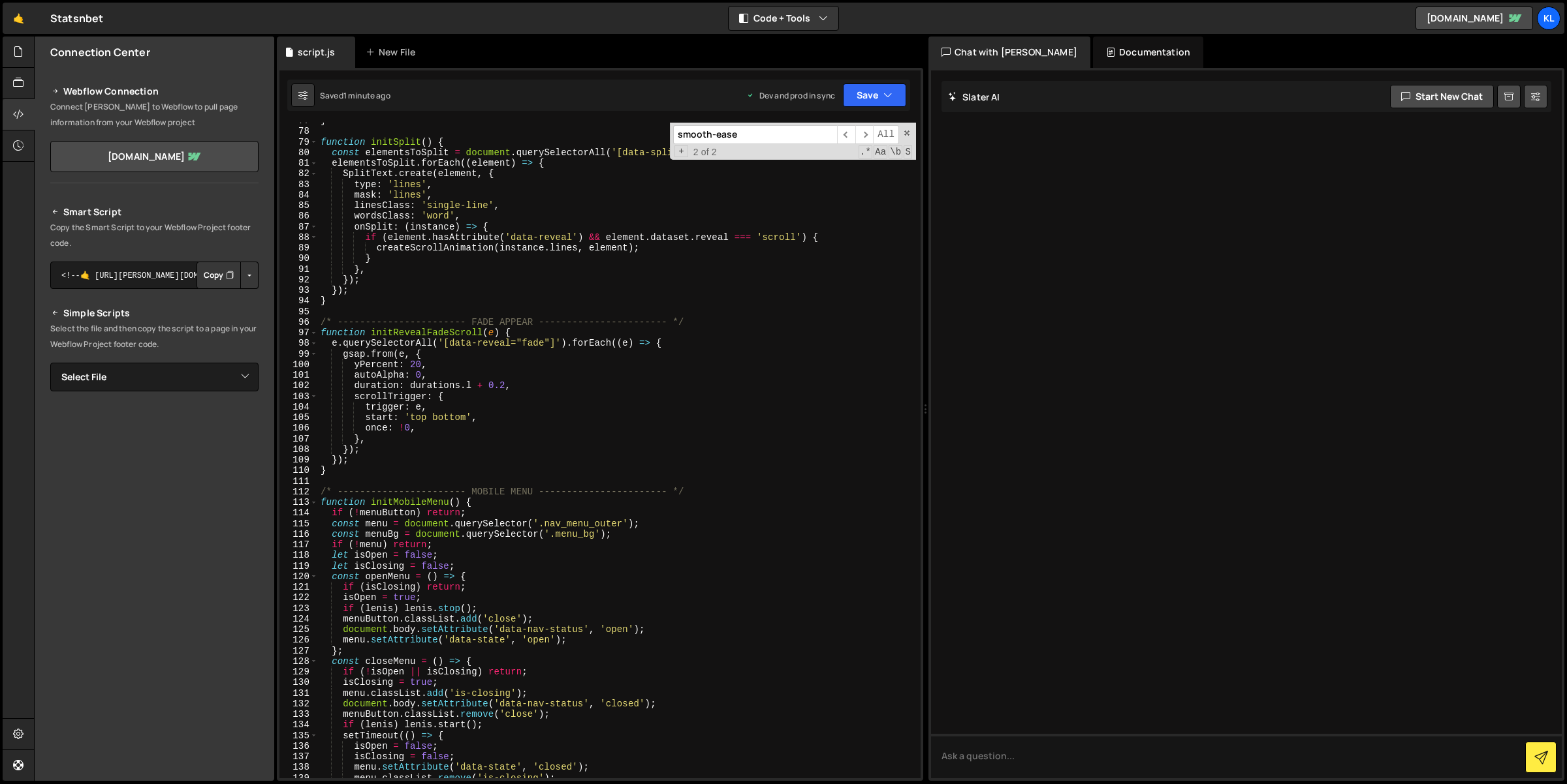
scroll to position [813, 0]
click at [459, 348] on div "} function initSplit ( ) { const elementsToSplit = document . querySelectorAll …" at bounding box center [617, 455] width 599 height 678
drag, startPoint x: 459, startPoint y: 348, endPoint x: 489, endPoint y: 345, distance: 30.1
click at [489, 345] on div "} function initSplit ( ) { const elementsToSplit = document . querySelectorAll …" at bounding box center [617, 455] width 599 height 678
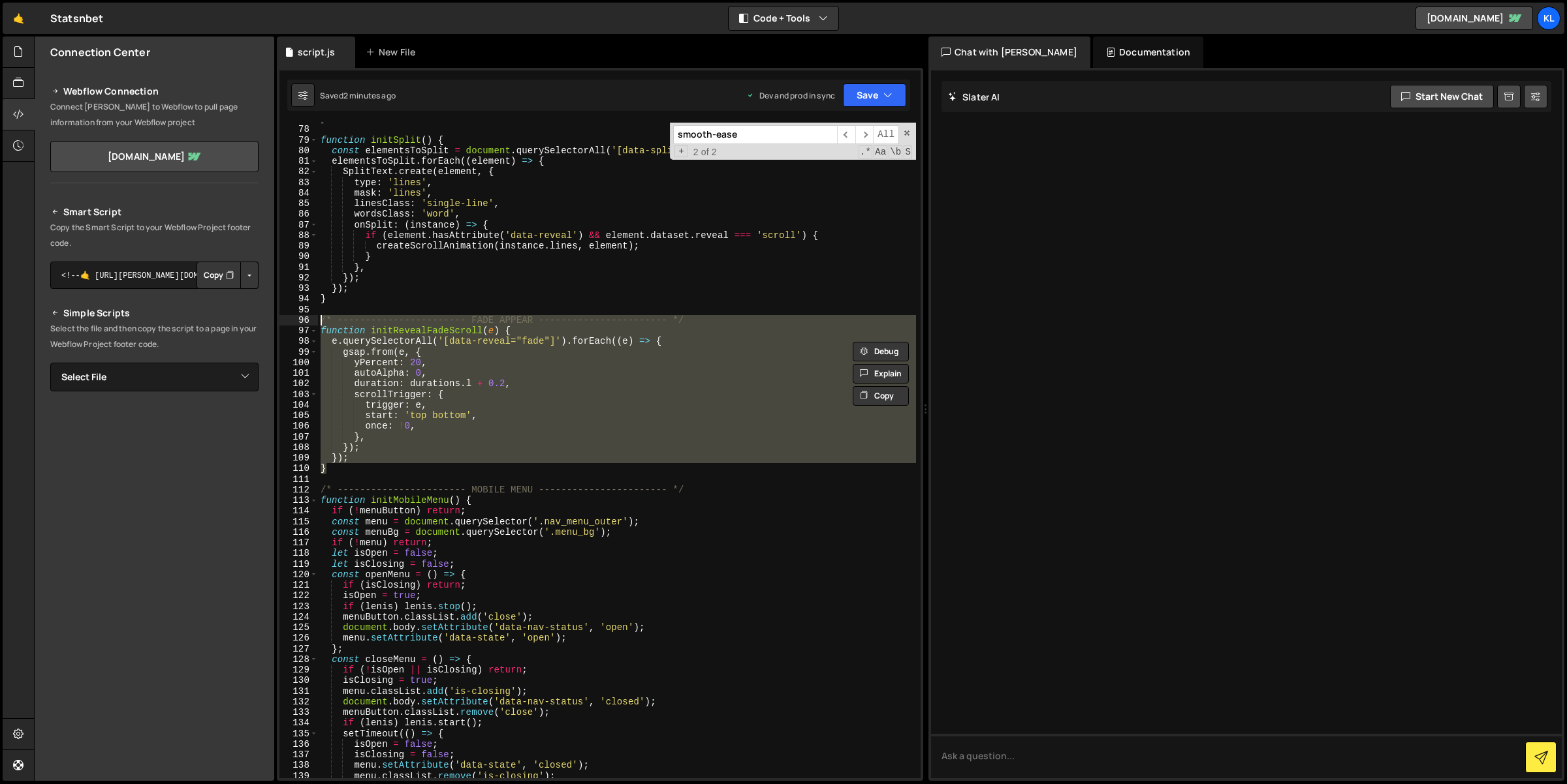
drag, startPoint x: 347, startPoint y: 473, endPoint x: 316, endPoint y: 319, distance: 157.1
click at [316, 319] on div "e.querySelectorAll('[data-reveal="fade"]').forEach((e) => { 77 78 79 80 81 82 8…" at bounding box center [600, 450] width 641 height 655
click at [463, 340] on div "} function initSplit ( ) { const elementsToSplit = document . querySelectorAll …" at bounding box center [616, 450] width 598 height 655
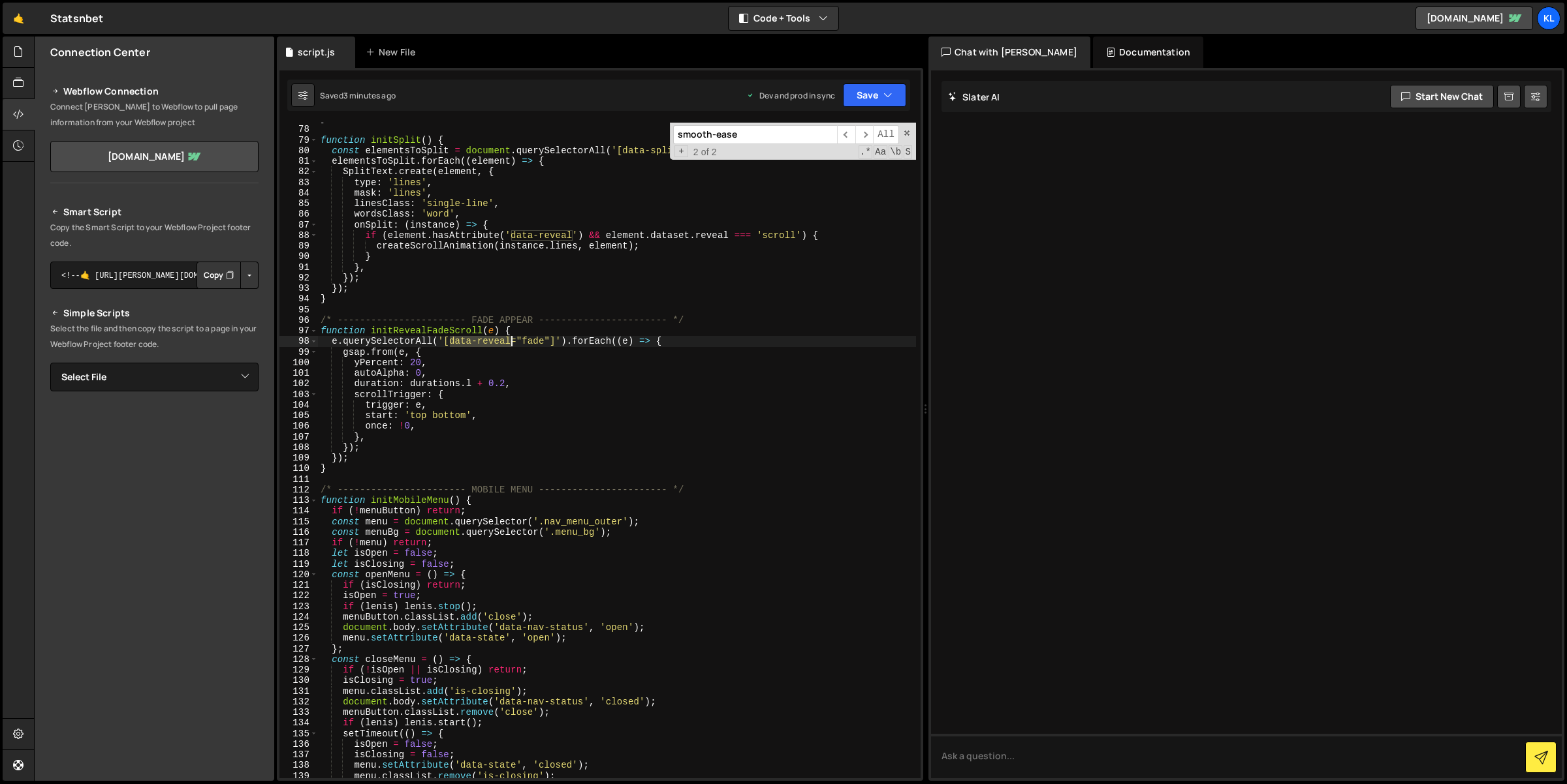
drag, startPoint x: 463, startPoint y: 340, endPoint x: 494, endPoint y: 340, distance: 31.0
click at [494, 340] on div "} function initSplit ( ) { const elementsToSplit = document . querySelectorAll …" at bounding box center [617, 453] width 599 height 678
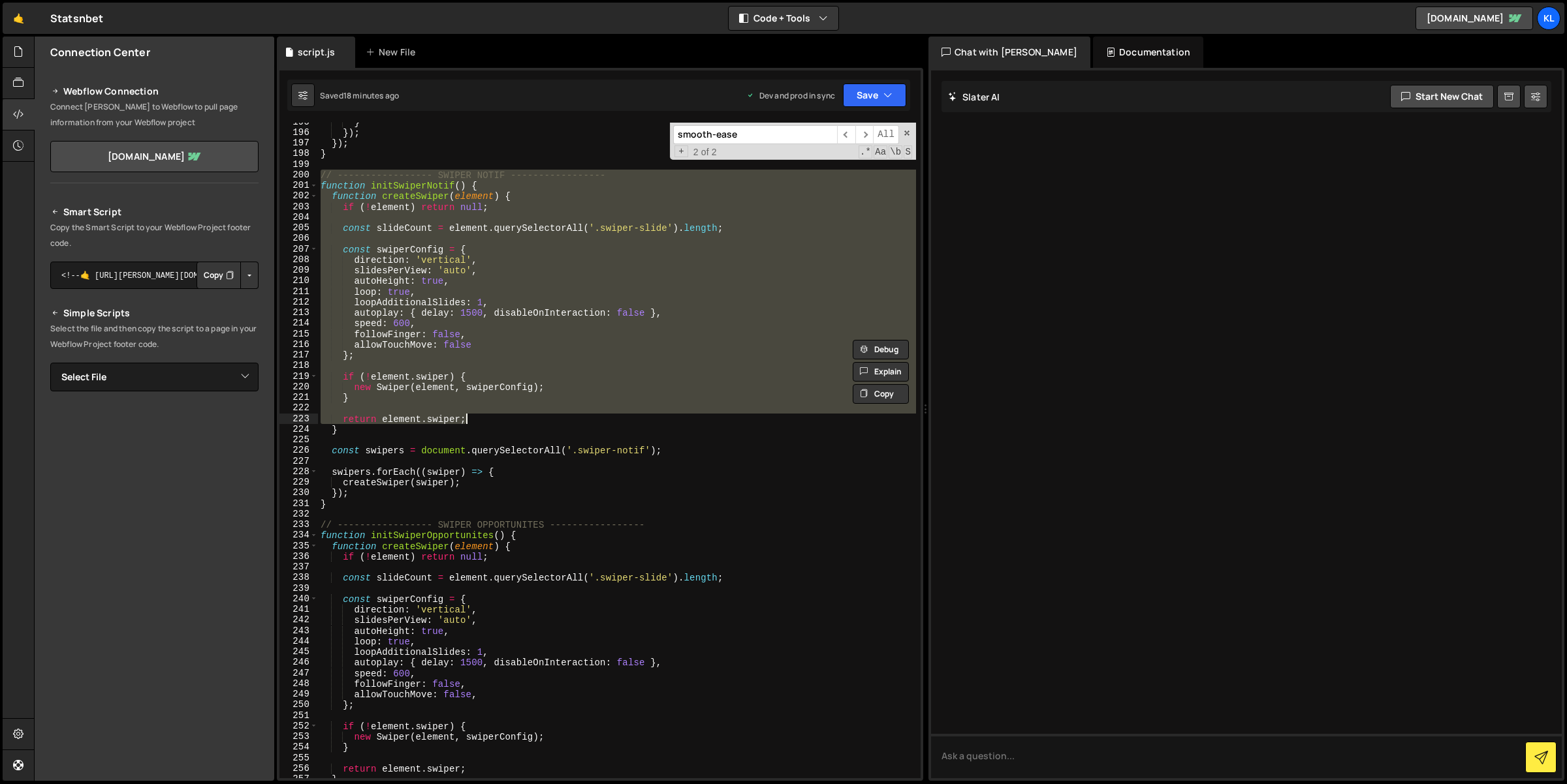
scroll to position [2154, 0]
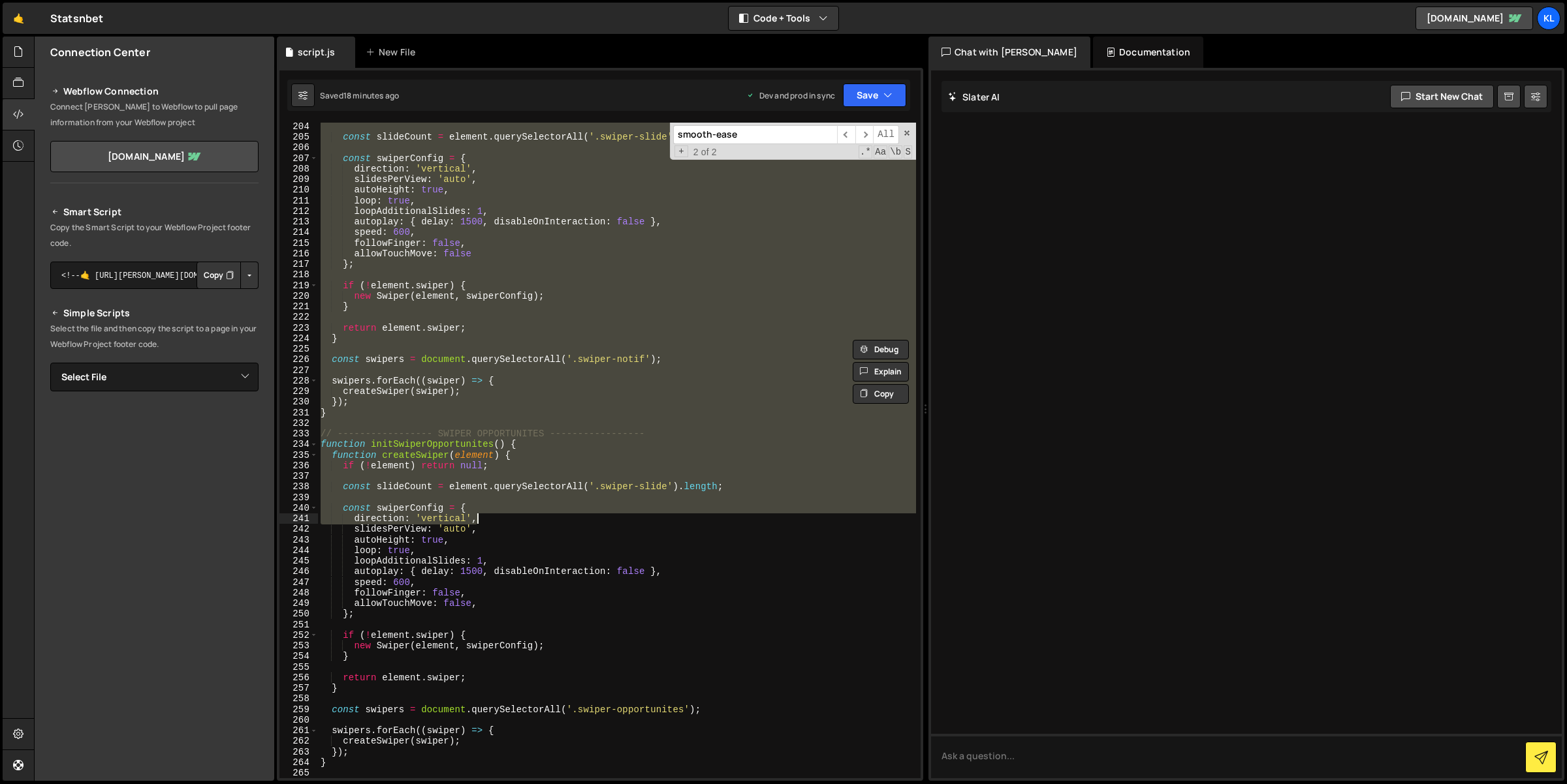
drag, startPoint x: 324, startPoint y: 392, endPoint x: 492, endPoint y: 505, distance: 202.5
click at [489, 511] on div "const slideCount = element . querySelectorAll ( '.swiper-slide' ) . length ; co…" at bounding box center [617, 461] width 599 height 678
type textarea "const swiperConfig = {"
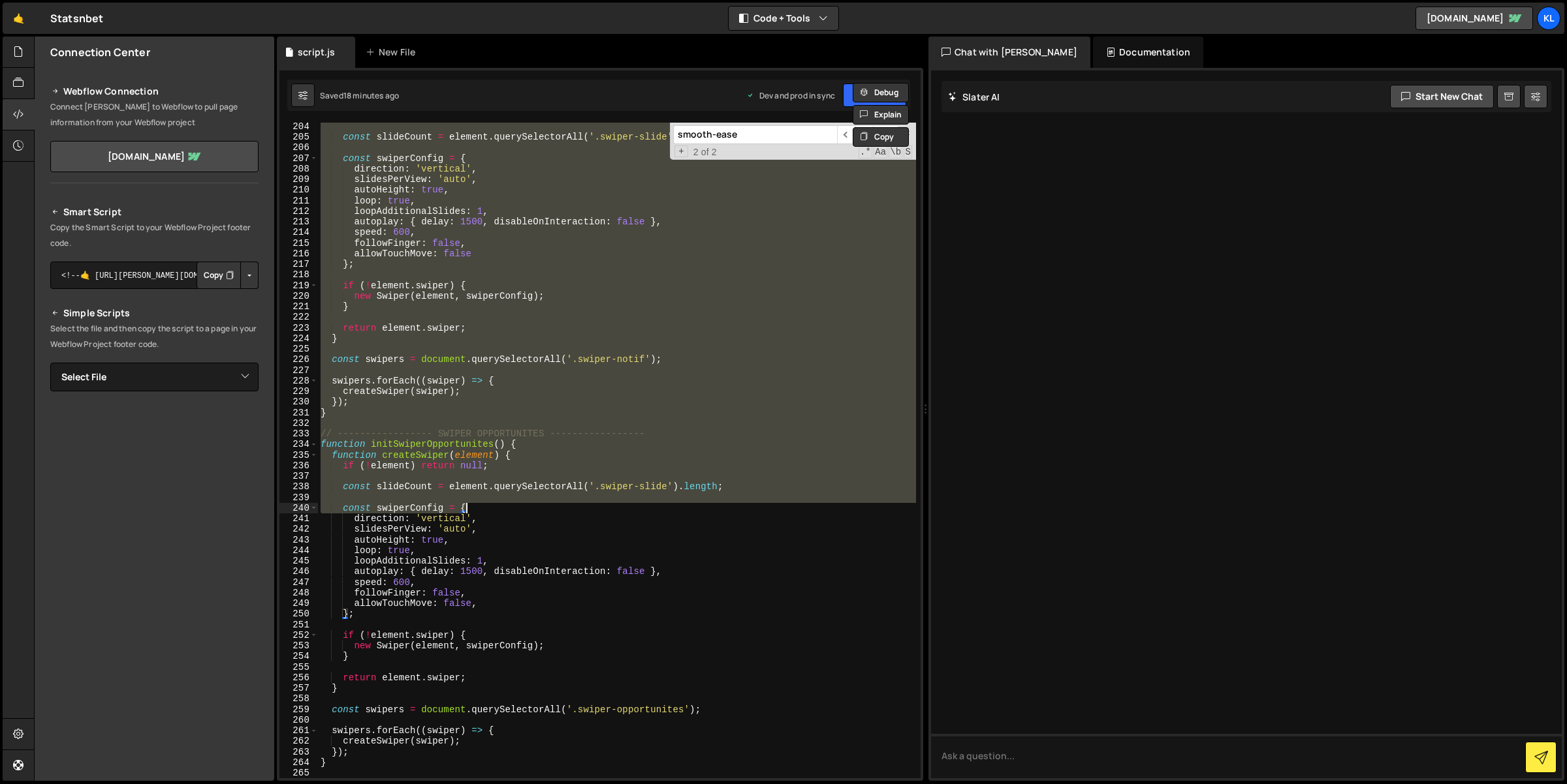
click at [494, 503] on div "const slideCount = element . querySelectorAll ( '.swiper-slide' ) . length ; co…" at bounding box center [616, 450] width 598 height 655
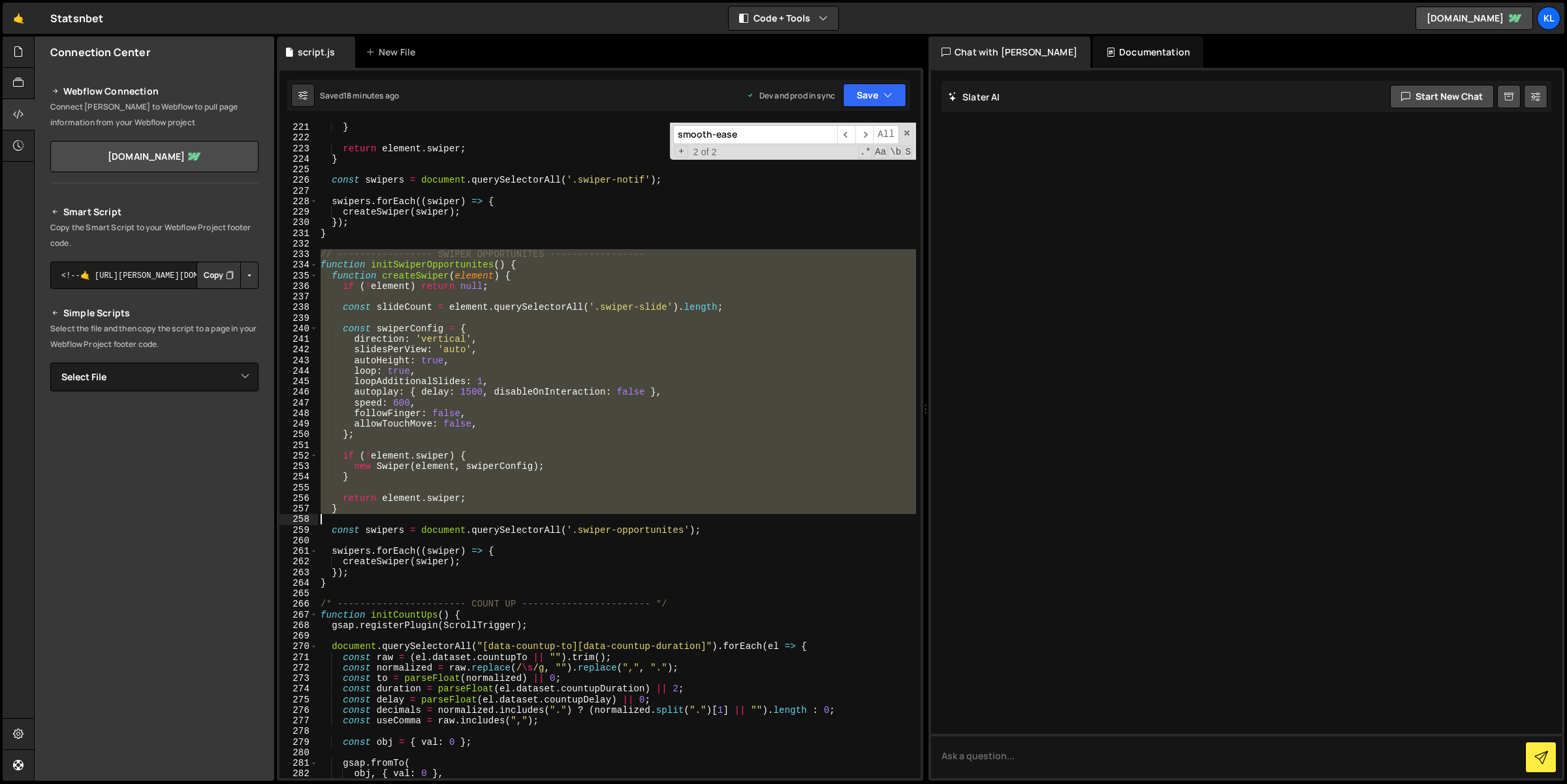
scroll to position [2549, 0]
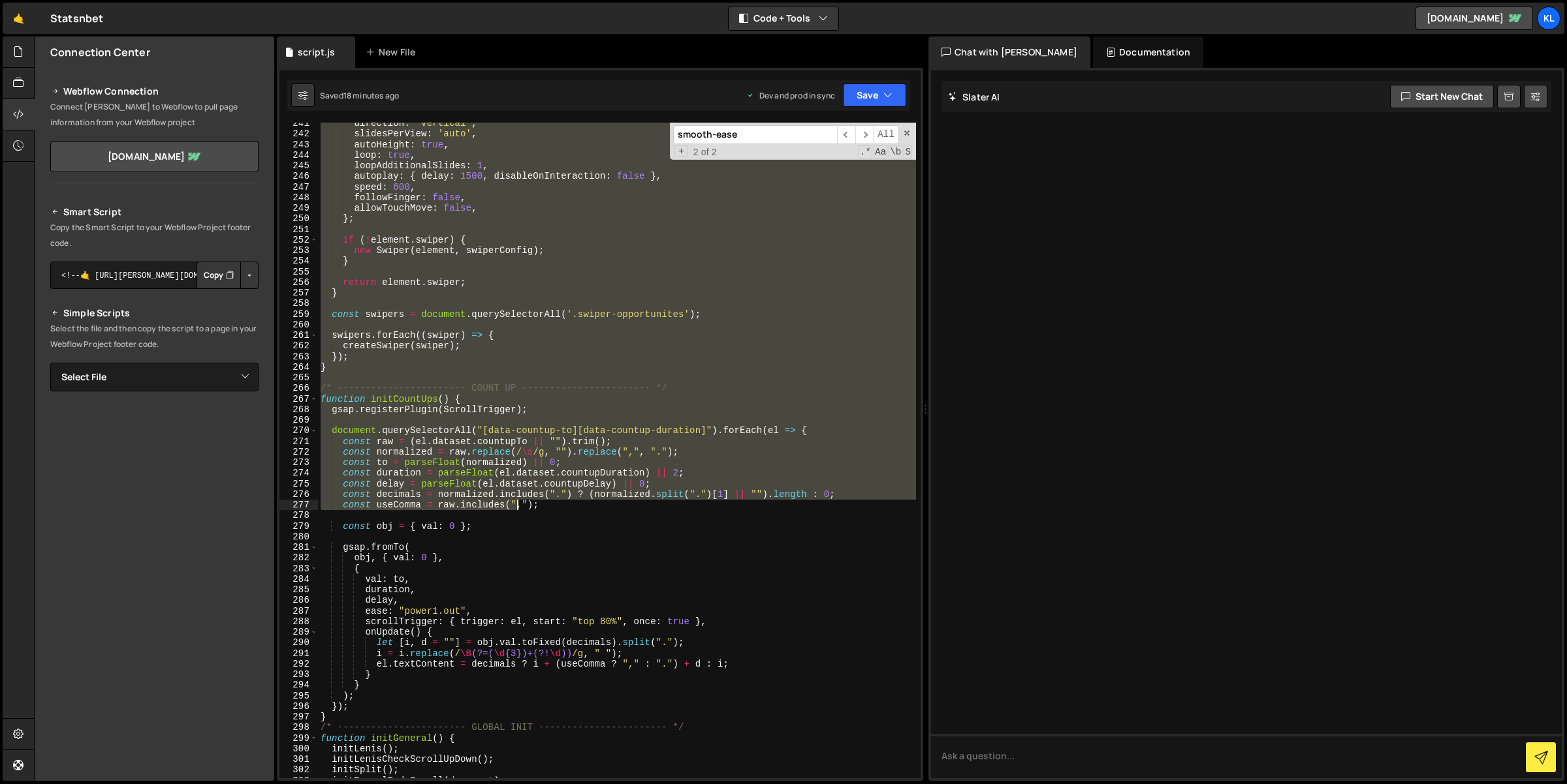
drag, startPoint x: 383, startPoint y: 463, endPoint x: 516, endPoint y: 509, distance: 140.7
click at [516, 509] on div "direction : 'vertical' , slidesPerView : 'auto' , autoHeight : true , loop : tr…" at bounding box center [617, 457] width 599 height 678
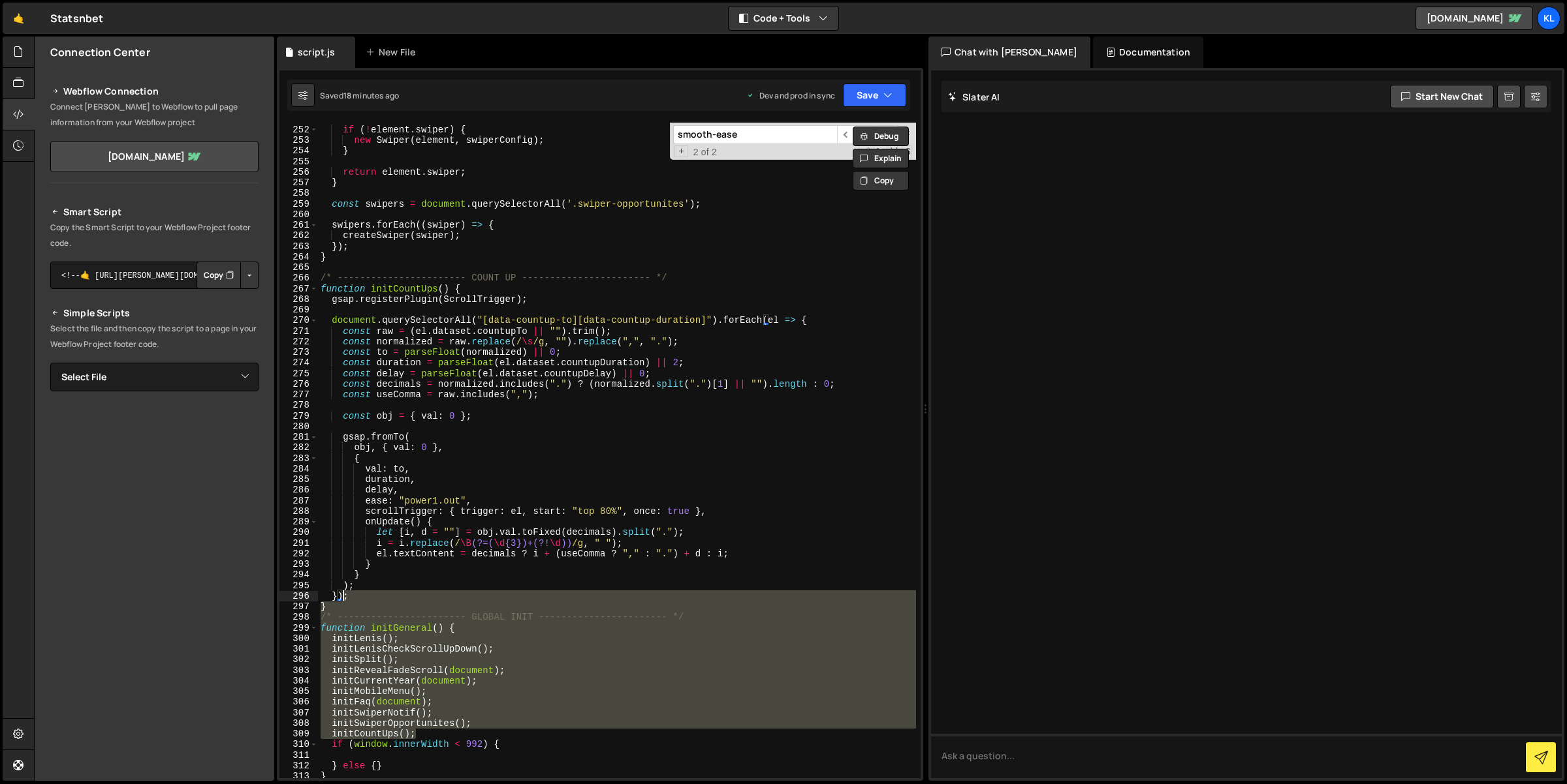
scroll to position [2660, 0]
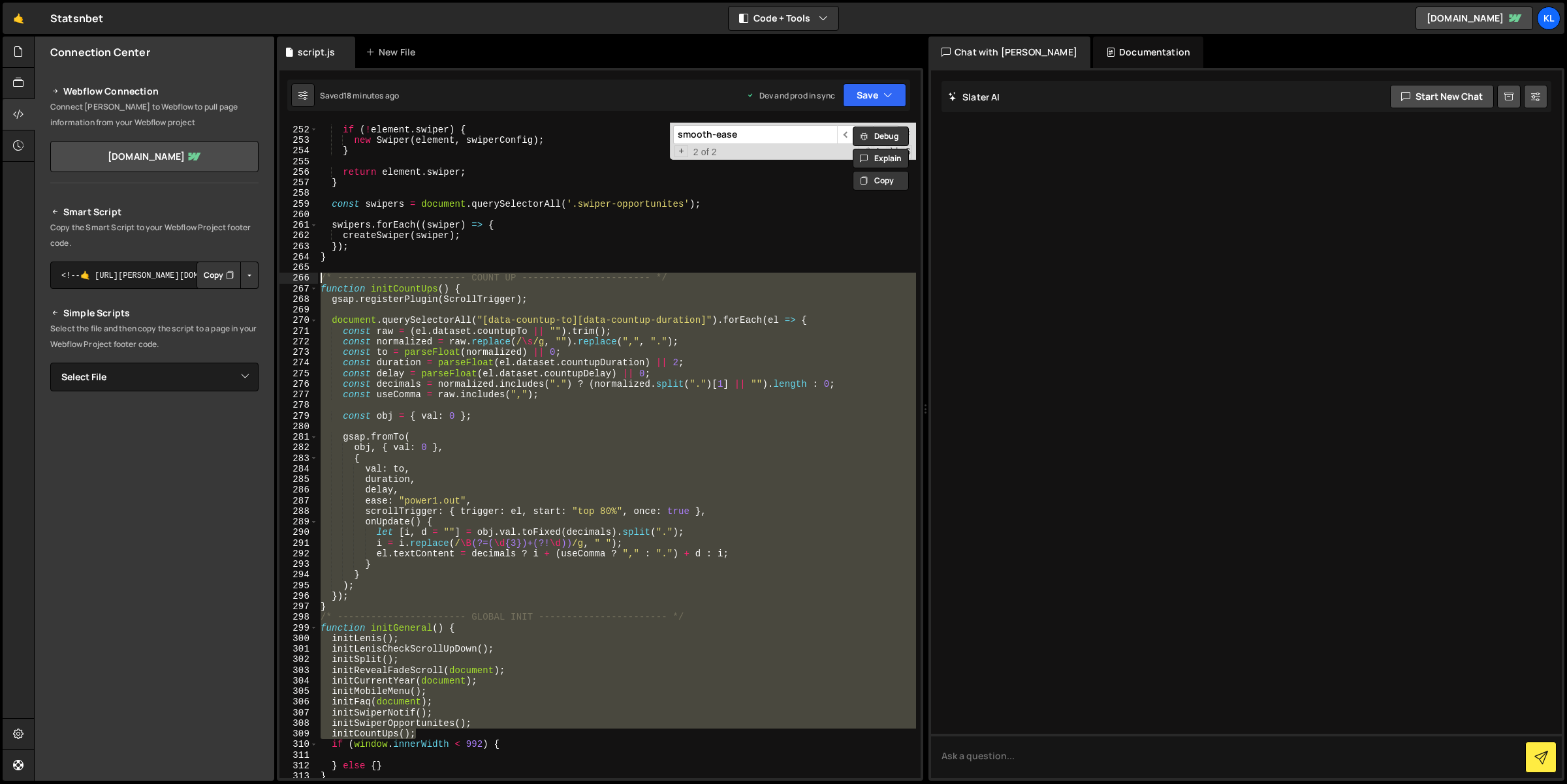
drag, startPoint x: 437, startPoint y: 529, endPoint x: 315, endPoint y: 279, distance: 278.2
click at [315, 279] on div "const decimals = normalized.includes(".") ? (normalized.split(".")[1] || "").le…" at bounding box center [600, 450] width 641 height 655
click at [539, 374] on div "if ( ! element . swiper ) { new Swiper ( element , swiperConfig ) ; } return el…" at bounding box center [616, 450] width 598 height 655
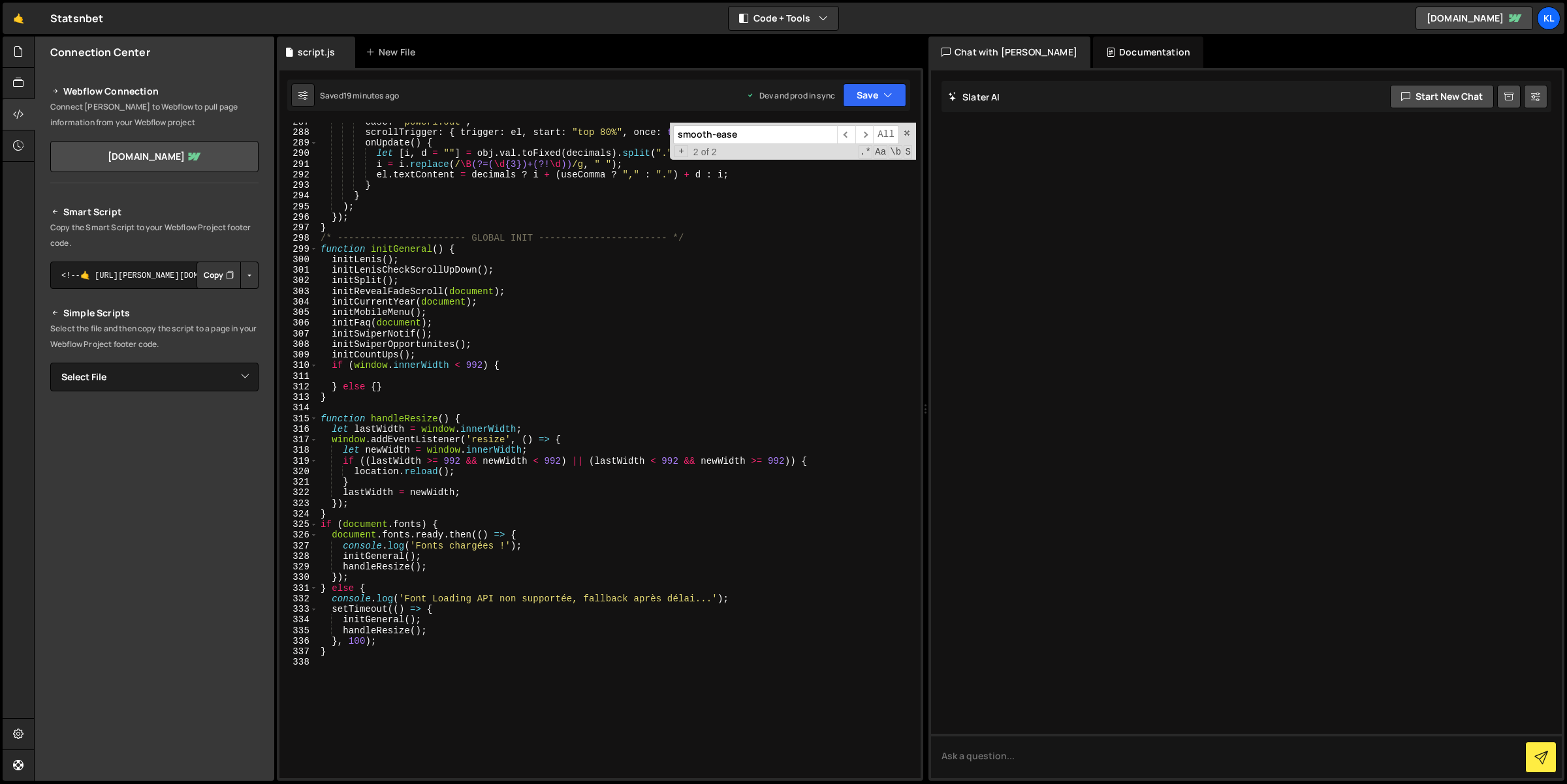
scroll to position [3039, 0]
click at [397, 226] on div "ease : "power1.out" , scrollTrigger : { trigger : el , start : "top 80%" , once…" at bounding box center [617, 455] width 599 height 678
type textarea "}"
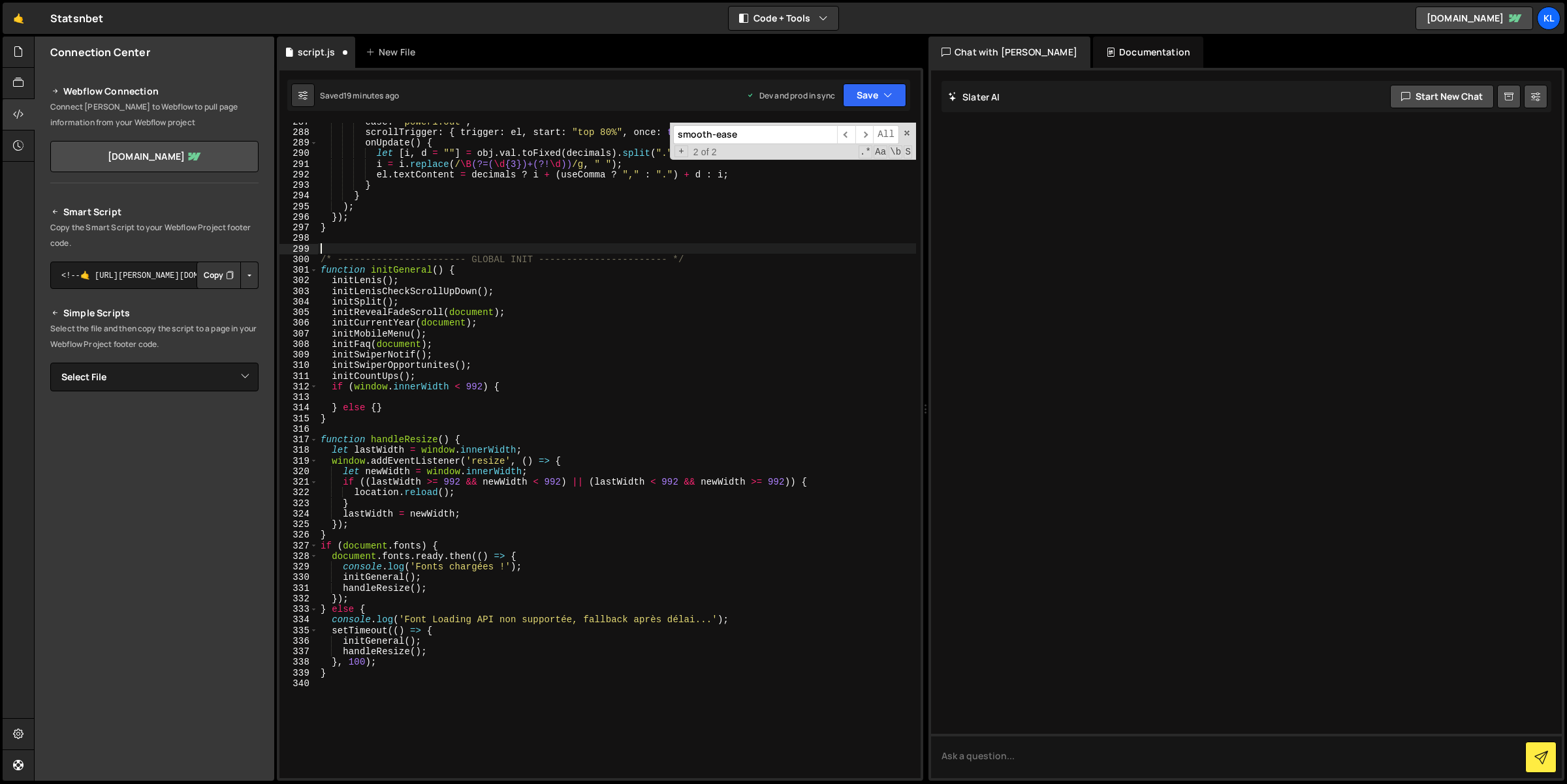
paste textarea "// Valeurs de base (au milieu de la section)"
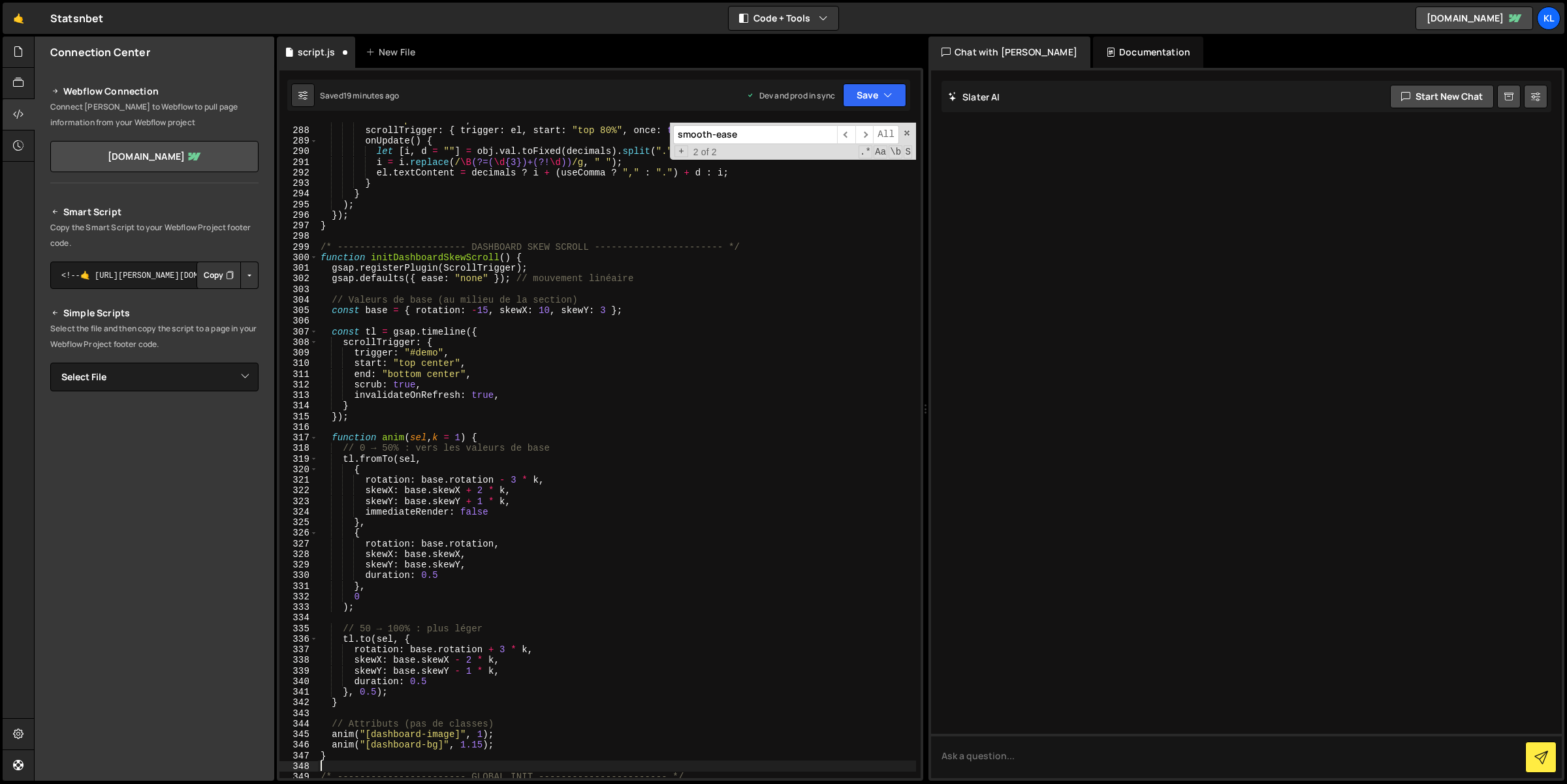
scroll to position [3041, 0]
click at [601, 304] on div "ease : "power1.out" , scrollTrigger : { trigger : el , start : "top 80%" , once…" at bounding box center [617, 453] width 599 height 678
drag, startPoint x: 588, startPoint y: 302, endPoint x: 430, endPoint y: 299, distance: 158.0
click at [429, 299] on div "ease : "power1.out" , scrollTrigger : { trigger : el , start : "top 80%" , once…" at bounding box center [617, 453] width 599 height 678
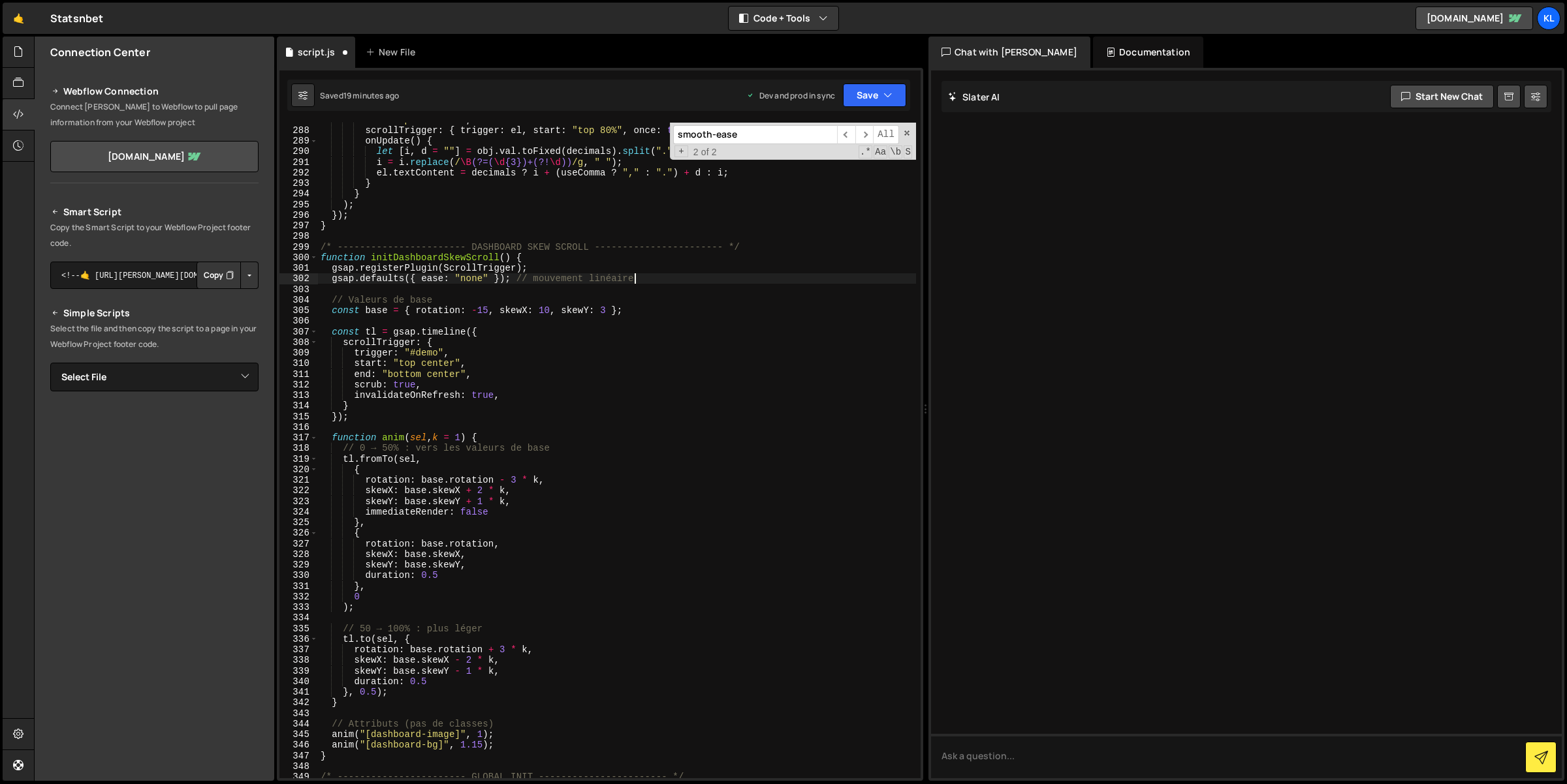
click at [637, 280] on div "ease : "power1.out" , scrollTrigger : { trigger : el , start : "top 80%" , once…" at bounding box center [617, 453] width 599 height 678
drag, startPoint x: 656, startPoint y: 276, endPoint x: 512, endPoint y: 274, distance: 144.0
click at [512, 274] on div "ease : "power1.out" , scrollTrigger : { trigger : el , start : "top 80%" , once…" at bounding box center [617, 453] width 599 height 678
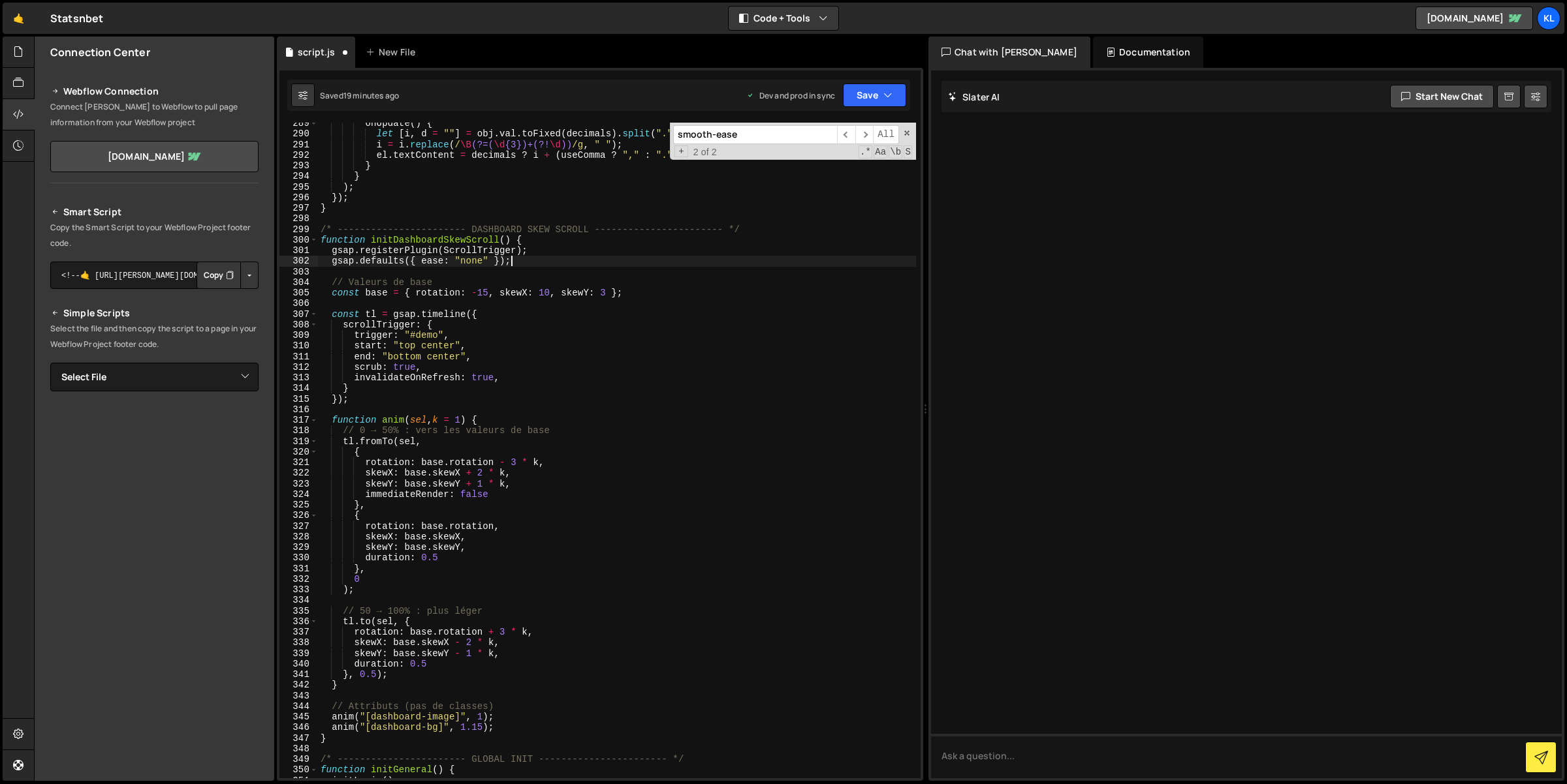
scroll to position [3089, 0]
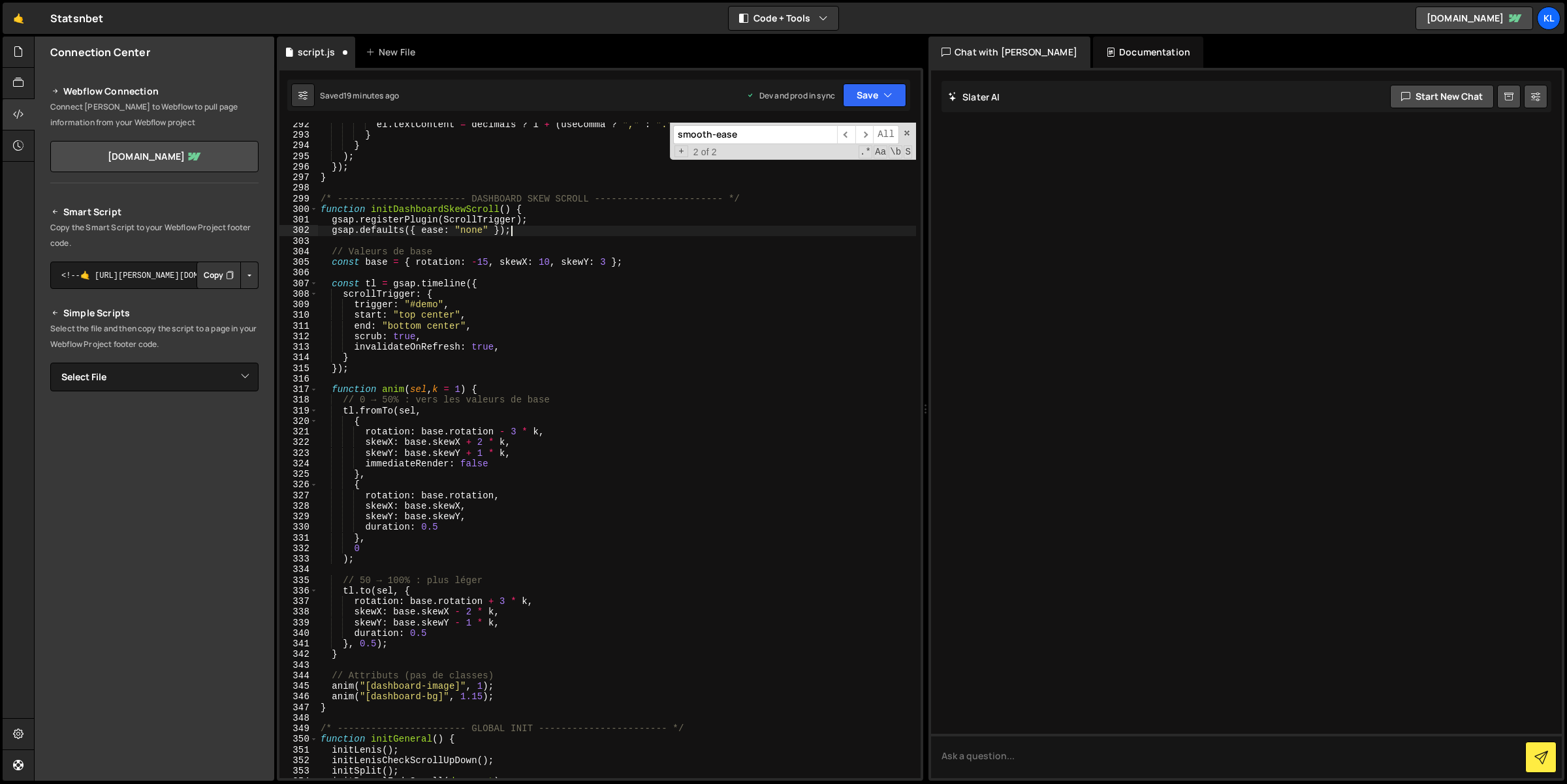
click at [570, 398] on div "el . textContent = decimals ? i + ( useComma ? "," : "." ) + d : i ; } } ) ; })…" at bounding box center [617, 458] width 599 height 678
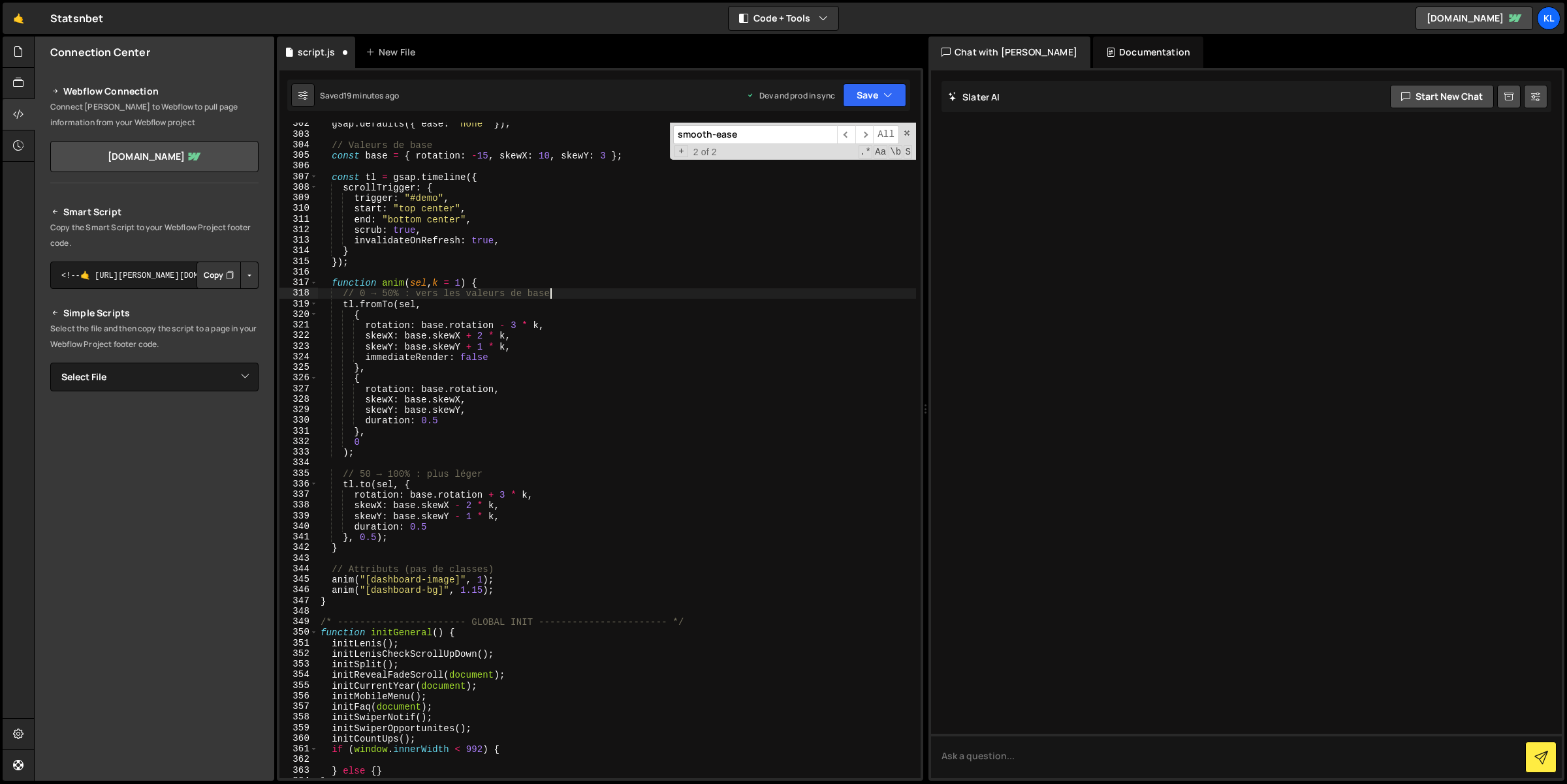
scroll to position [3196, 0]
drag, startPoint x: 557, startPoint y: 293, endPoint x: 401, endPoint y: 293, distance: 156.0
click at [401, 293] on div "gsap . defaults ({ ease : "none" }) ; // Valeurs de base const base = { rotatio…" at bounding box center [617, 458] width 599 height 678
drag, startPoint x: 444, startPoint y: 471, endPoint x: 412, endPoint y: 469, distance: 32.1
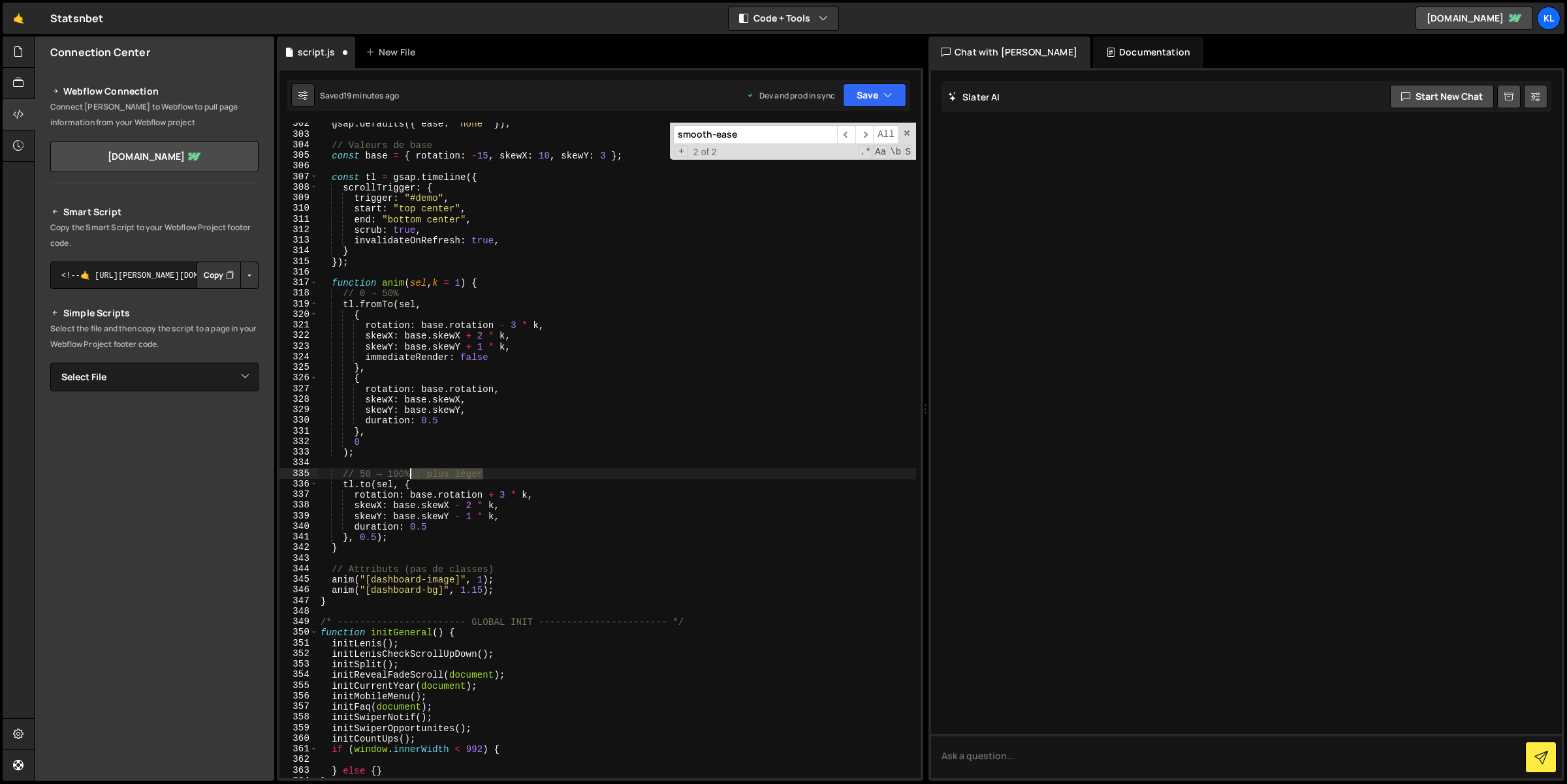
click at [412, 469] on div "gsap . defaults ({ ease : "none" }) ; // Valeurs de base const base = { rotatio…" at bounding box center [617, 458] width 599 height 678
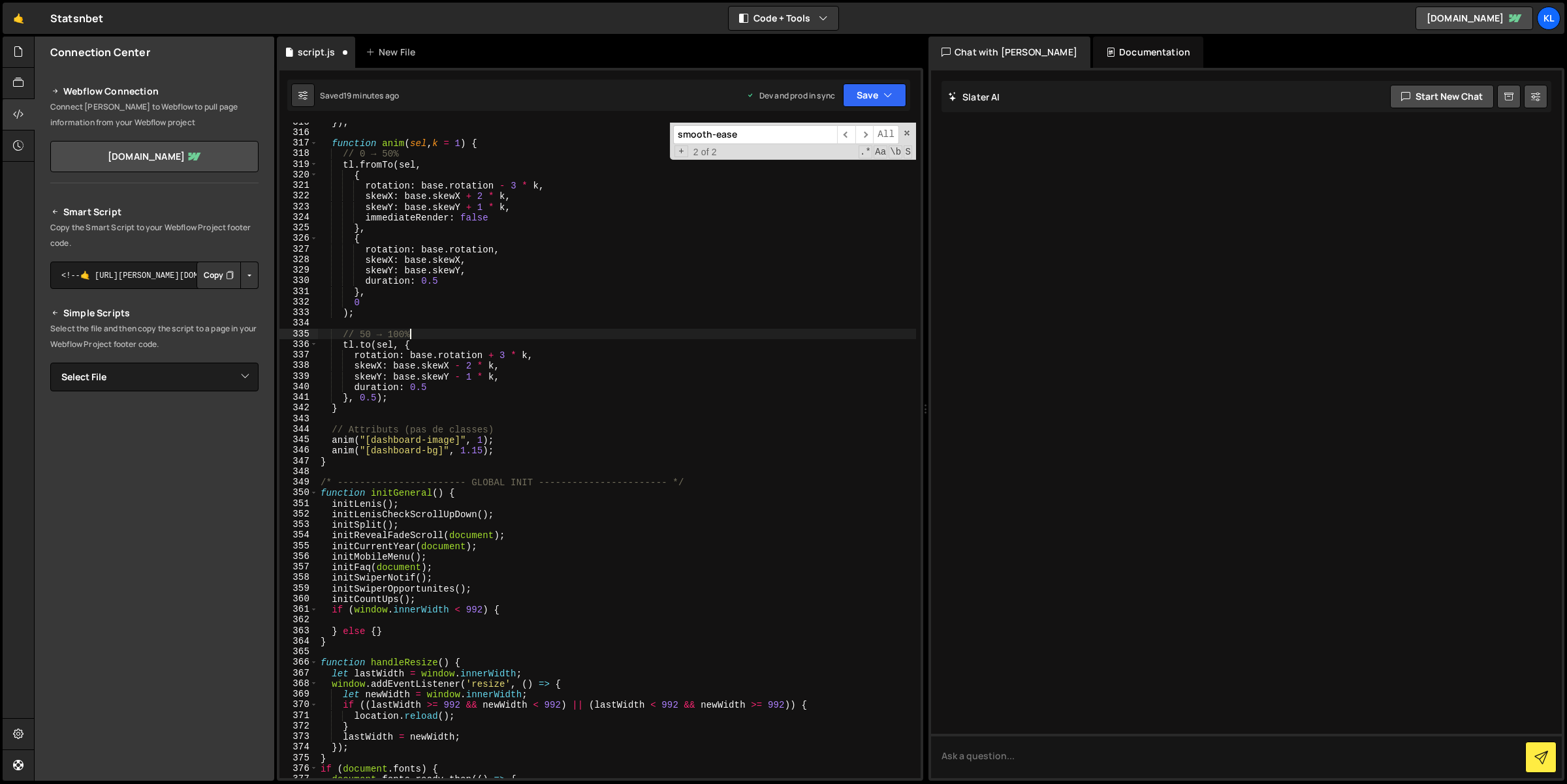
scroll to position [3335, 0]
click at [519, 430] on div "}) ; function anim ( sel , k = 1 ) { // 0 → 50% tl . fromTo ( sel , { rotation …" at bounding box center [617, 455] width 599 height 678
type textarea "// Attributs (pas de classes)"
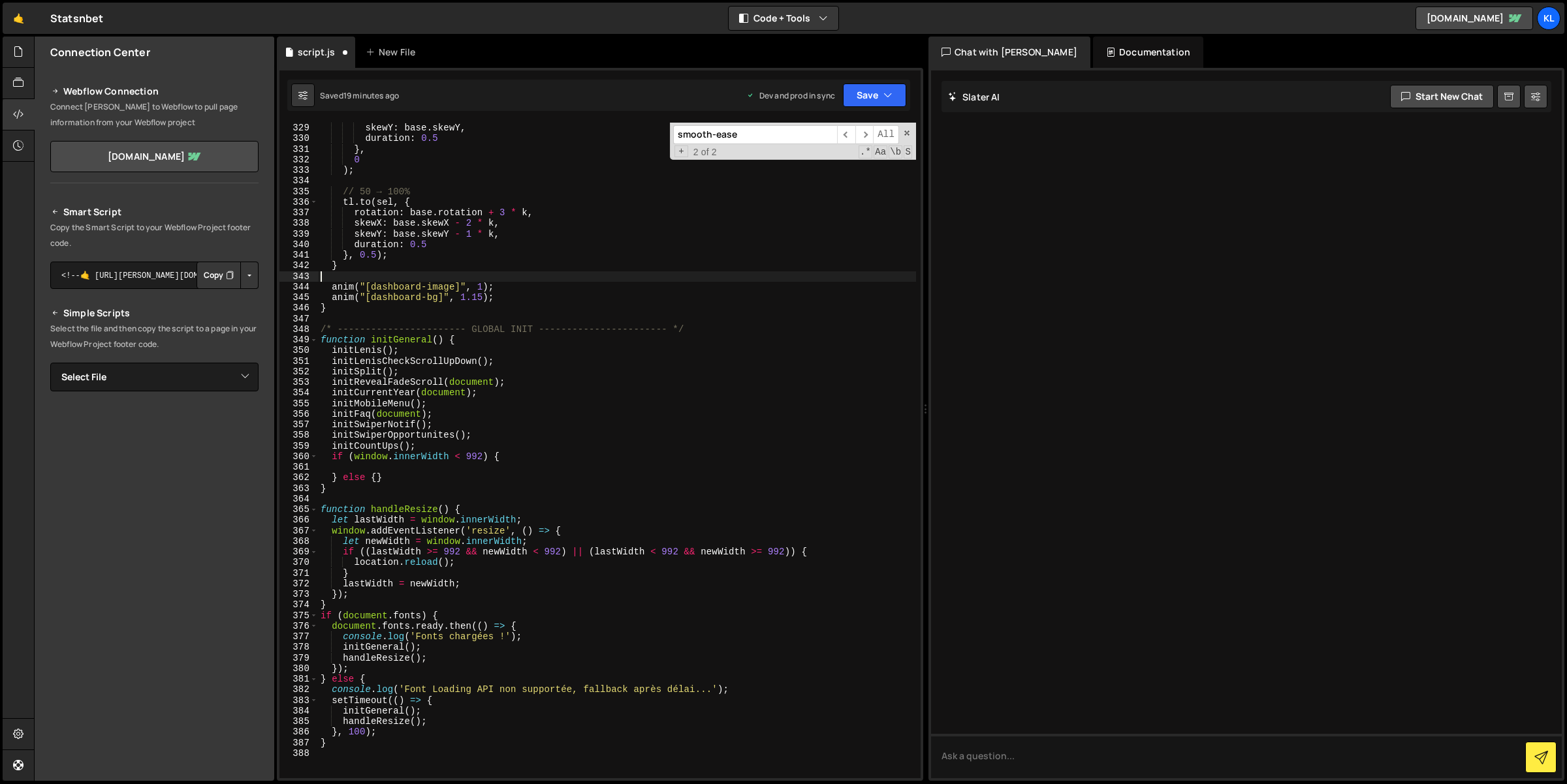
scroll to position [3478, 0]
click at [522, 449] on div "skewX : base . skewX , skewY : base . skewY , duration : 0.5 } , 0 ) ; // 50 → …" at bounding box center [617, 451] width 599 height 678
type textarea "initCountUps();"
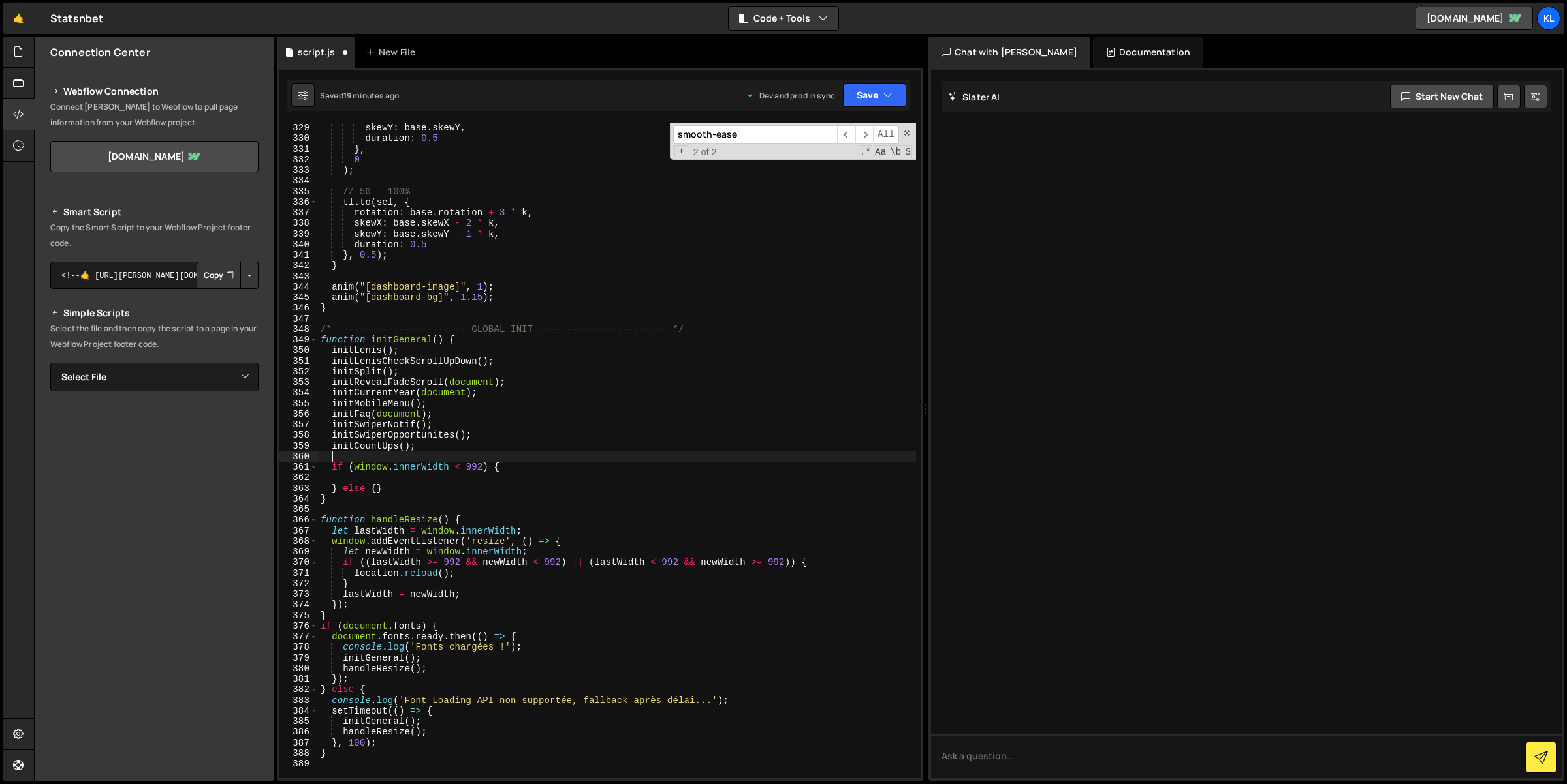
paste textarea "initDashboardSkewScroll()"
type textarea "initDashboardSkewScroll();"
click at [849, 85] on button "Save" at bounding box center [874, 95] width 63 height 23
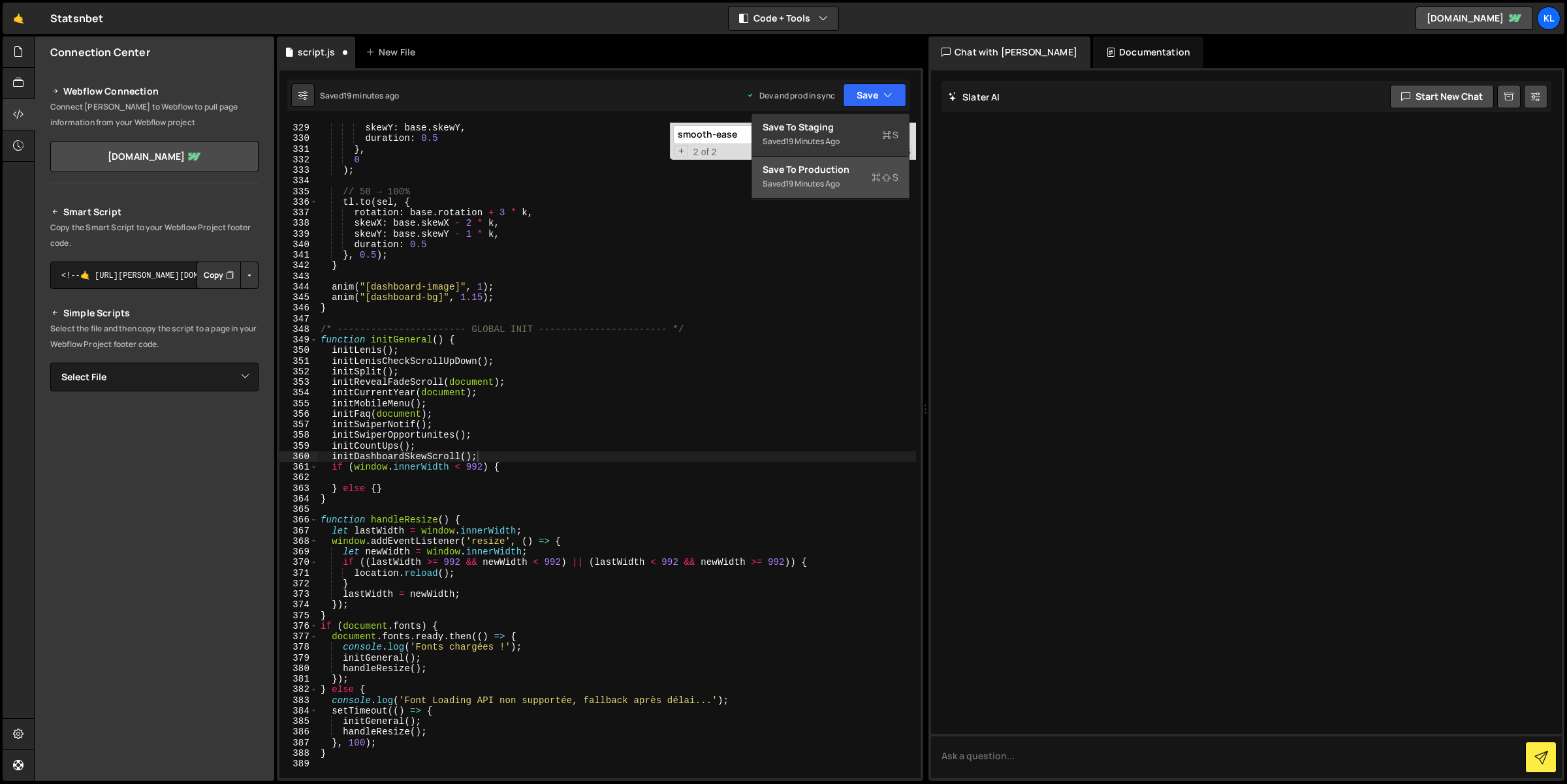
click at [852, 167] on div "Save to Production S" at bounding box center [830, 169] width 135 height 13
